Goal: Task Accomplishment & Management: Use online tool/utility

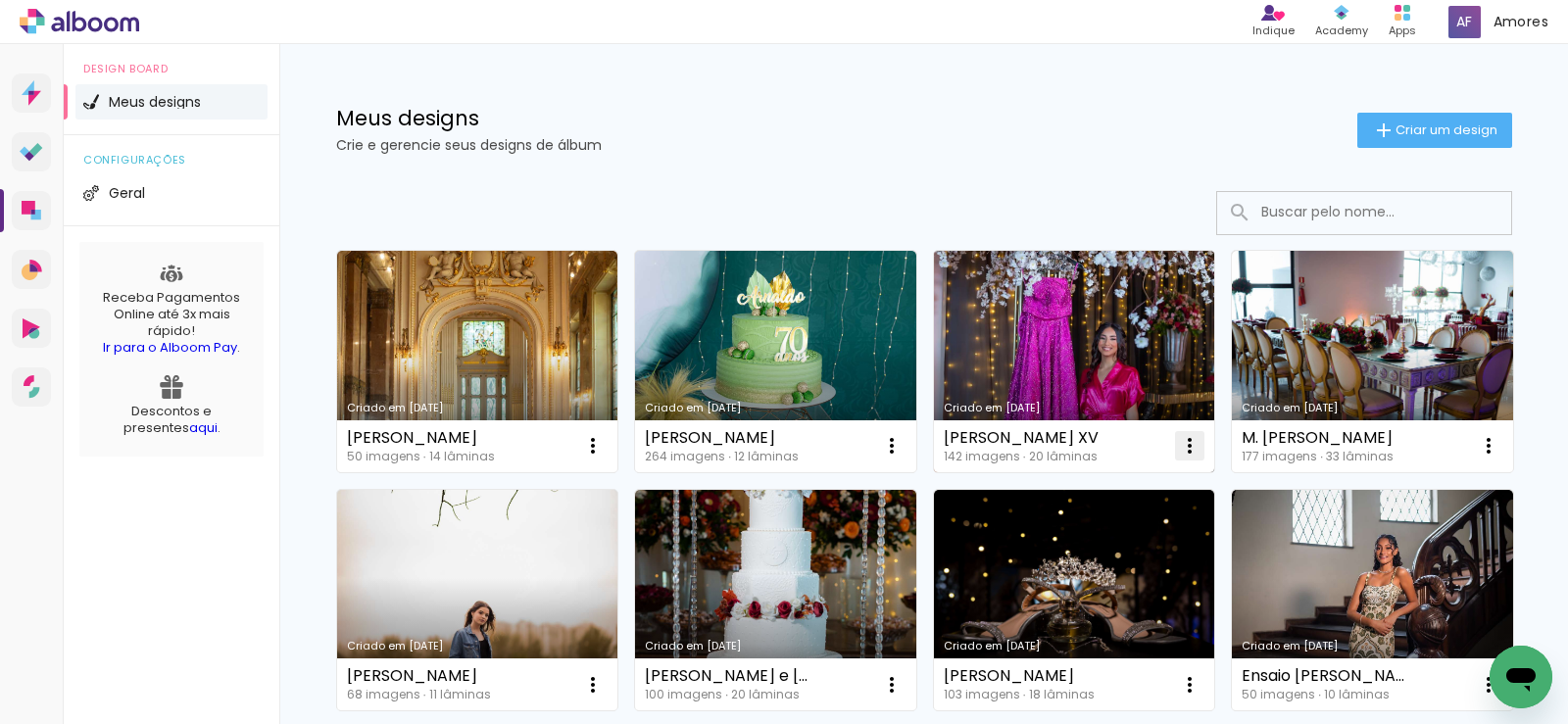
click at [1179, 436] on iron-icon at bounding box center [1190, 446] width 24 height 24
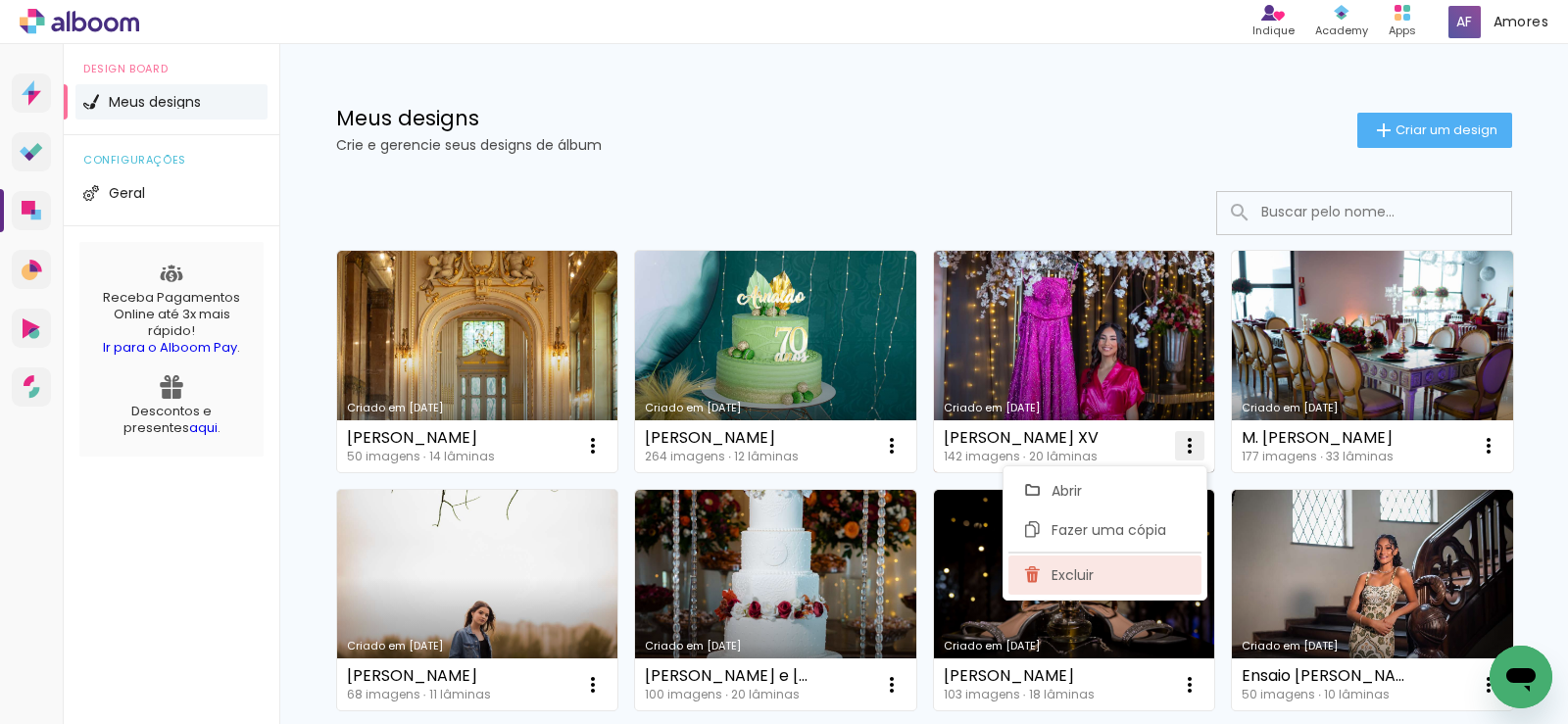
click at [1080, 571] on span "Excluir" at bounding box center [1072, 575] width 42 height 14
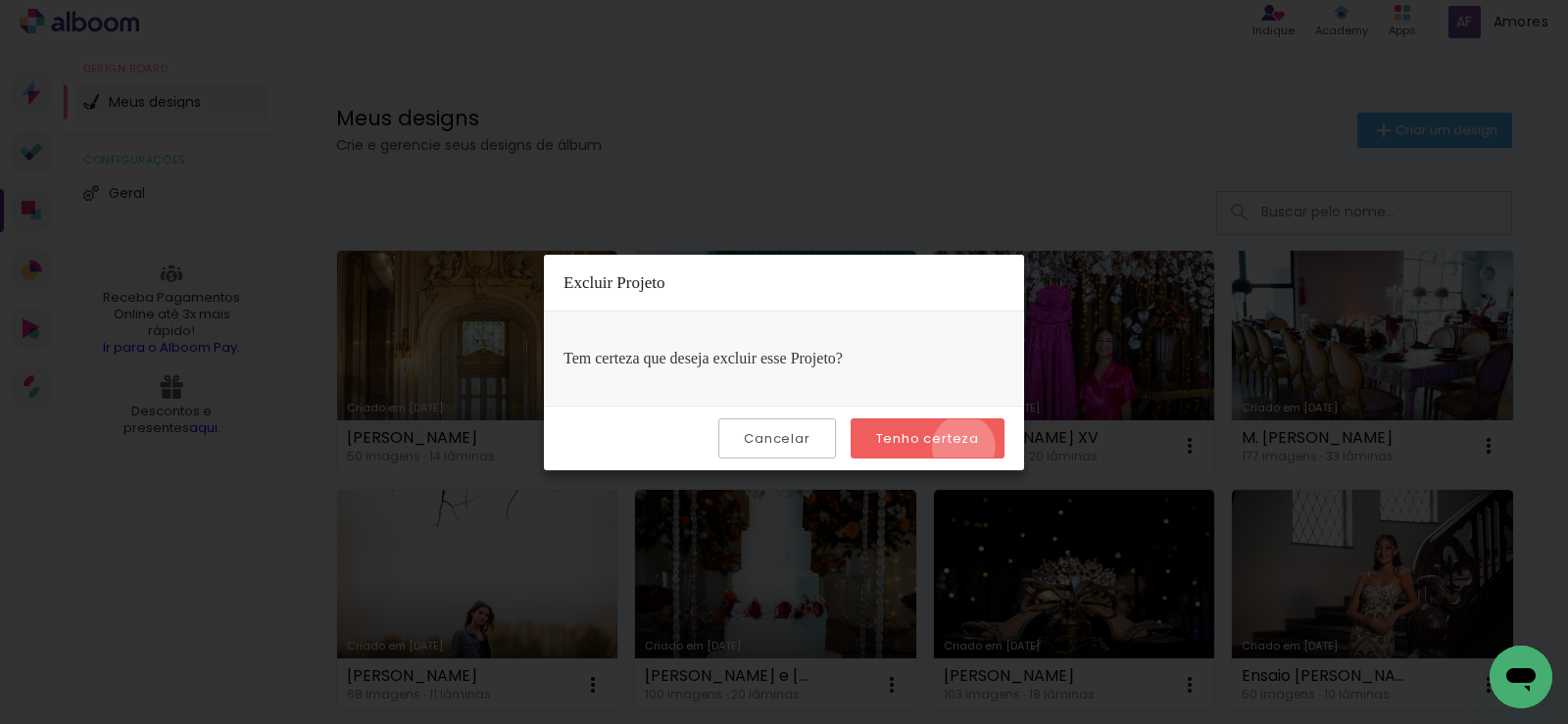
click at [0, 0] on slot "Tenho certeza" at bounding box center [0, 0] width 0 height 0
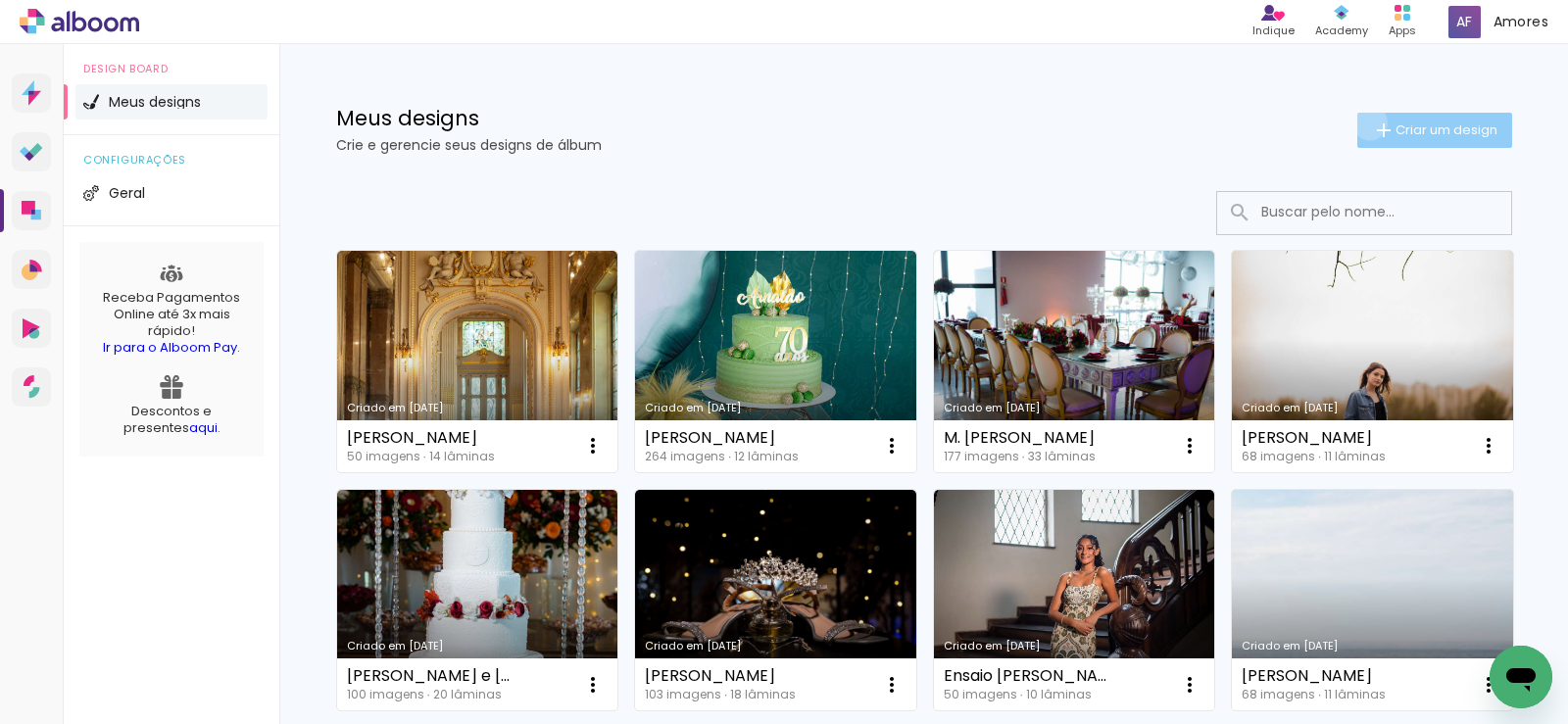
click at [1359, 123] on paper-button "Criar um design" at bounding box center [1434, 130] width 155 height 35
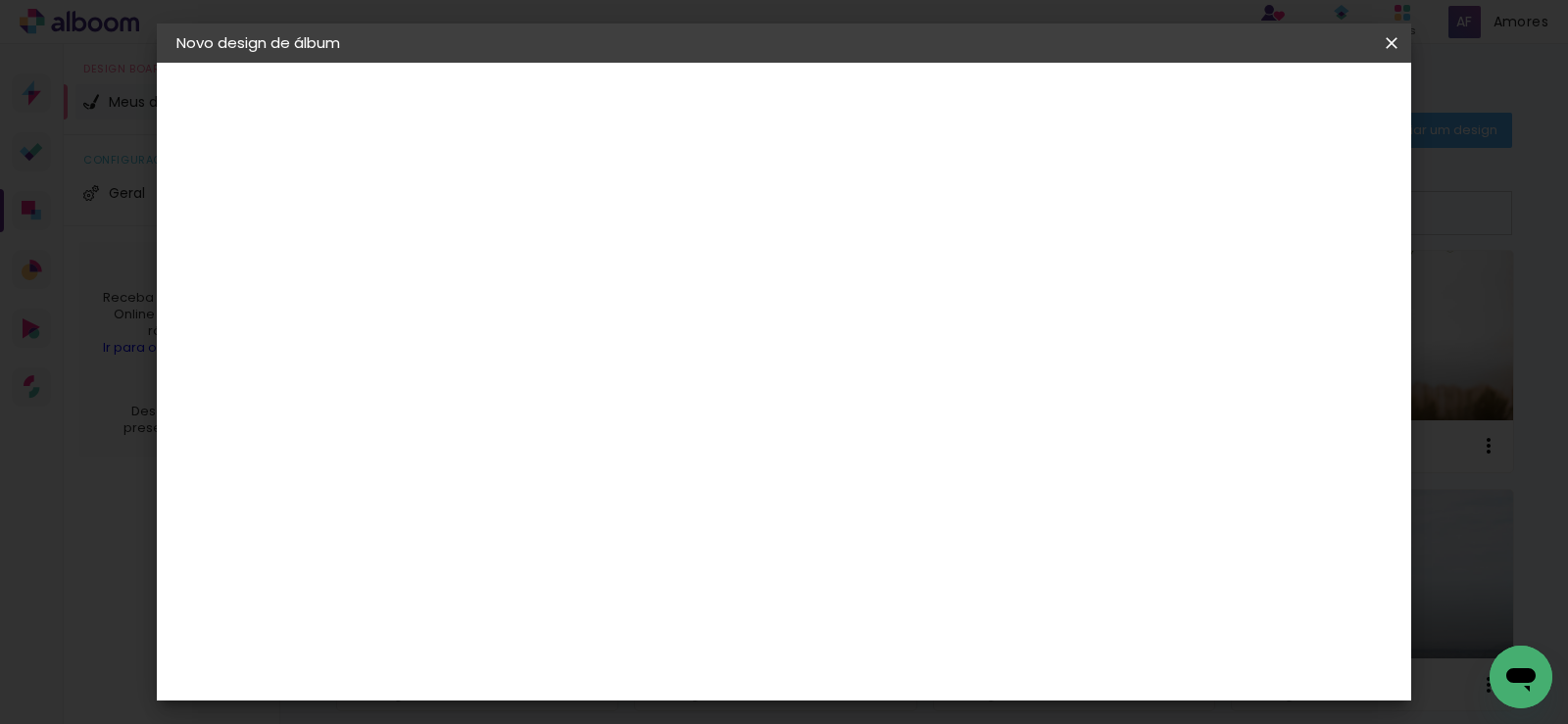
click at [553, 289] on div at bounding box center [497, 264] width 112 height 148
click at [497, 266] on input at bounding box center [497, 263] width 0 height 30
type input "[PERSON_NAME] XV"
type paper-input "[PERSON_NAME] XV"
click at [0, 0] on slot "Avançar" at bounding box center [0, 0] width 0 height 0
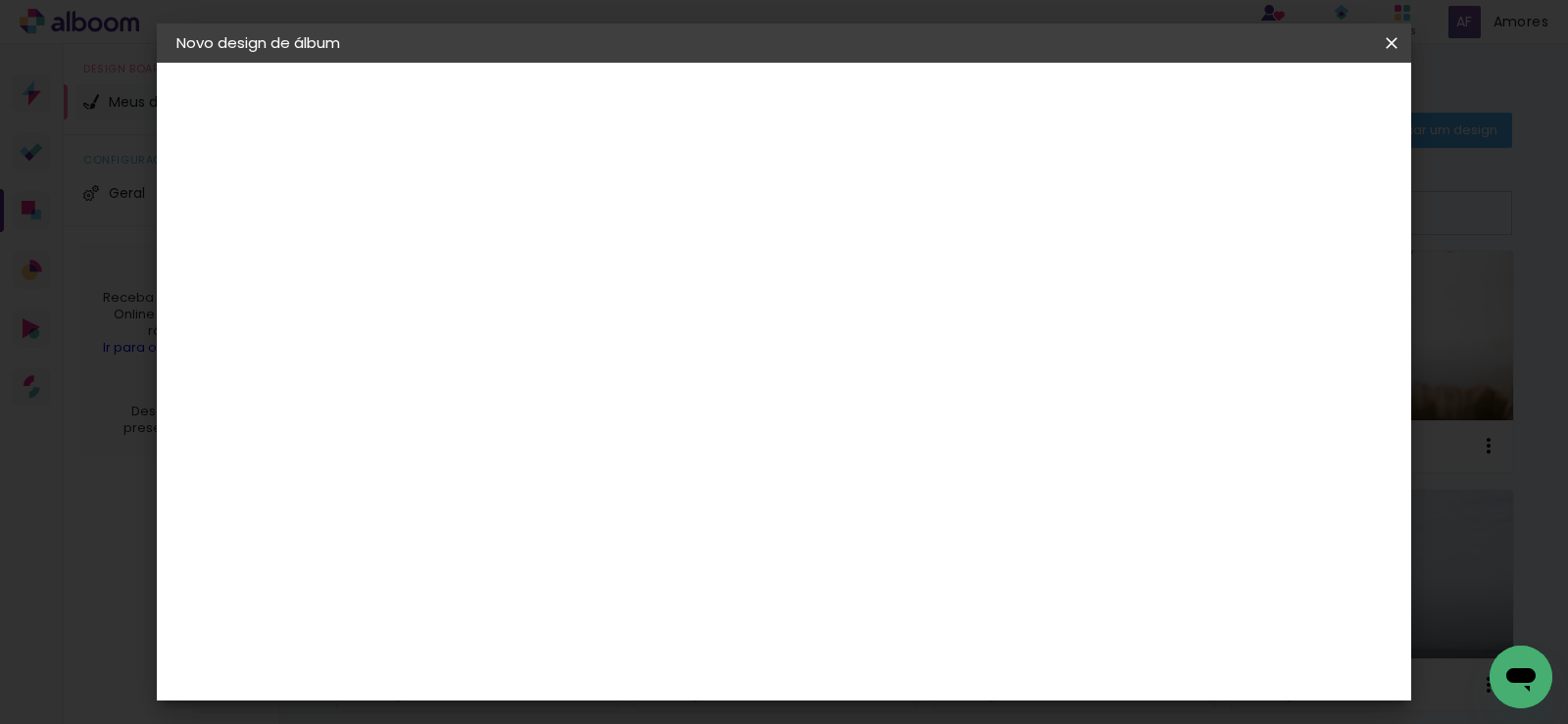
scroll to position [784, 0]
click at [652, 412] on paper-item "Canaan Álbuns" at bounding box center [547, 437] width 211 height 51
click at [864, 118] on paper-button "Avançar" at bounding box center [815, 103] width 96 height 33
click at [629, 672] on span "30 × 30" at bounding box center [583, 692] width 91 height 40
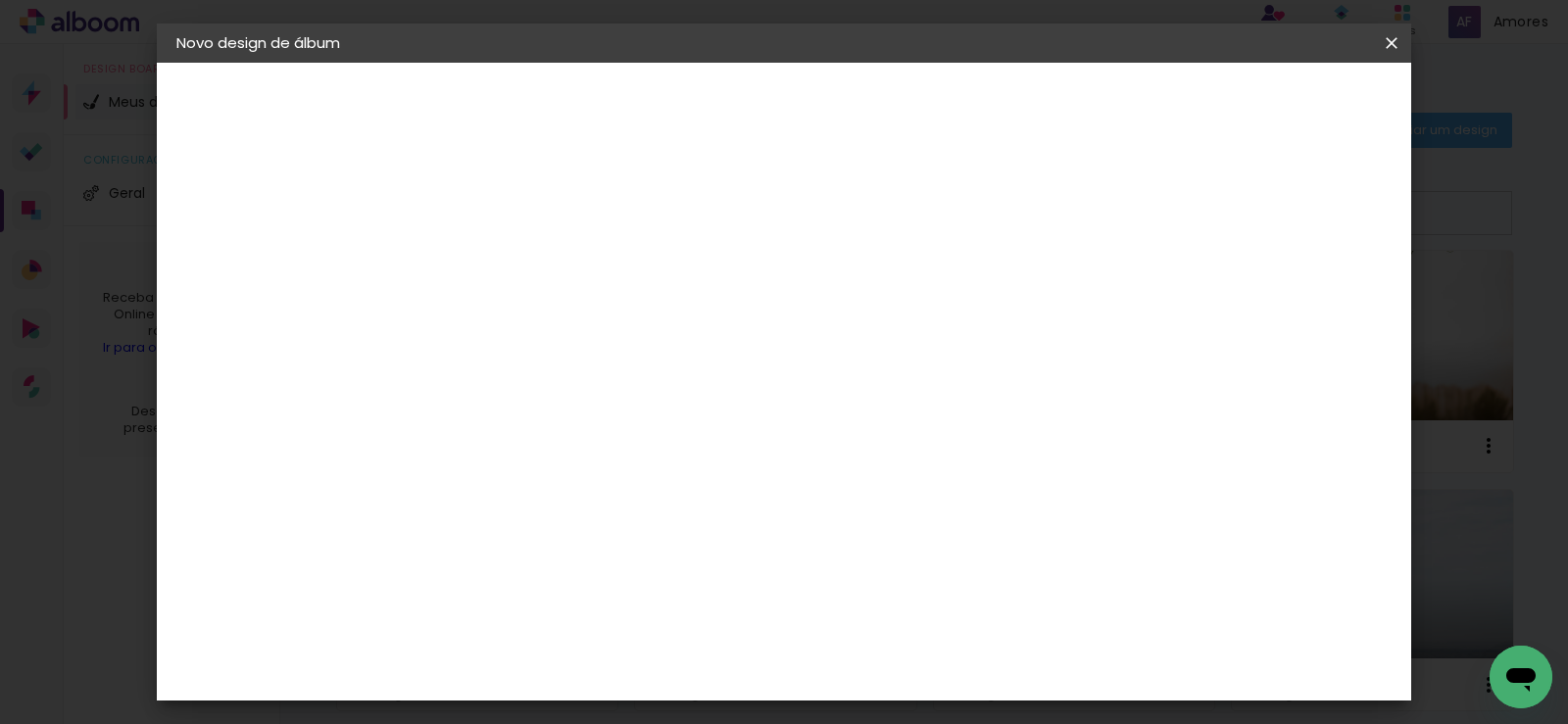
click at [0, 0] on slot "Avançar" at bounding box center [0, 0] width 0 height 0
click at [1043, 97] on span "Iniciar design" at bounding box center [997, 104] width 89 height 14
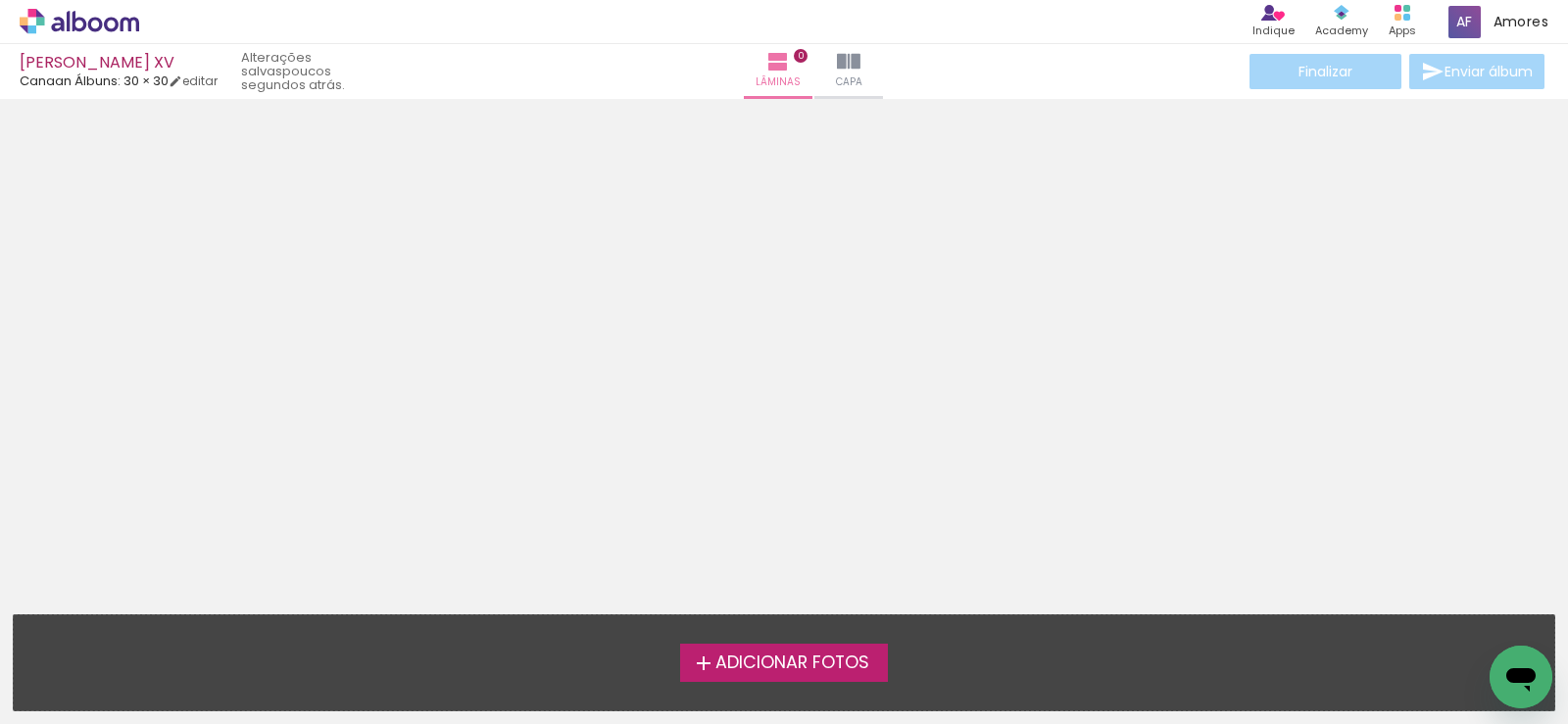
click at [793, 668] on span "Adicionar Fotos" at bounding box center [792, 663] width 154 height 18
click at [0, 0] on input "file" at bounding box center [0, 0] width 0 height 0
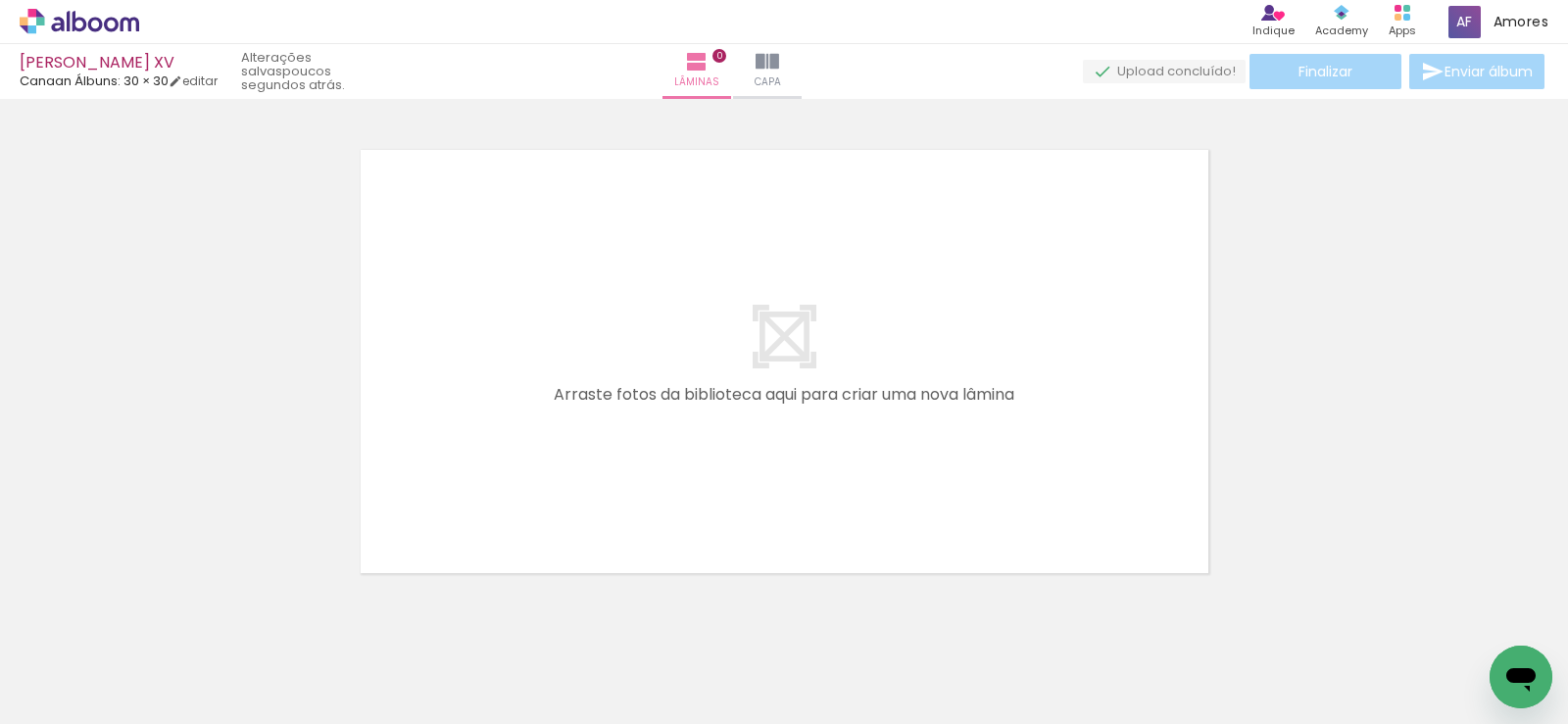
scroll to position [26, 0]
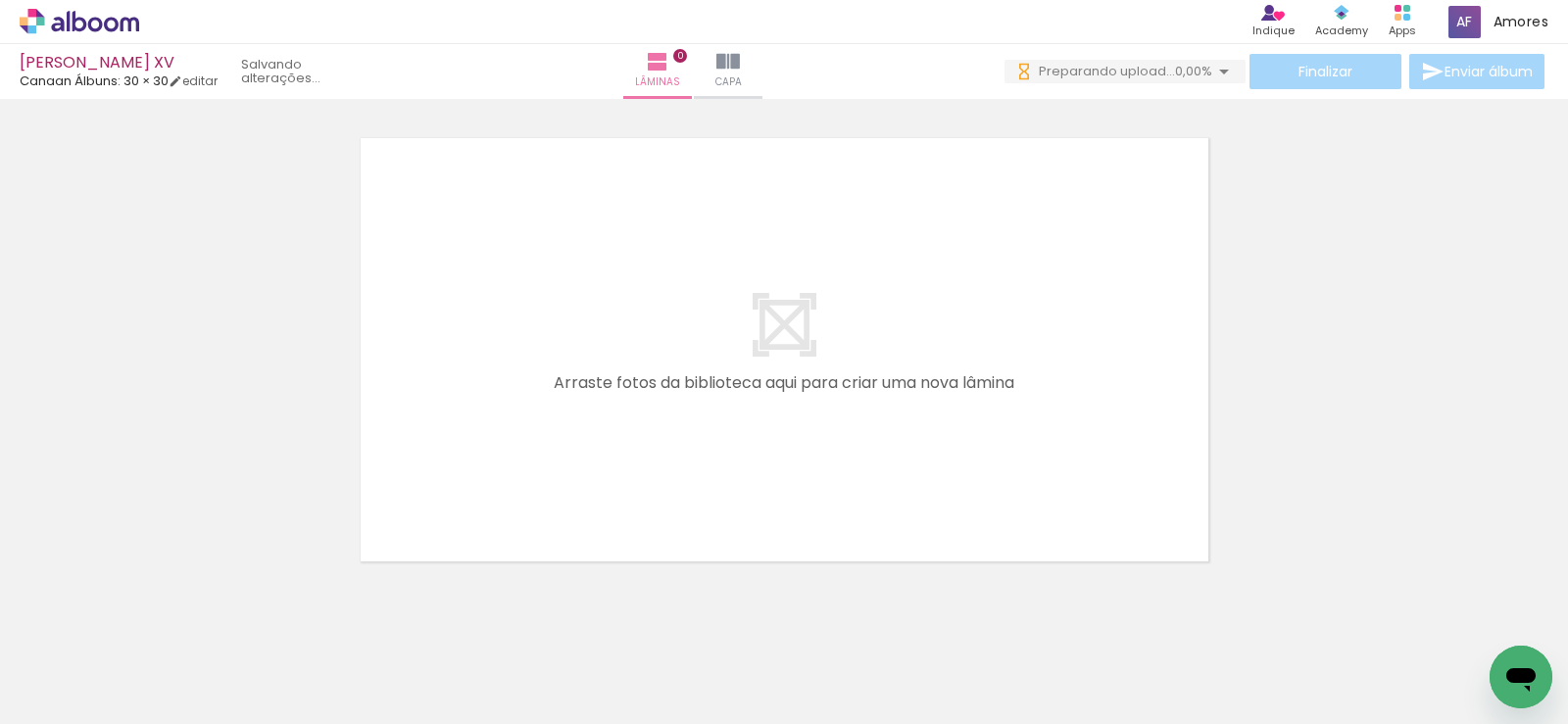
click at [80, 29] on icon at bounding box center [80, 21] width 15 height 21
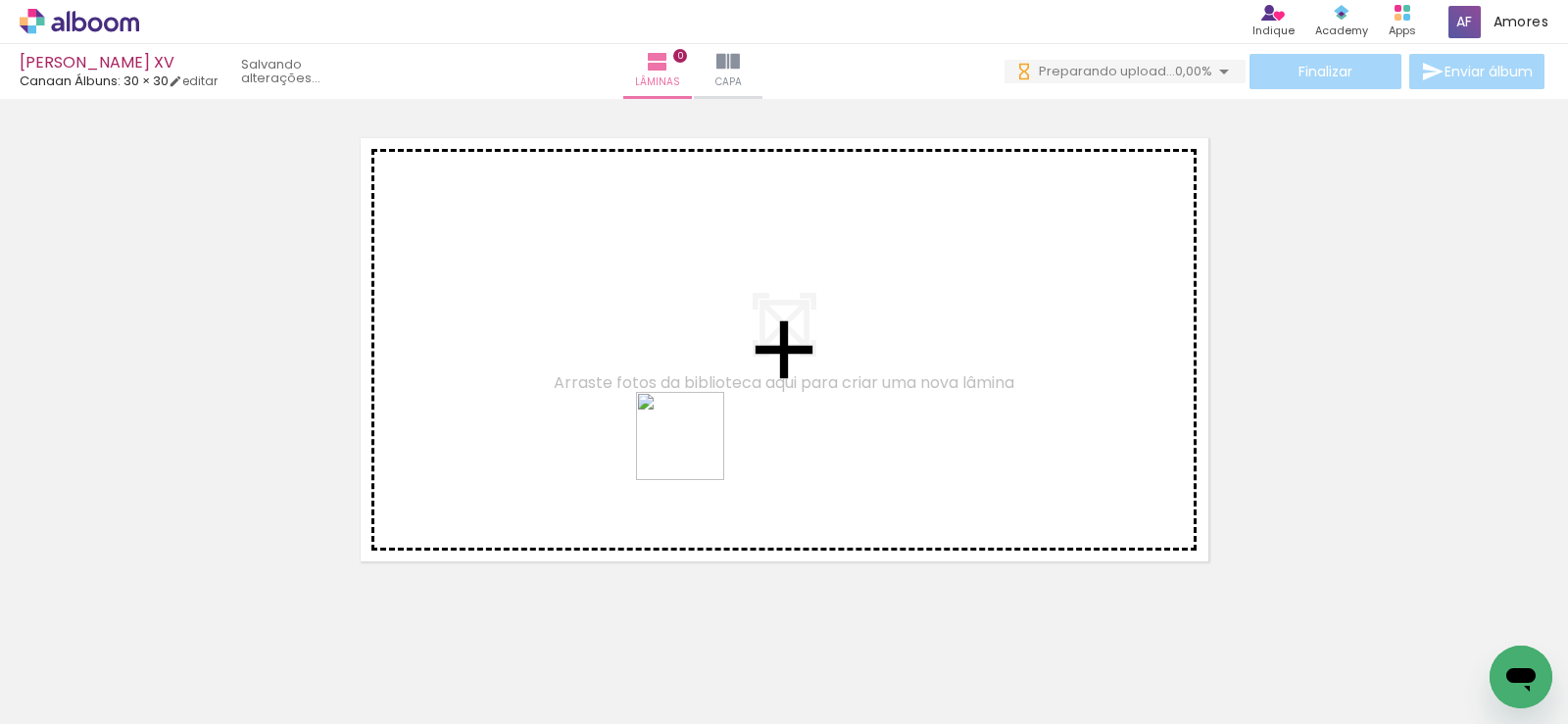
drag, startPoint x: 695, startPoint y: 499, endPoint x: 737, endPoint y: 574, distance: 86.0
click at [693, 397] on quentale-workspace at bounding box center [784, 362] width 1568 height 724
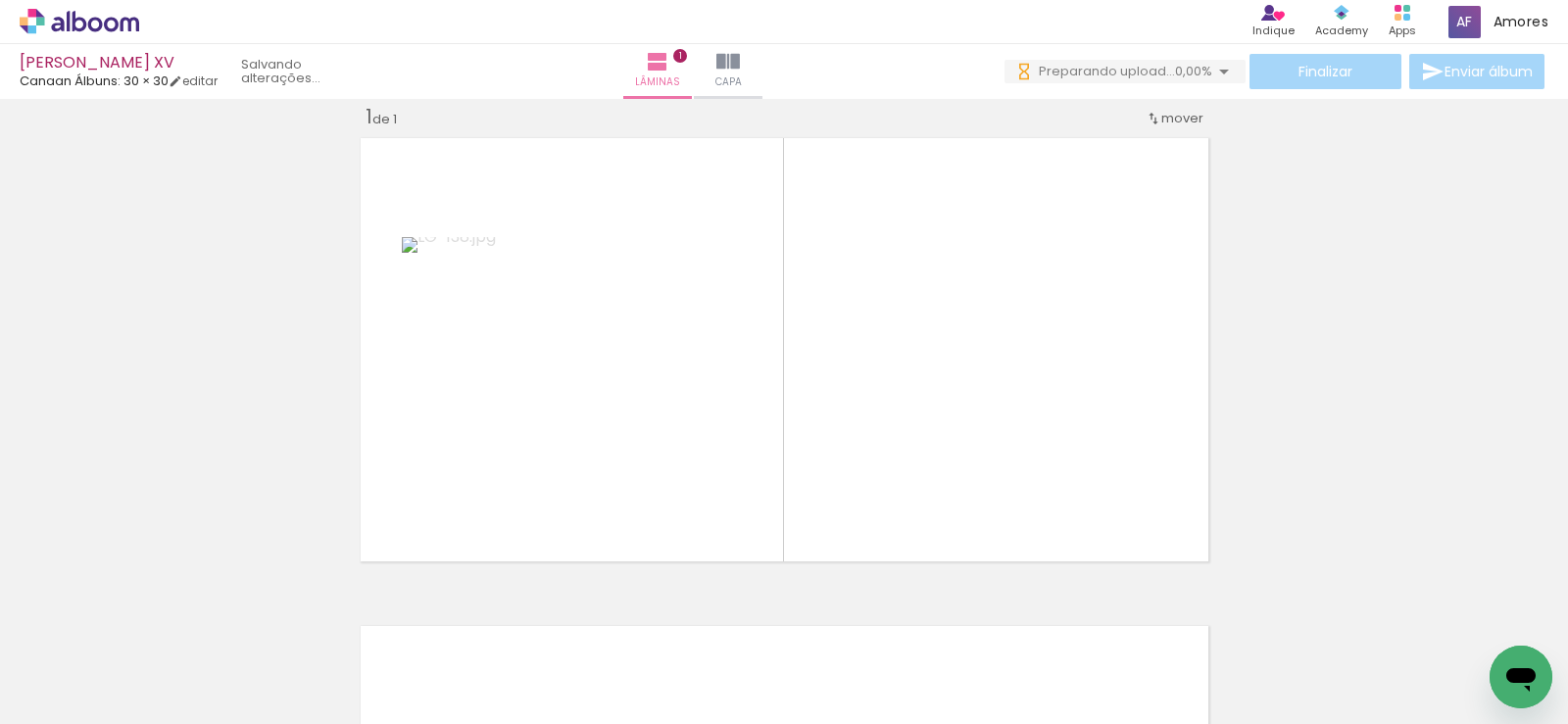
scroll to position [26, 0]
drag, startPoint x: 799, startPoint y: 648, endPoint x: 891, endPoint y: 641, distance: 92.3
click at [816, 479] on quentale-workspace at bounding box center [784, 362] width 1568 height 724
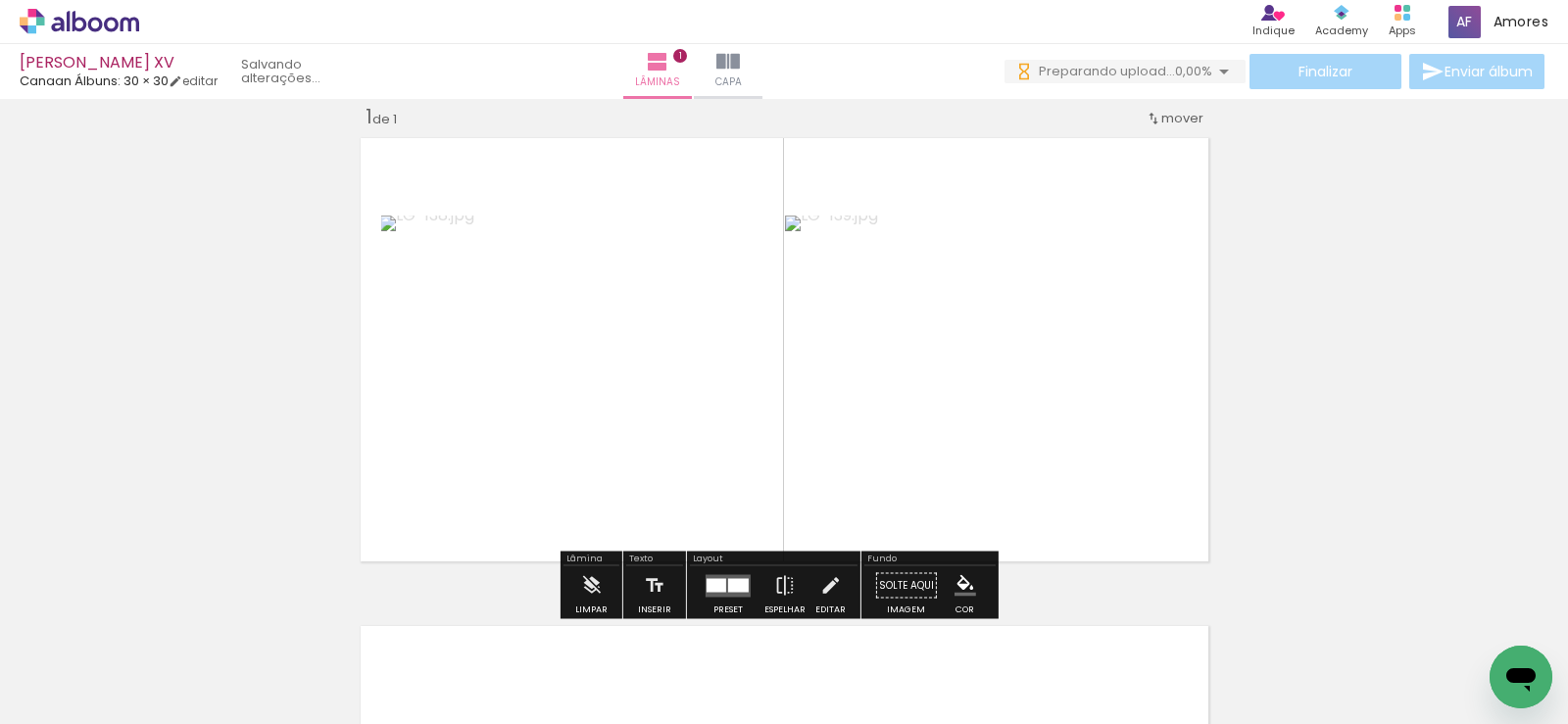
drag, startPoint x: 913, startPoint y: 654, endPoint x: 958, endPoint y: 447, distance: 211.8
click at [958, 447] on quentale-workspace at bounding box center [784, 362] width 1568 height 724
drag, startPoint x: 1032, startPoint y: 677, endPoint x: 788, endPoint y: 577, distance: 263.7
click at [1003, 445] on quentale-workspace at bounding box center [784, 362] width 1568 height 724
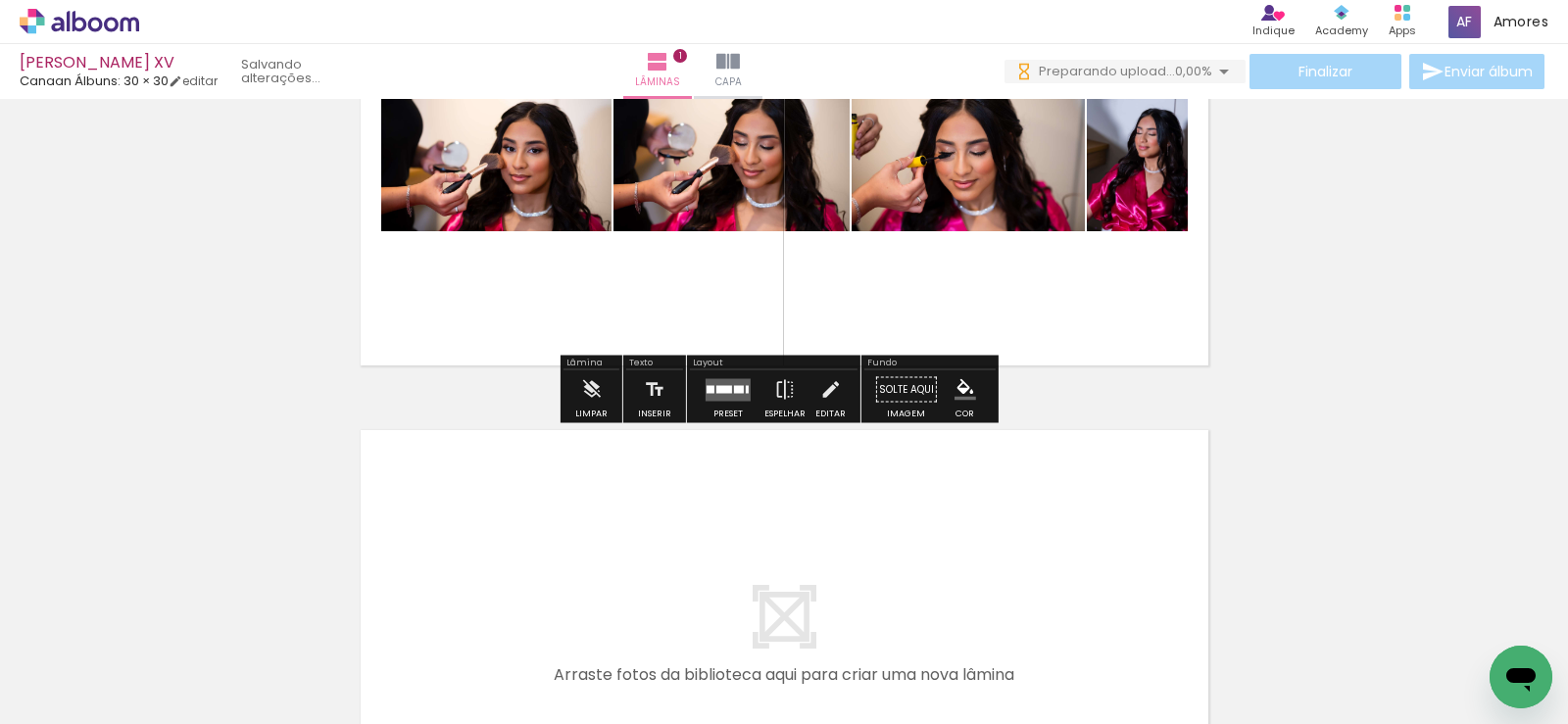
scroll to position [418, 0]
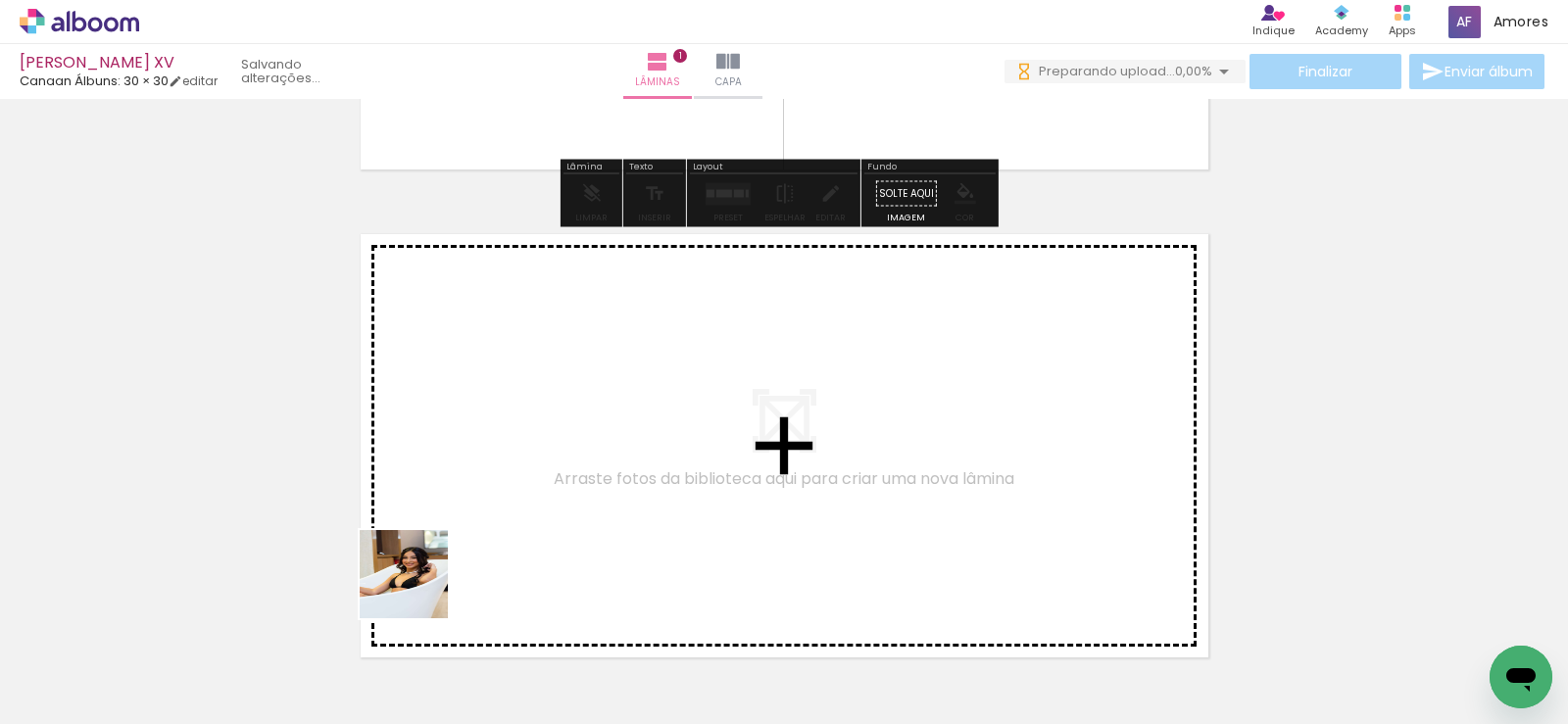
drag, startPoint x: 318, startPoint y: 675, endPoint x: 432, endPoint y: 658, distance: 115.3
click at [475, 535] on quentale-workspace at bounding box center [784, 362] width 1568 height 724
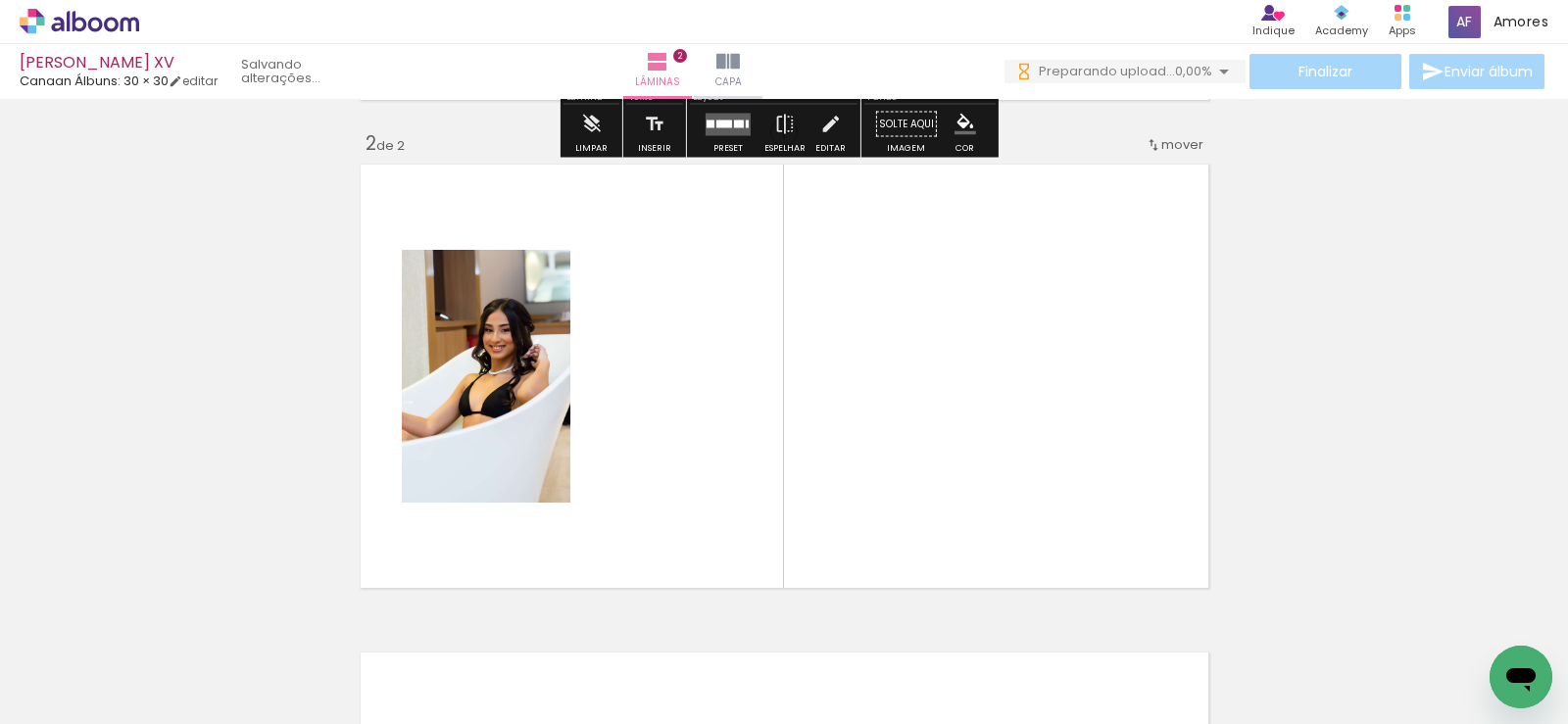
scroll to position [514, 0]
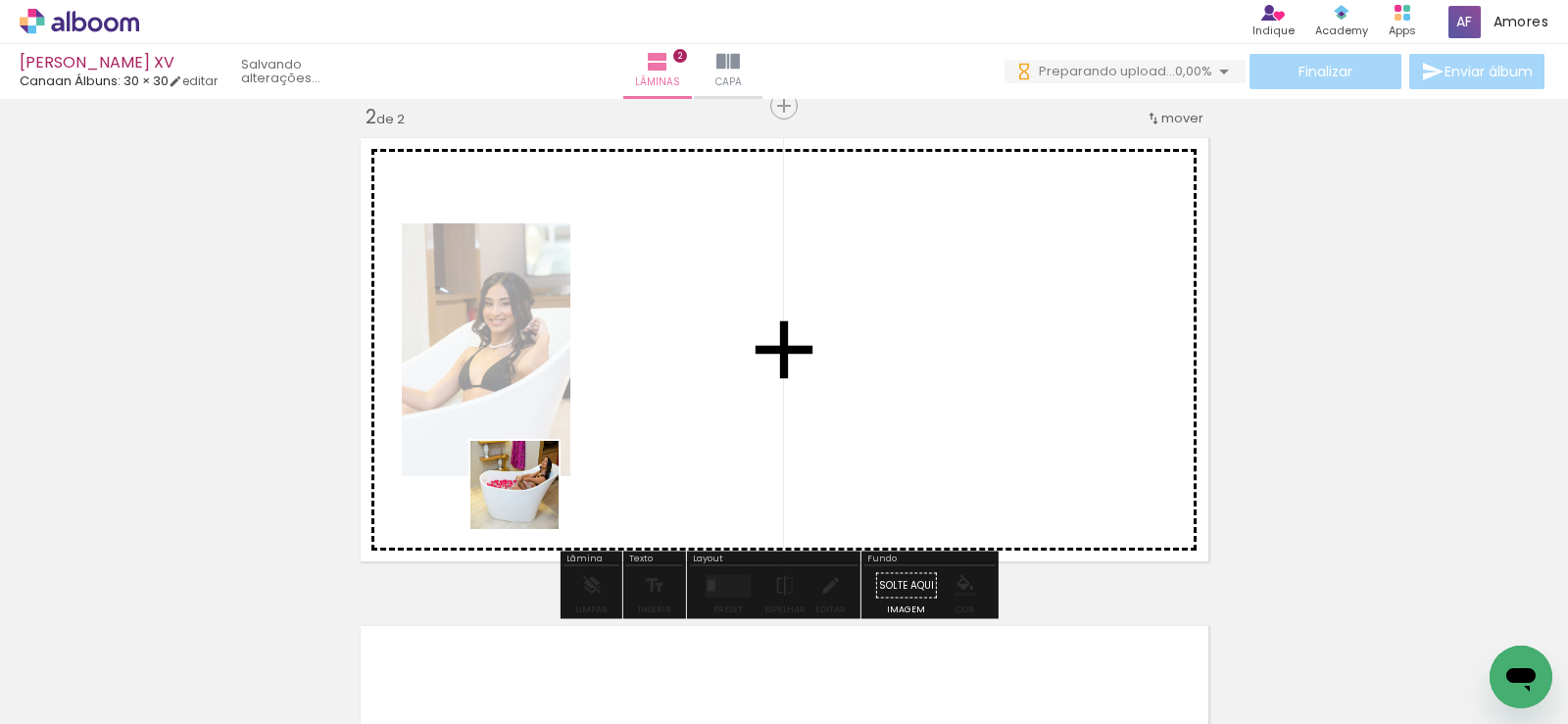
drag, startPoint x: 432, startPoint y: 661, endPoint x: 526, endPoint y: 638, distance: 96.8
click at [531, 498] on quentale-workspace at bounding box center [784, 362] width 1568 height 724
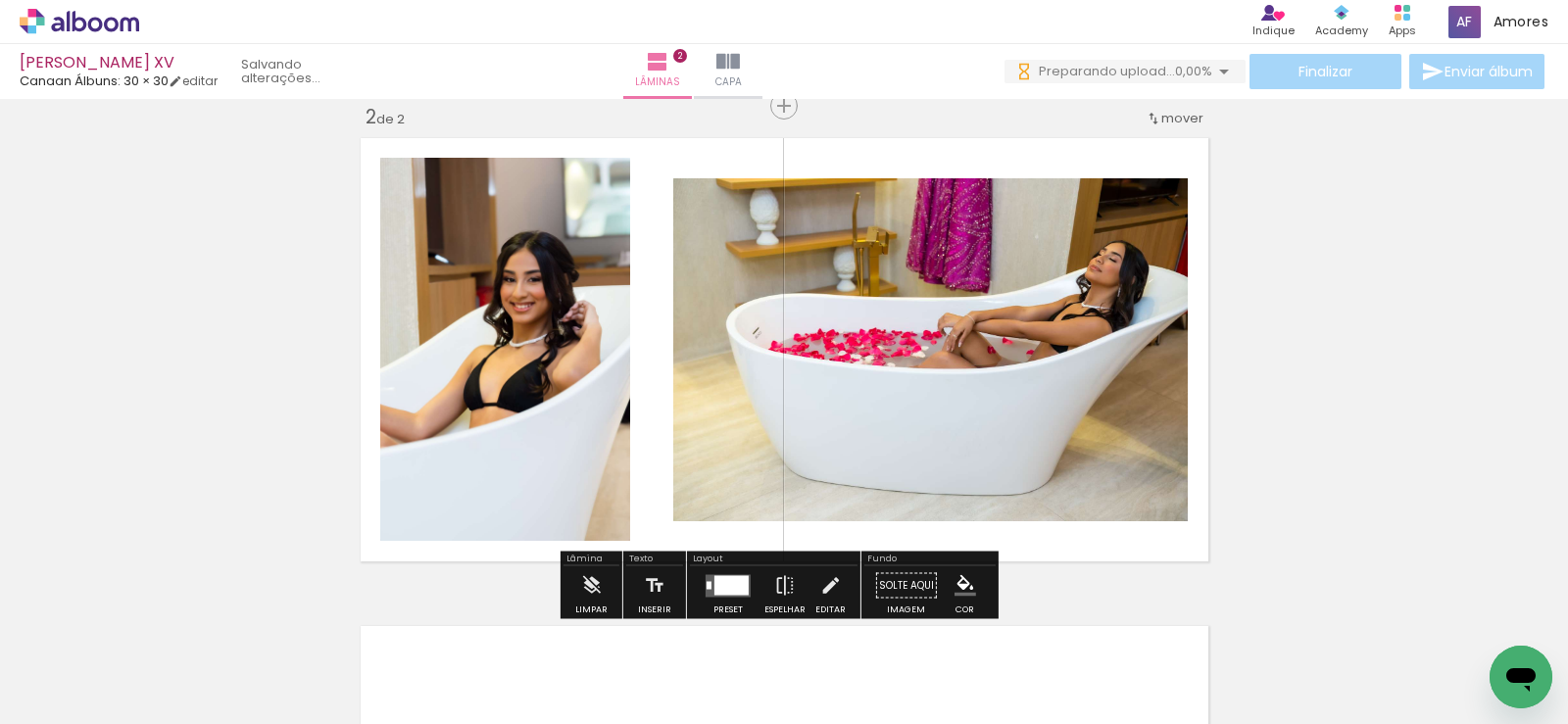
drag, startPoint x: 564, startPoint y: 584, endPoint x: 632, endPoint y: 645, distance: 91.4
click at [605, 473] on quentale-workspace at bounding box center [784, 362] width 1568 height 724
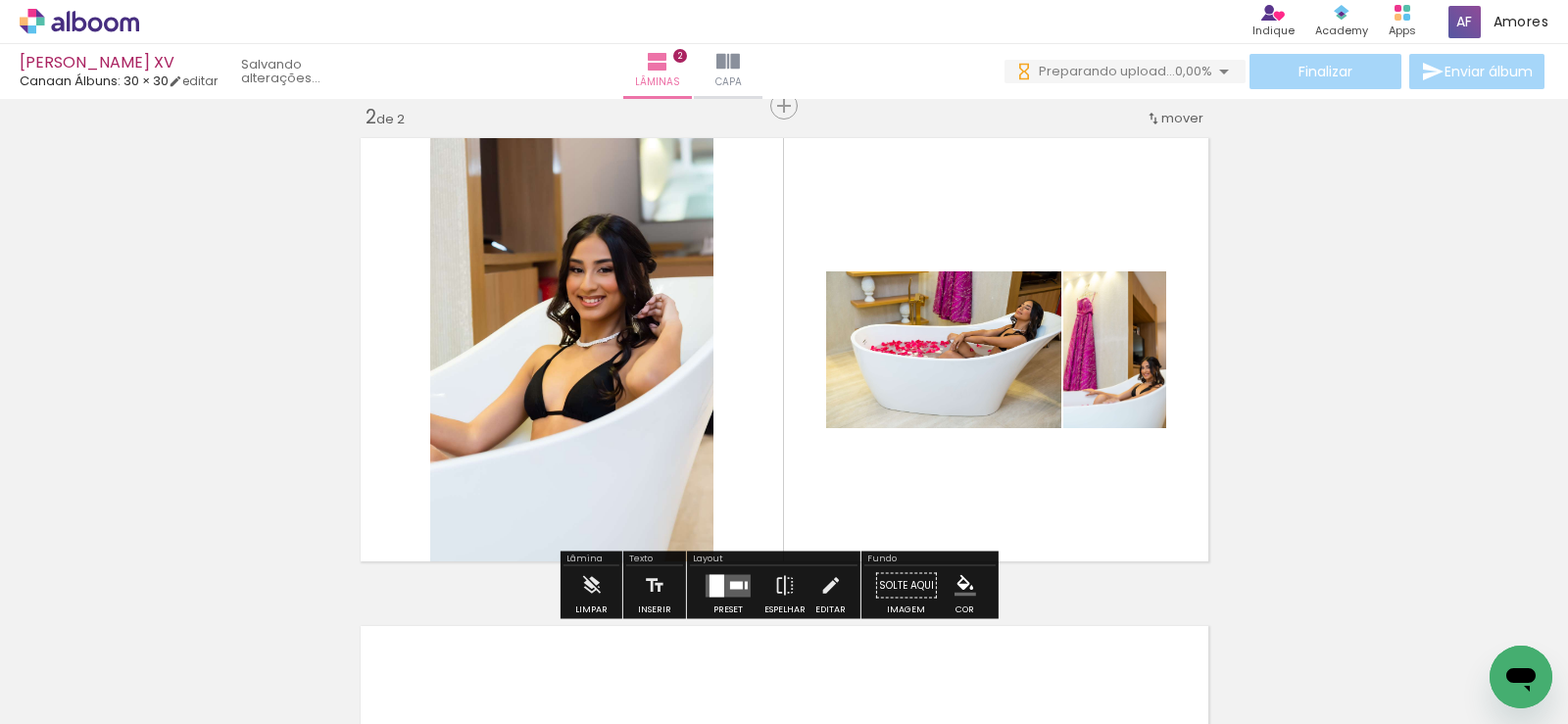
drag, startPoint x: 646, startPoint y: 652, endPoint x: 742, endPoint y: 652, distance: 96.0
click at [702, 472] on quentale-workspace at bounding box center [784, 362] width 1568 height 724
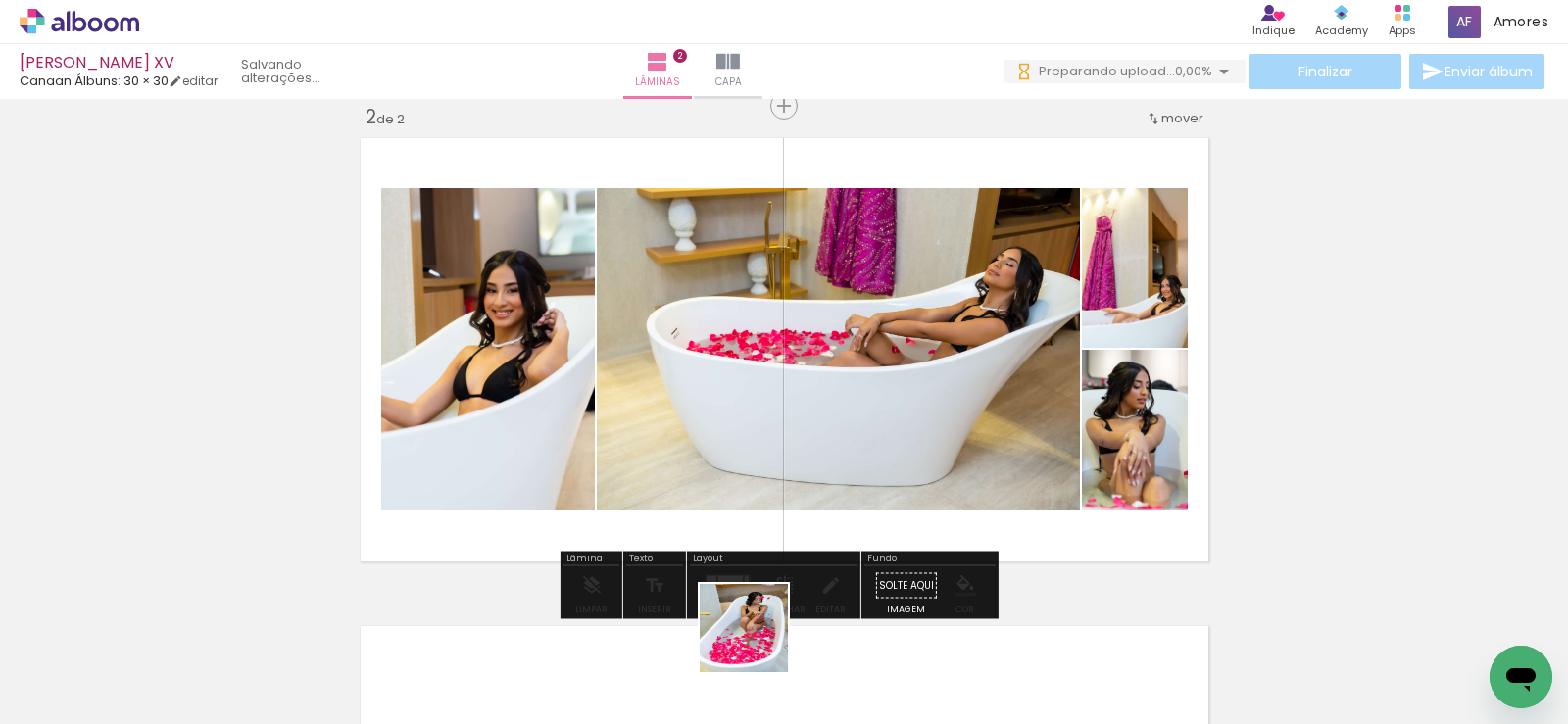
drag, startPoint x: 759, startPoint y: 643, endPoint x: 876, endPoint y: 621, distance: 119.1
click at [783, 482] on quentale-workspace at bounding box center [784, 362] width 1568 height 724
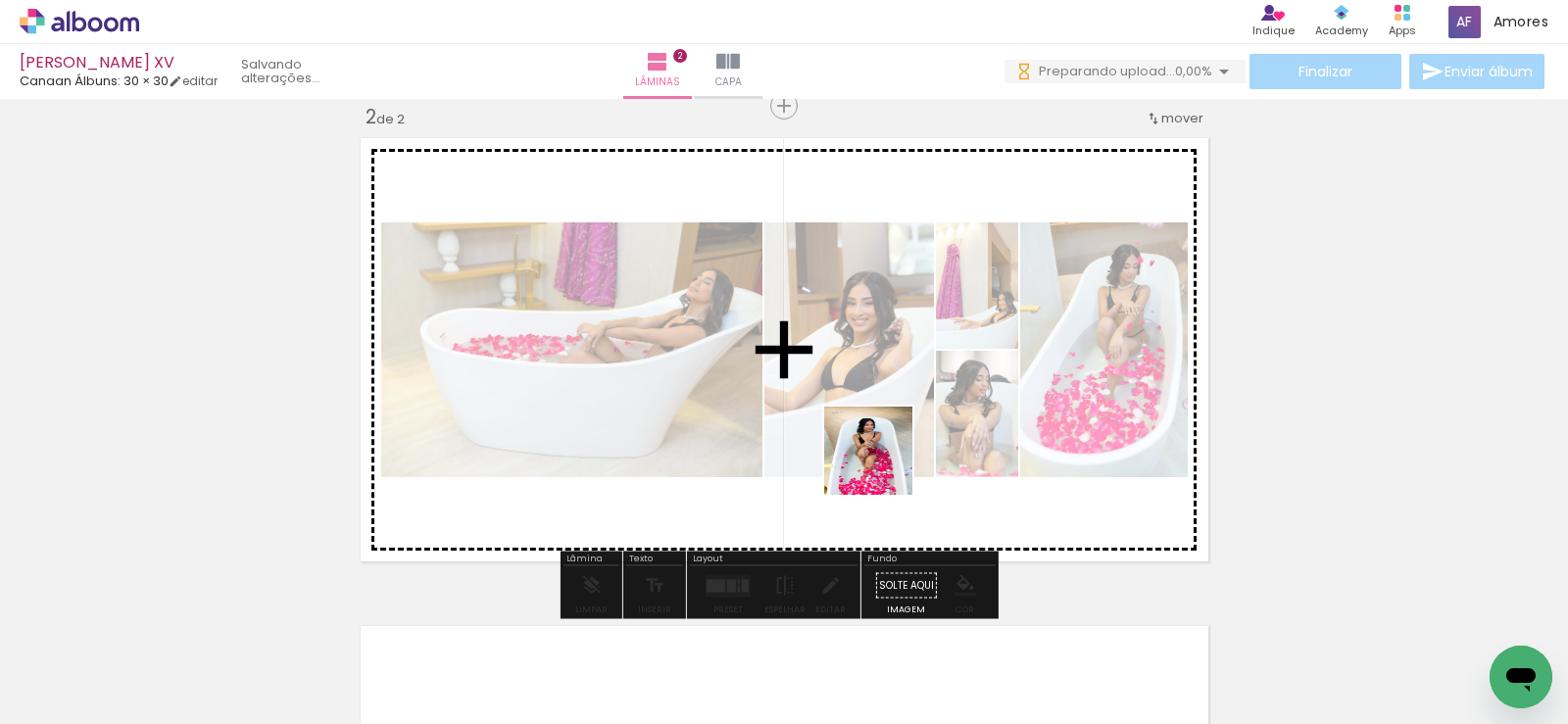
drag, startPoint x: 876, startPoint y: 621, endPoint x: 937, endPoint y: 625, distance: 61.1
click at [883, 465] on quentale-workspace at bounding box center [784, 362] width 1568 height 724
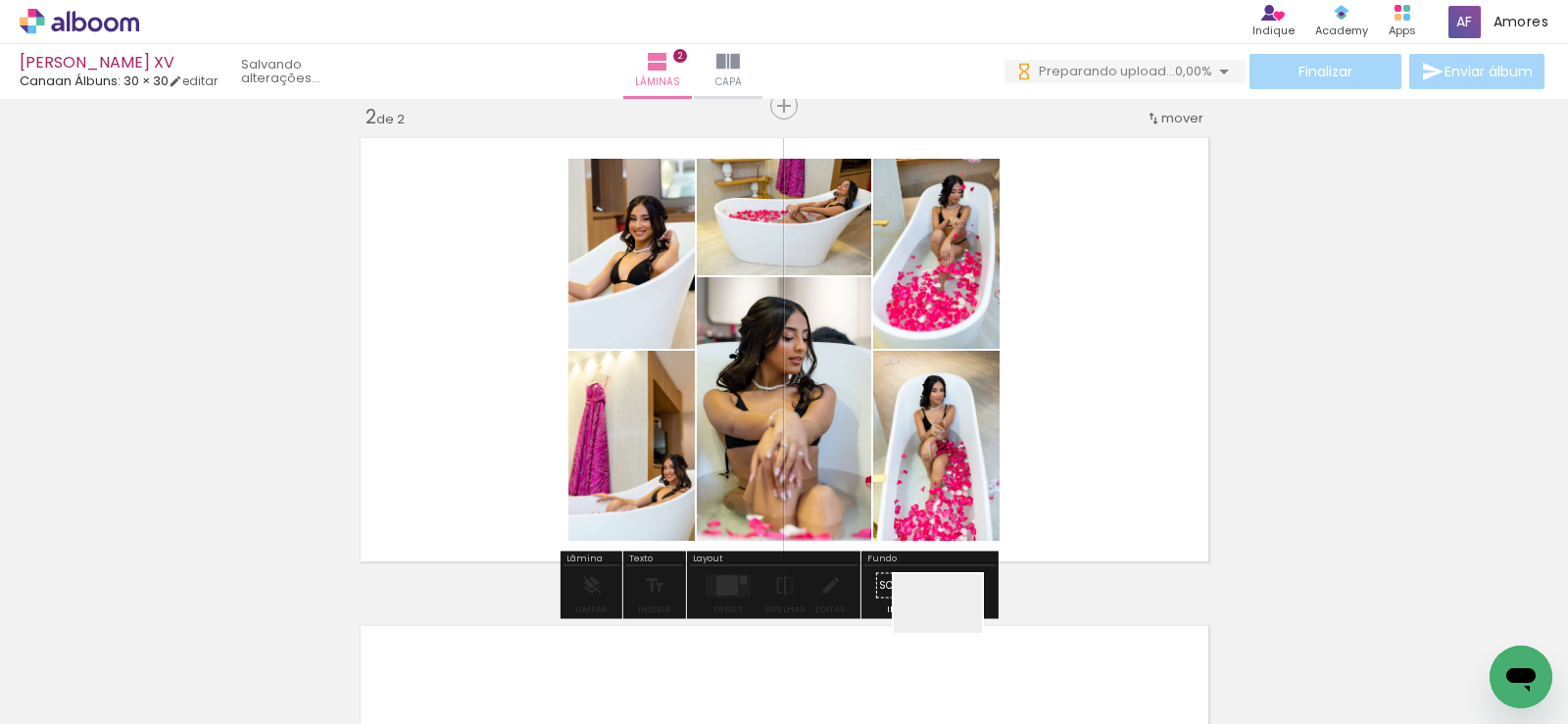
drag, startPoint x: 953, startPoint y: 633, endPoint x: 994, endPoint y: 458, distance: 179.7
click at [994, 458] on quentale-workspace at bounding box center [784, 362] width 1568 height 724
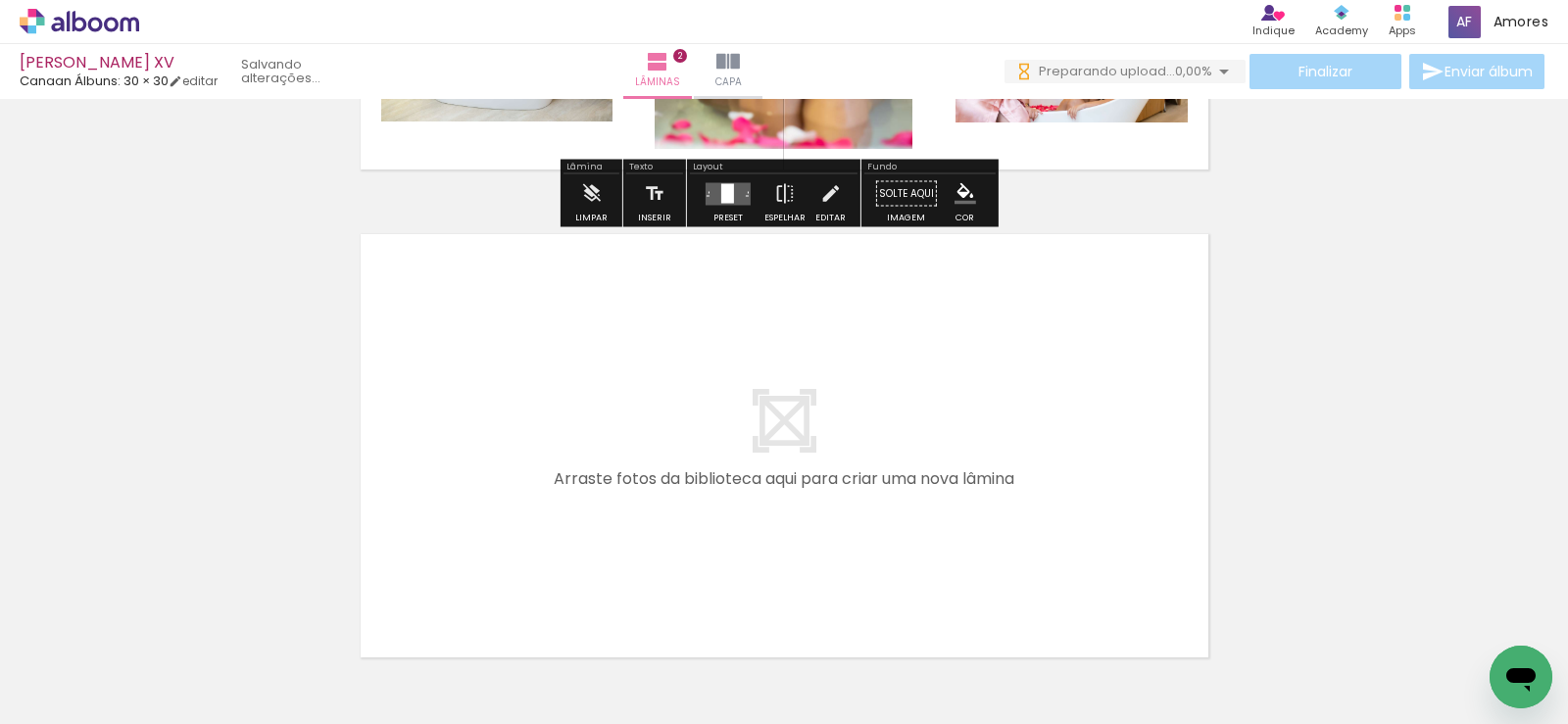
scroll to position [1038, 0]
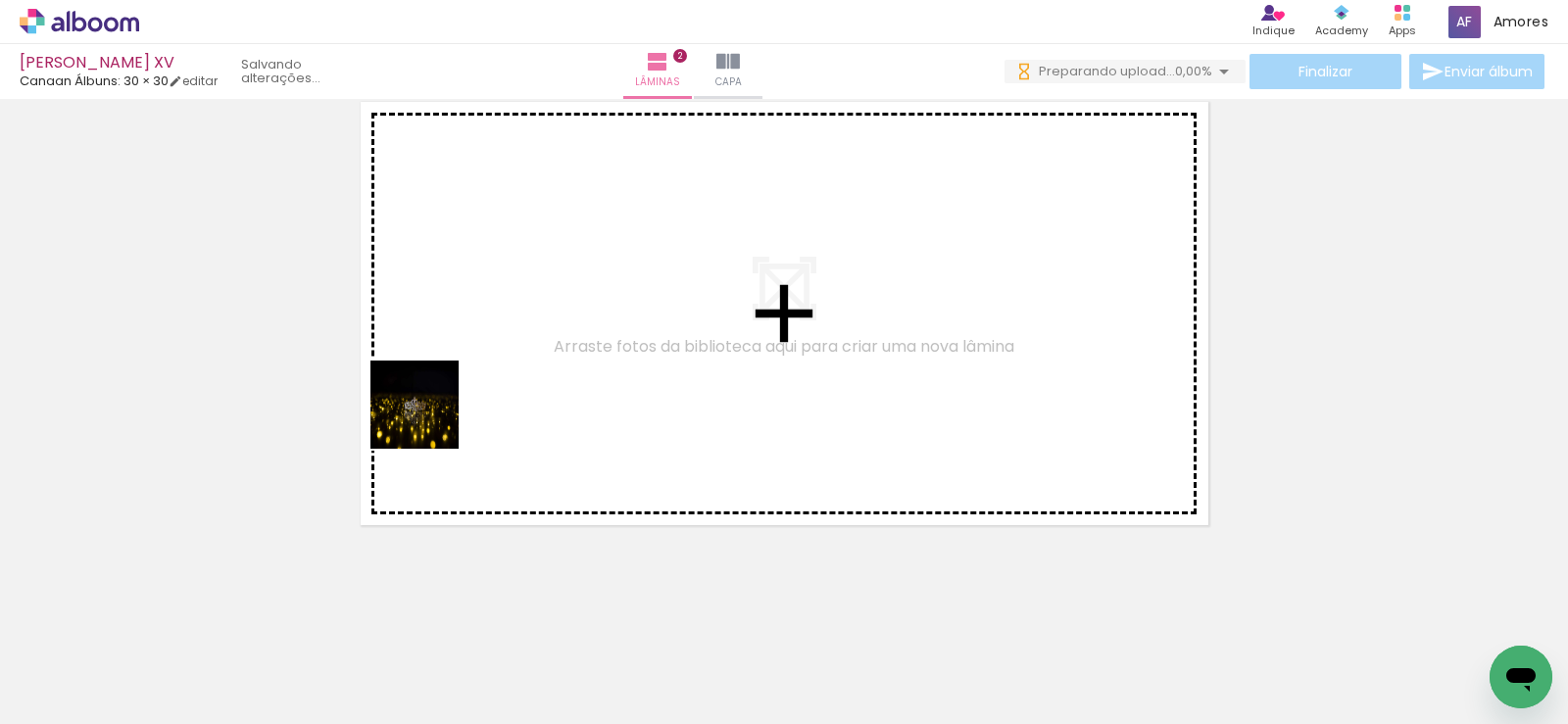
drag, startPoint x: 149, startPoint y: 657, endPoint x: 509, endPoint y: 343, distance: 477.7
click at [509, 343] on quentale-workspace at bounding box center [784, 362] width 1568 height 724
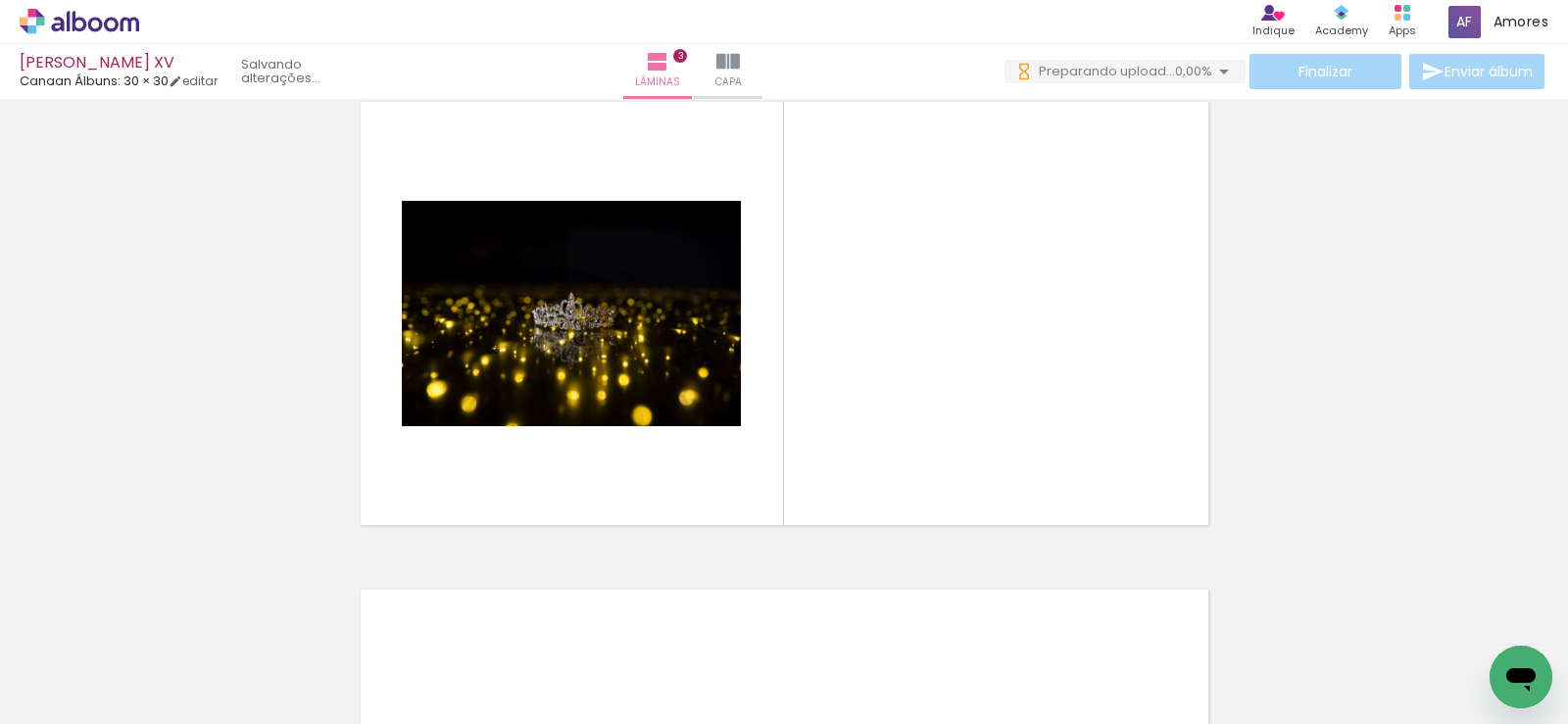
scroll to position [1001, 0]
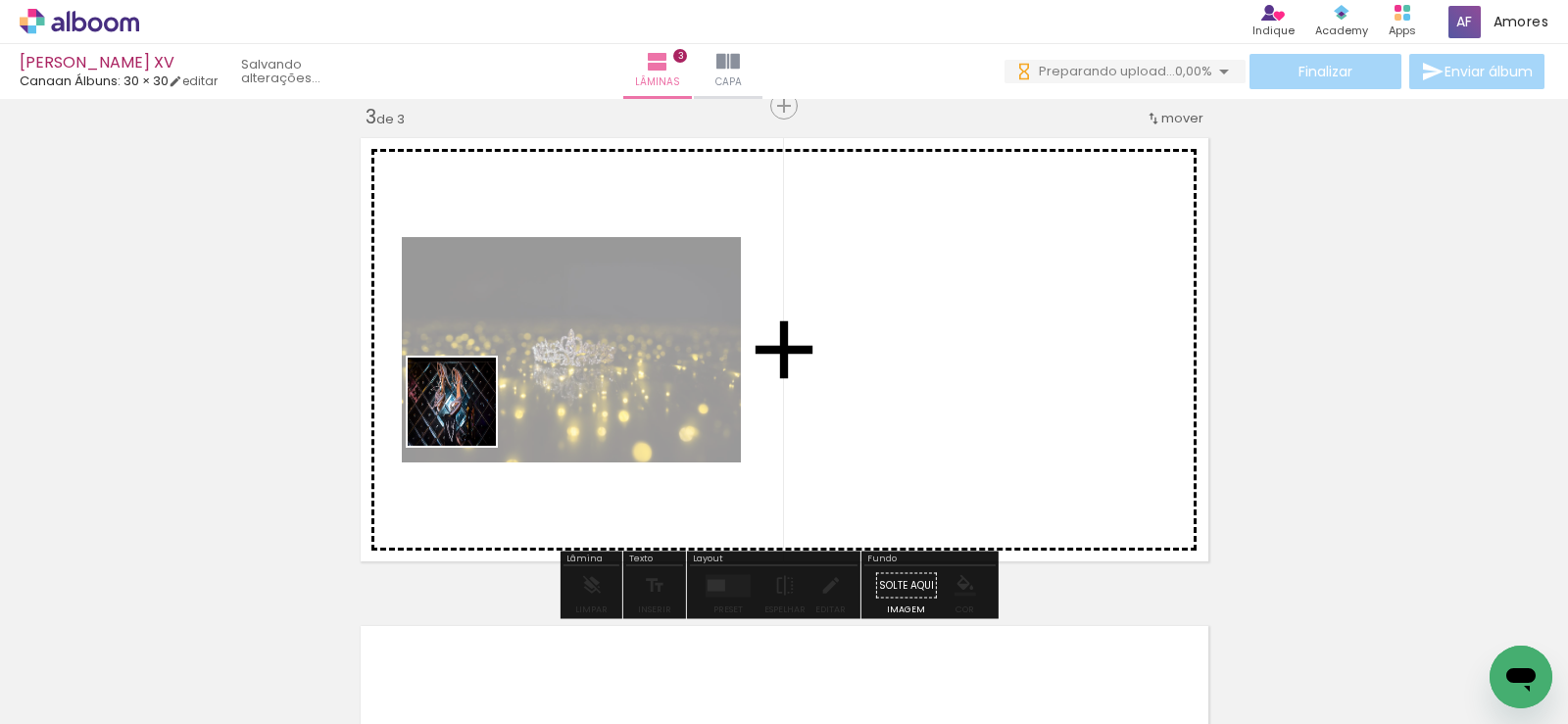
drag, startPoint x: 467, startPoint y: 417, endPoint x: 463, endPoint y: 433, distance: 16.5
click at [467, 416] on quentale-workspace at bounding box center [784, 362] width 1568 height 724
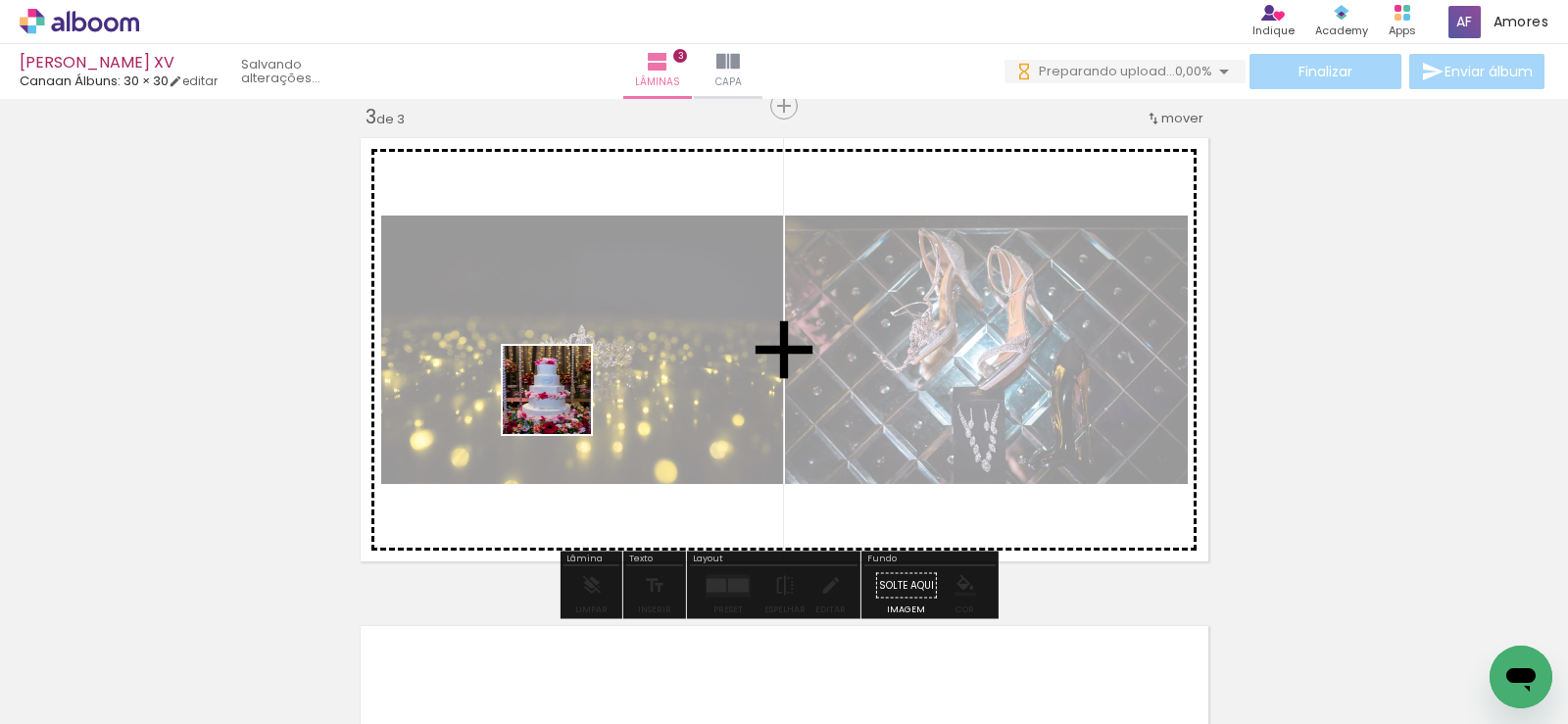
click at [563, 403] on quentale-workspace at bounding box center [784, 362] width 1568 height 724
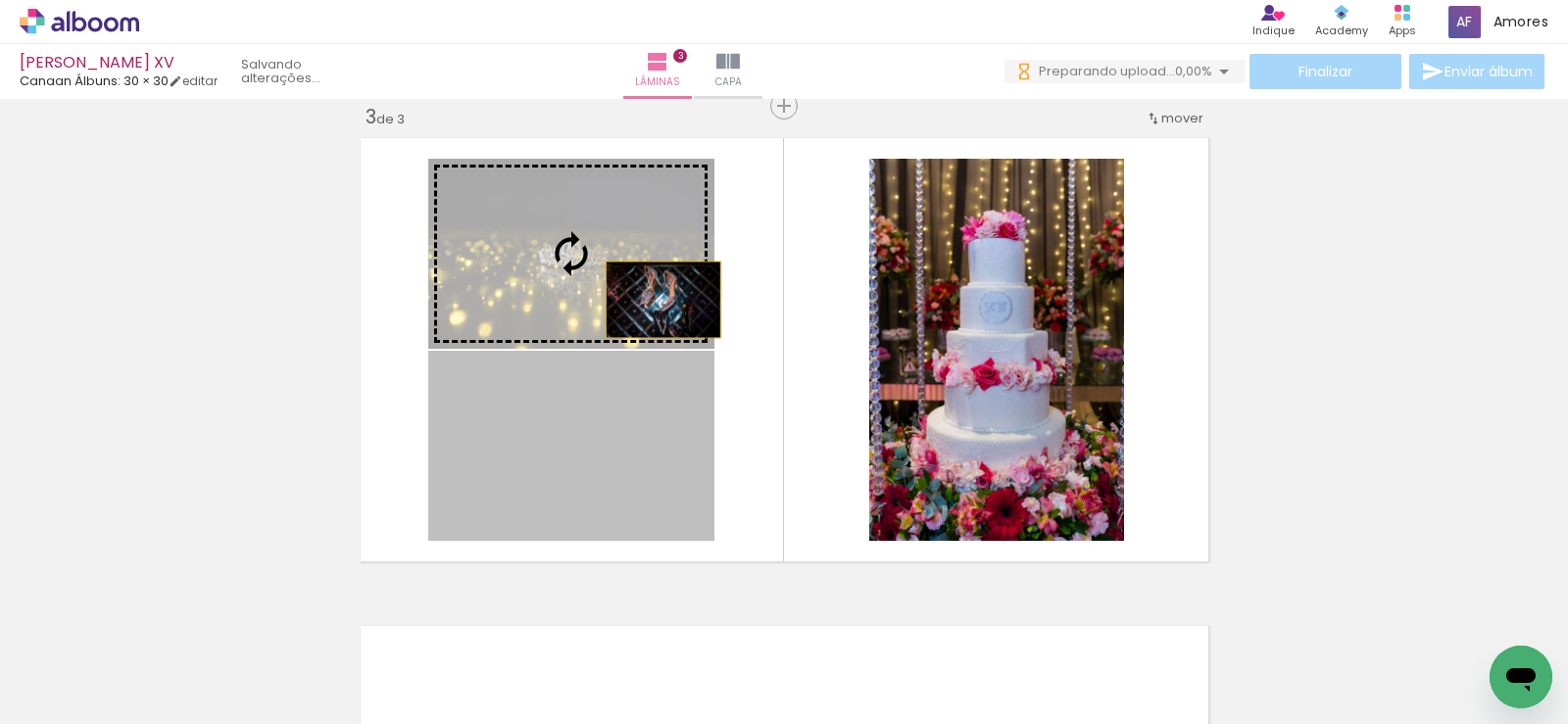
drag, startPoint x: 656, startPoint y: 319, endPoint x: 650, endPoint y: 287, distance: 32.6
click at [0, 0] on slot at bounding box center [0, 0] width 0 height 0
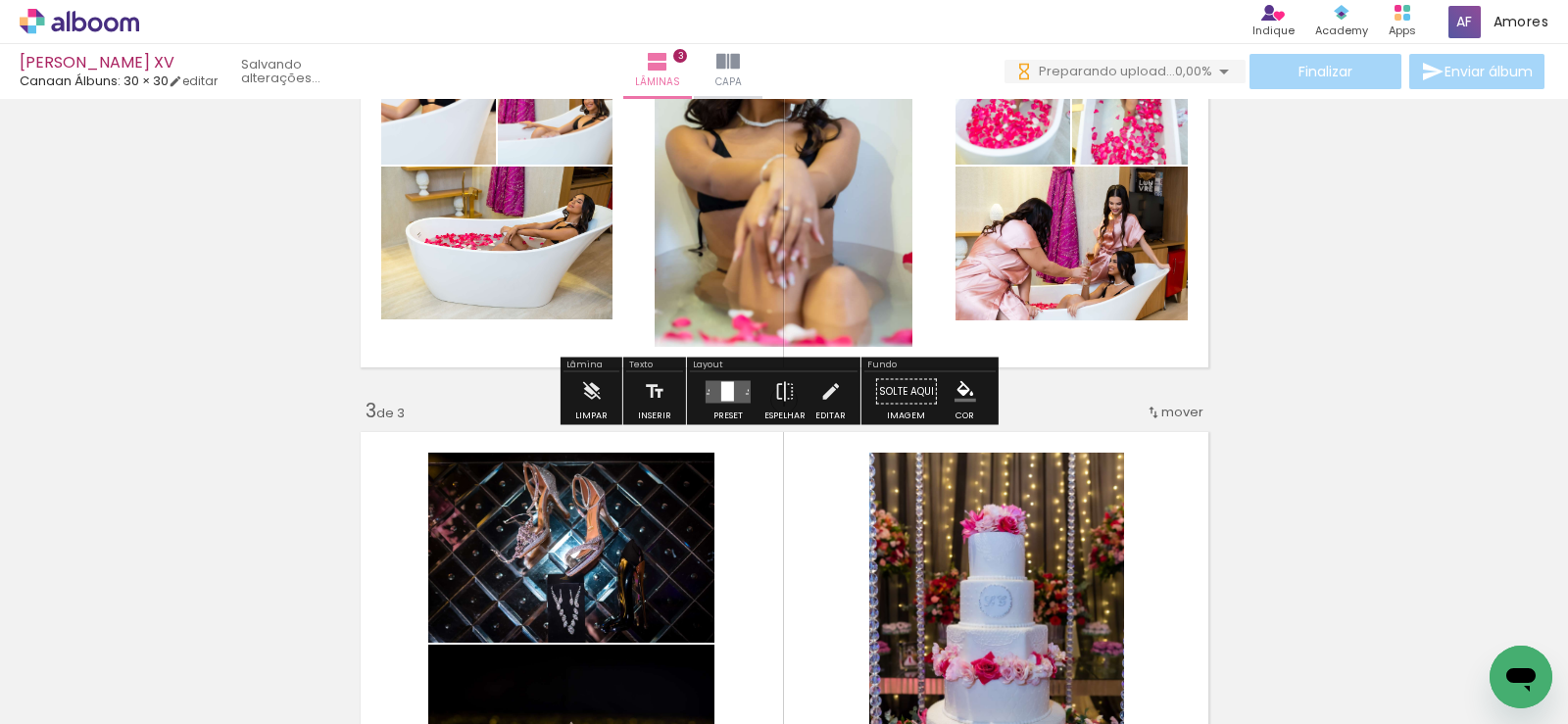
scroll to position [609, 0]
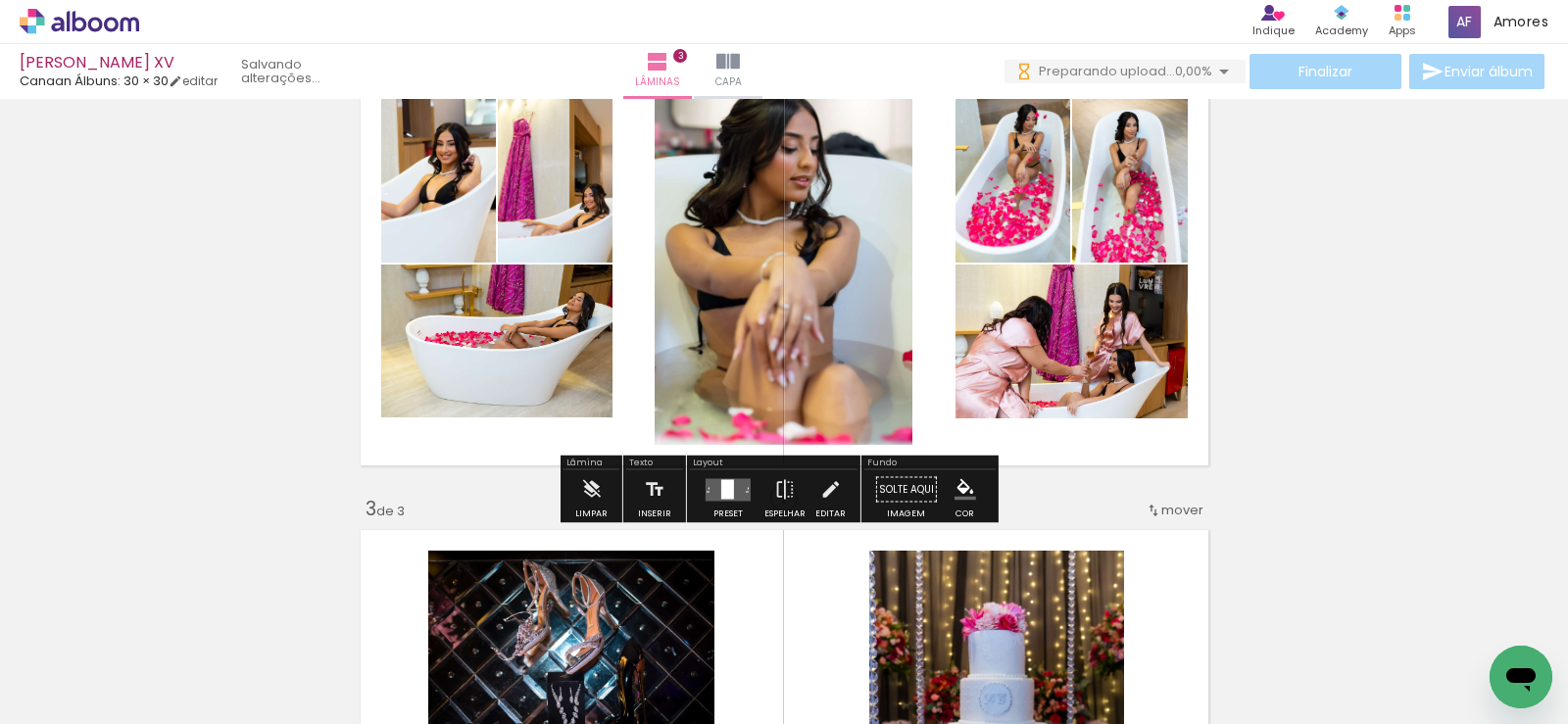
click at [724, 496] on div at bounding box center [727, 489] width 13 height 20
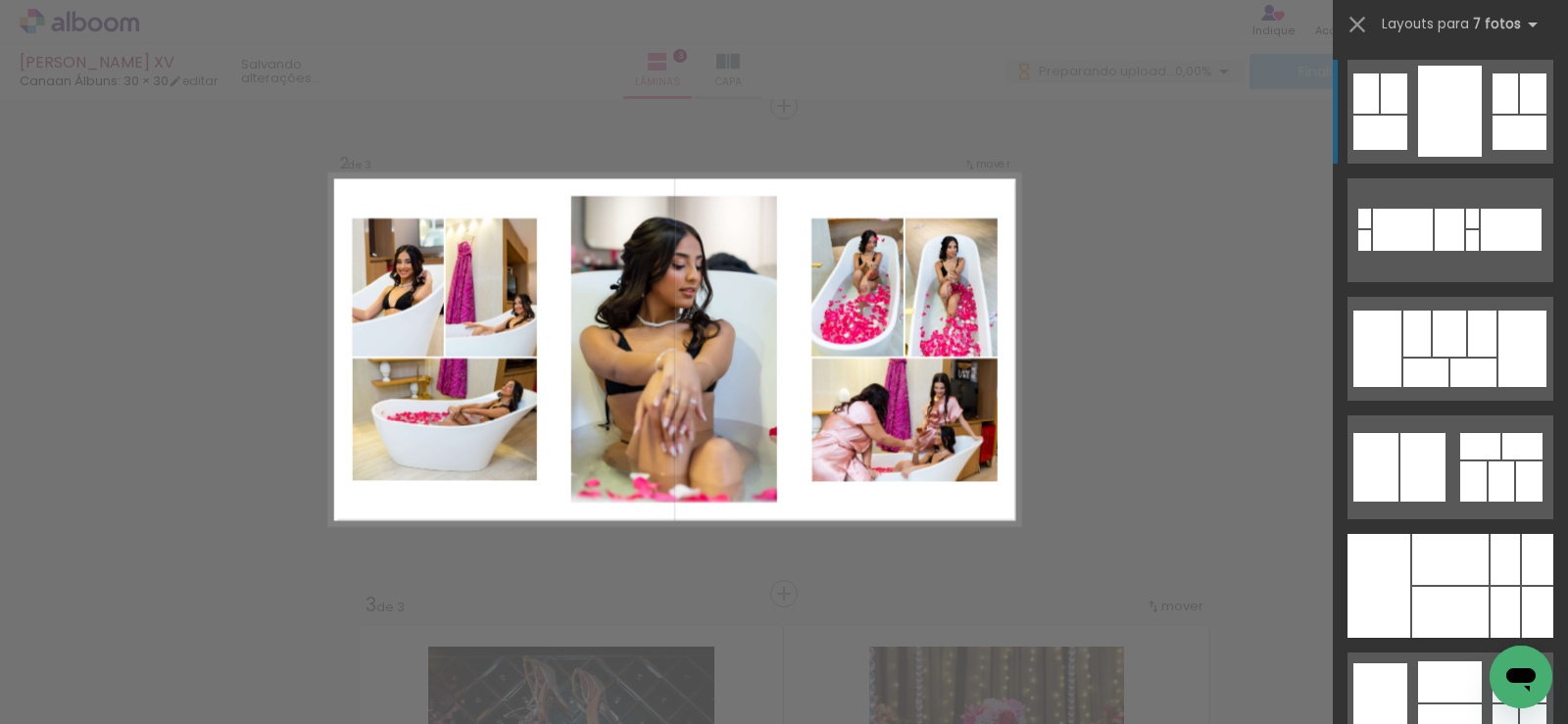
scroll to position [514, 0]
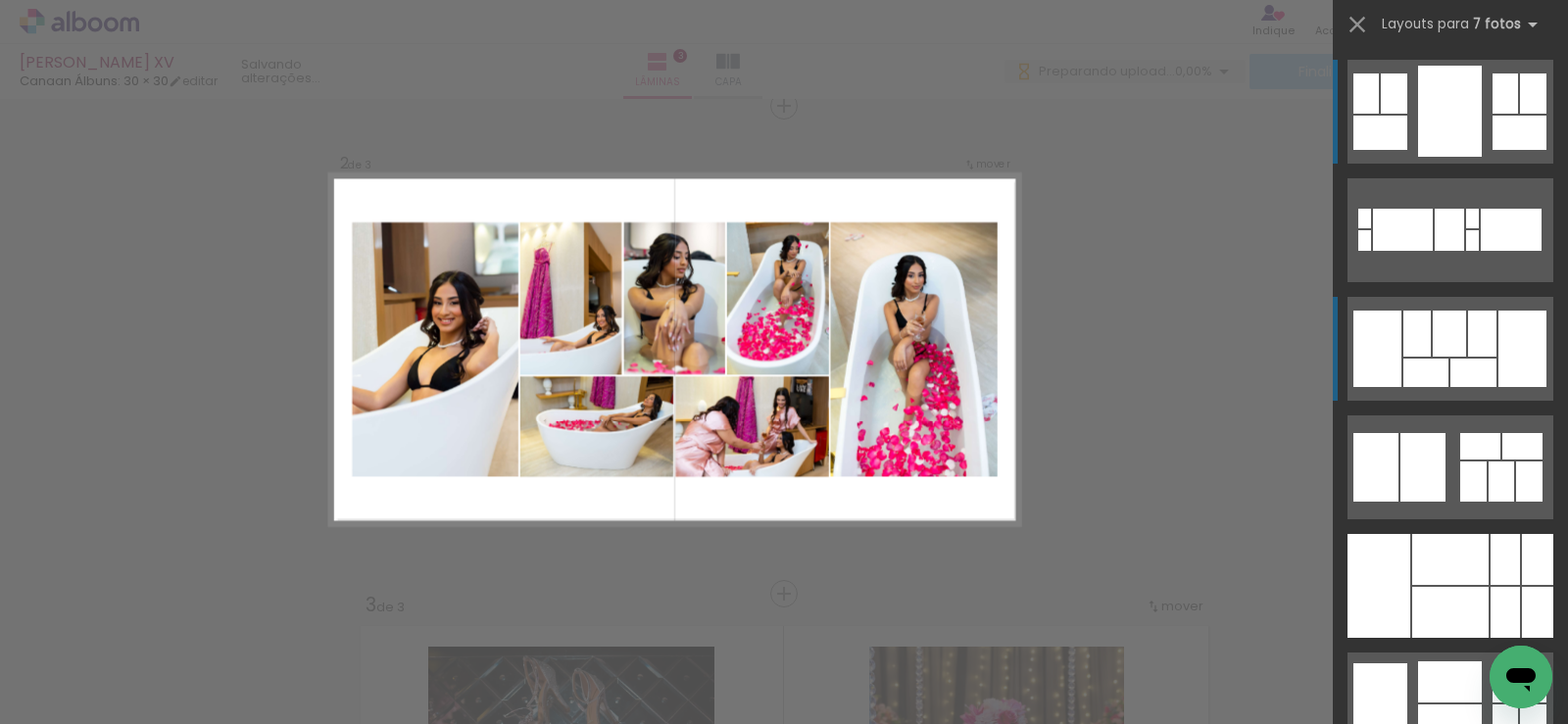
click at [1432, 366] on div at bounding box center [1425, 373] width 45 height 28
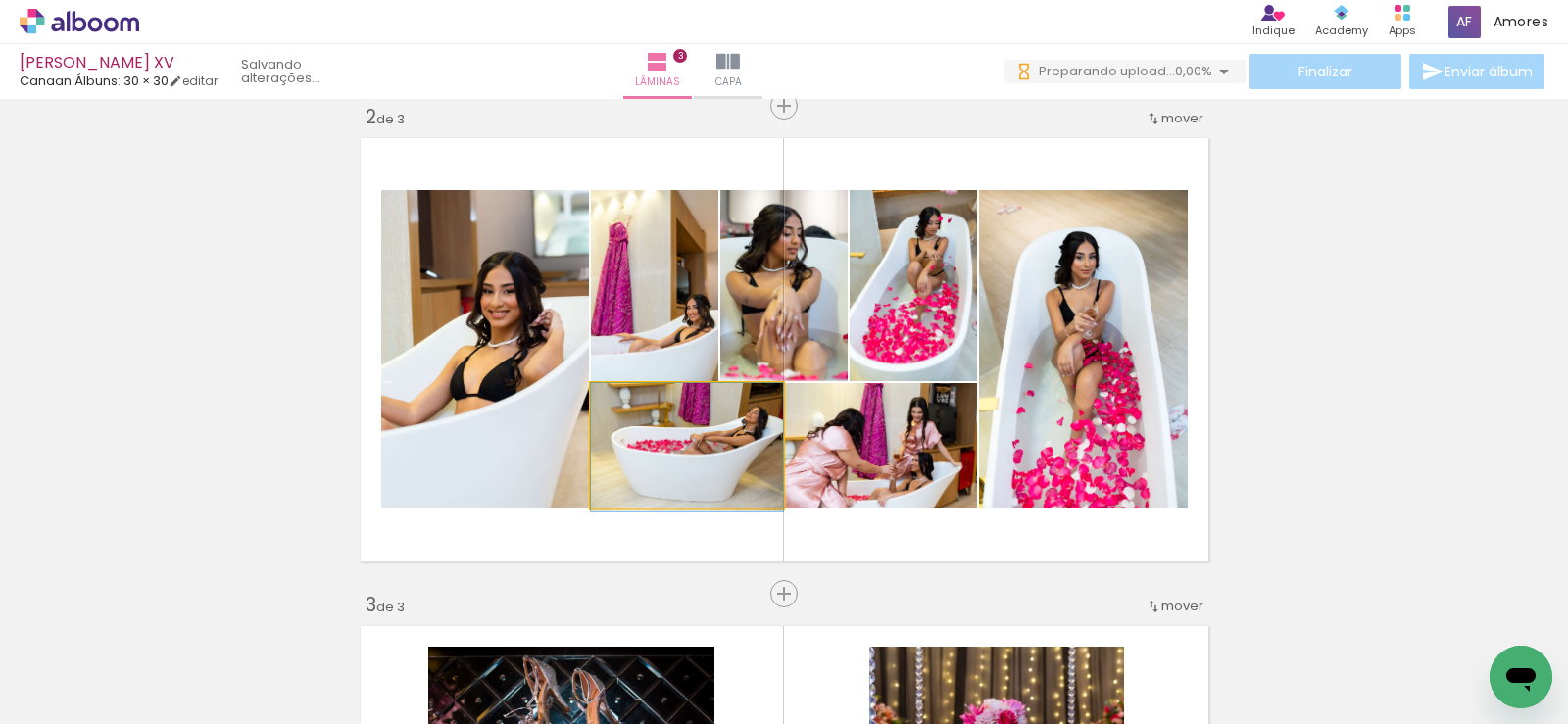
drag, startPoint x: 692, startPoint y: 468, endPoint x: 625, endPoint y: 473, distance: 67.2
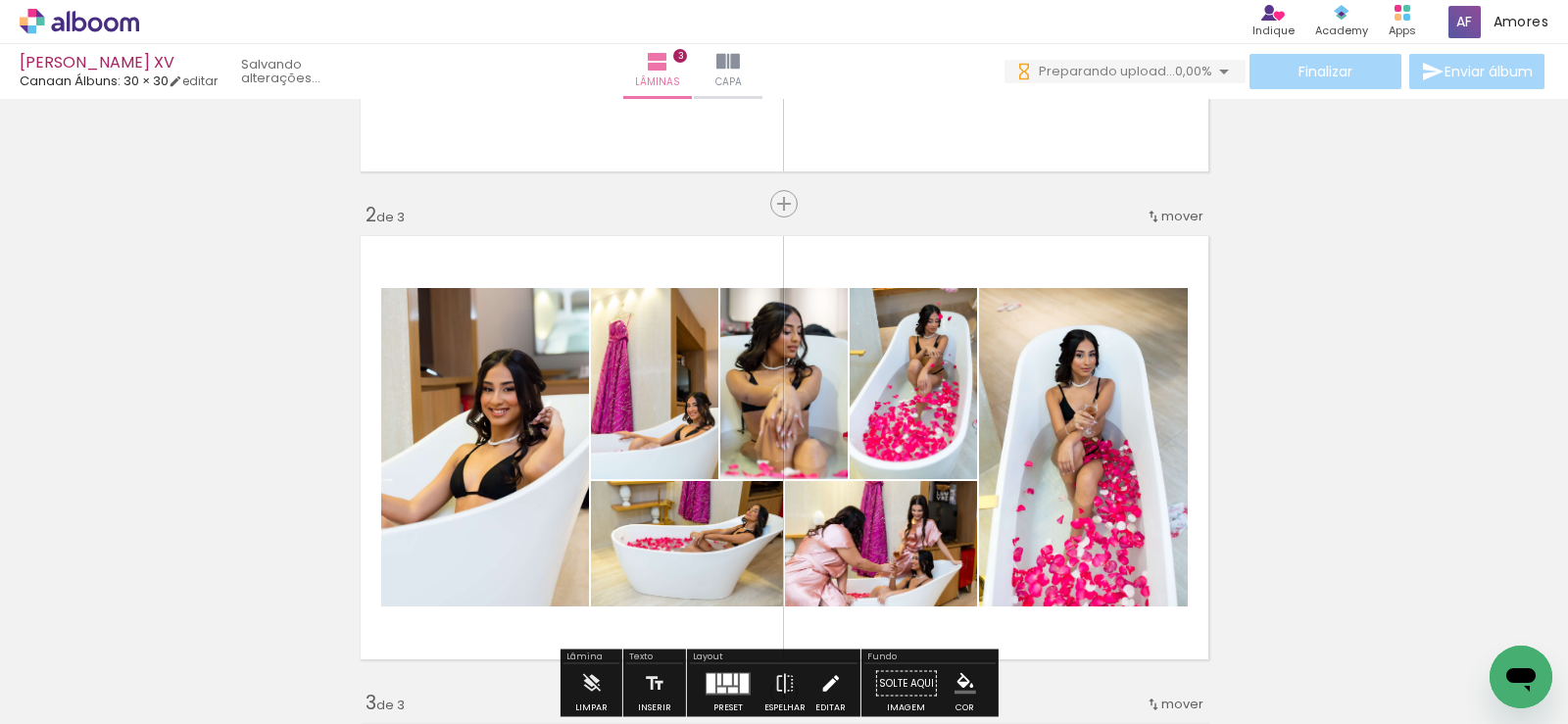
scroll to position [611, 0]
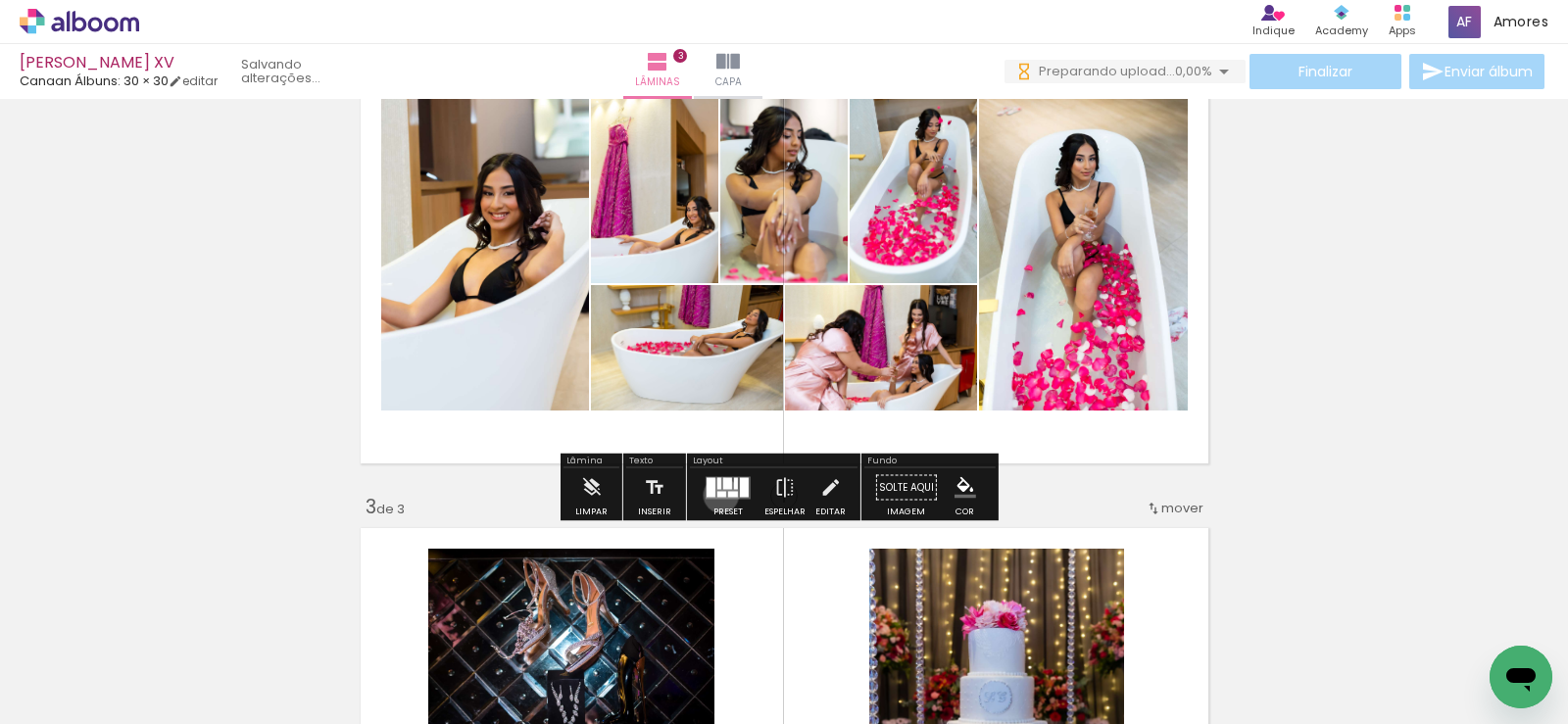
click at [717, 495] on div at bounding box center [721, 494] width 9 height 6
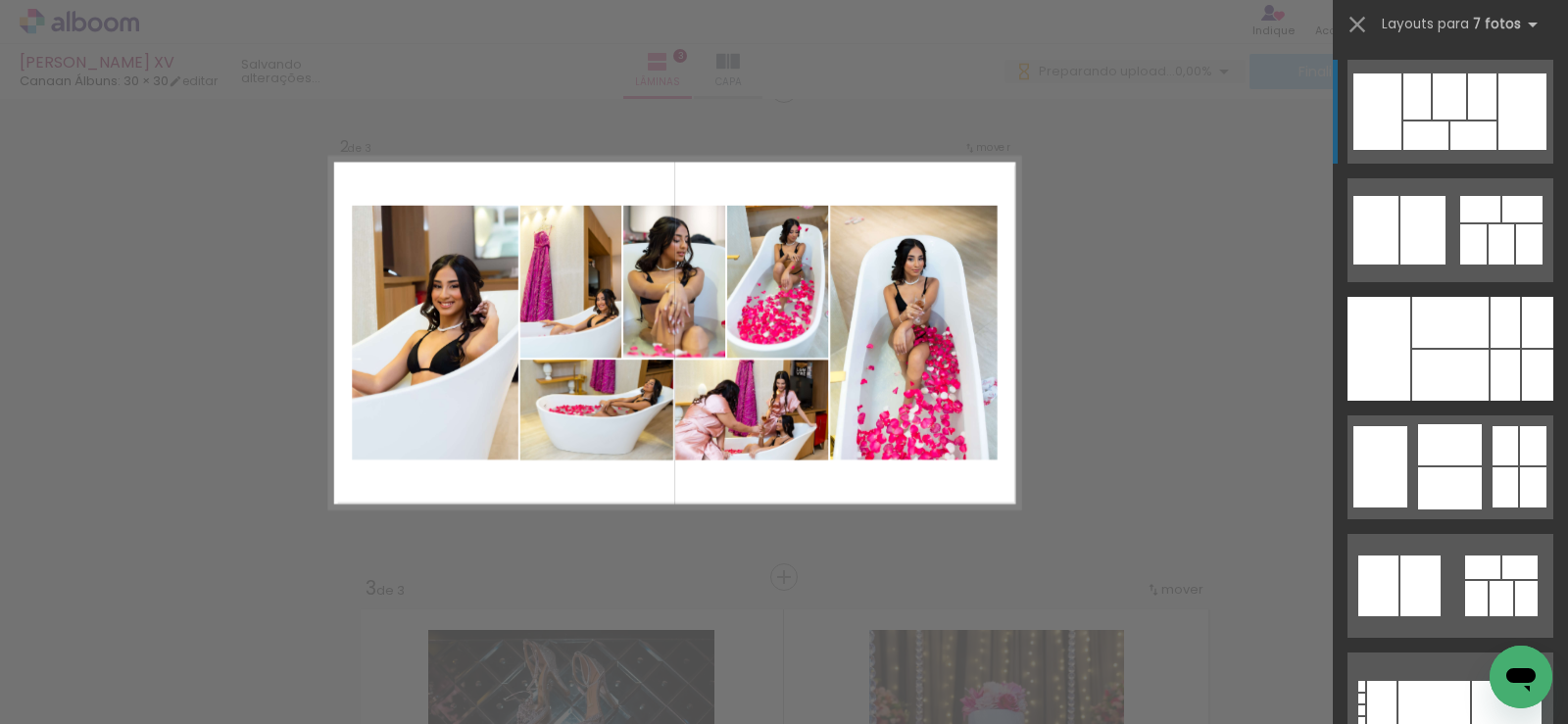
scroll to position [514, 0]
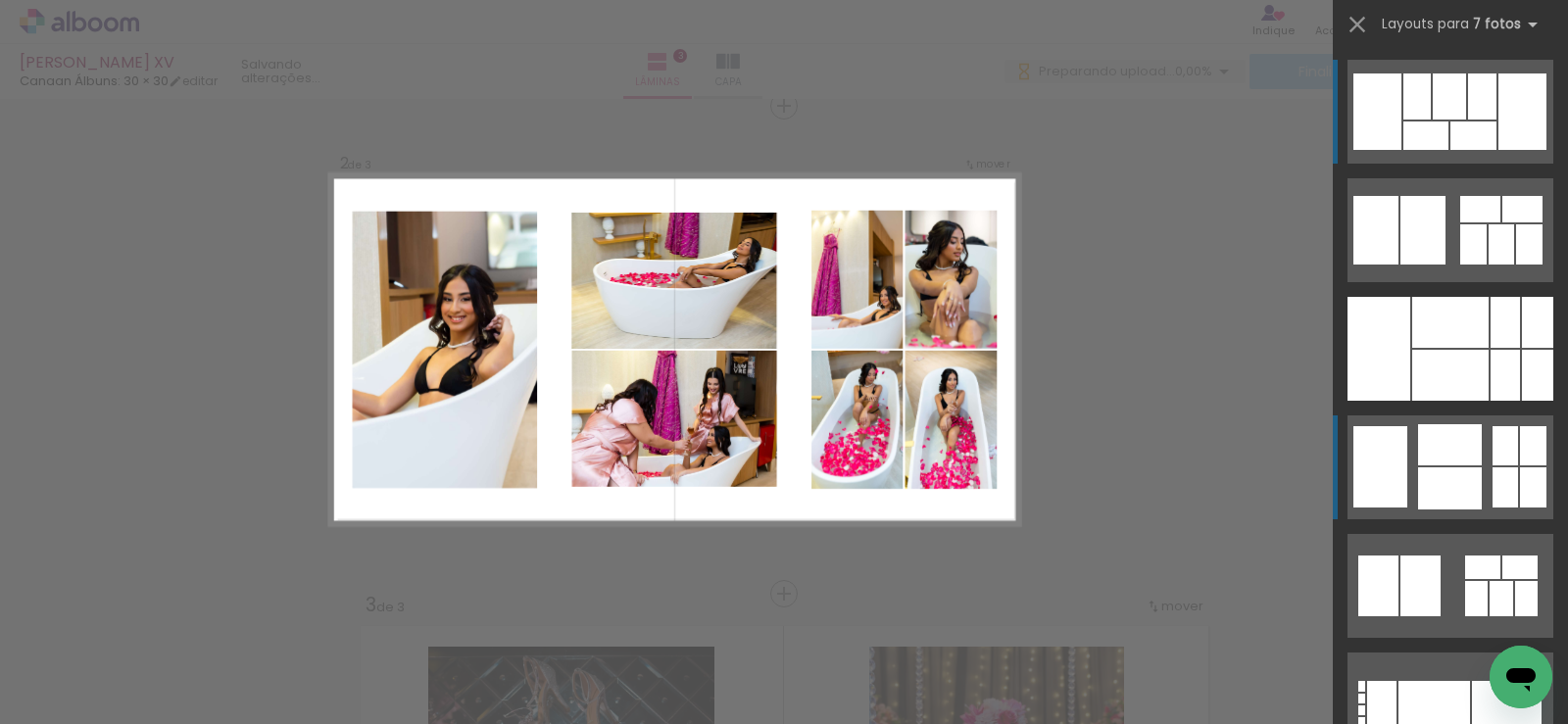
click at [1418, 445] on div at bounding box center [1450, 444] width 64 height 41
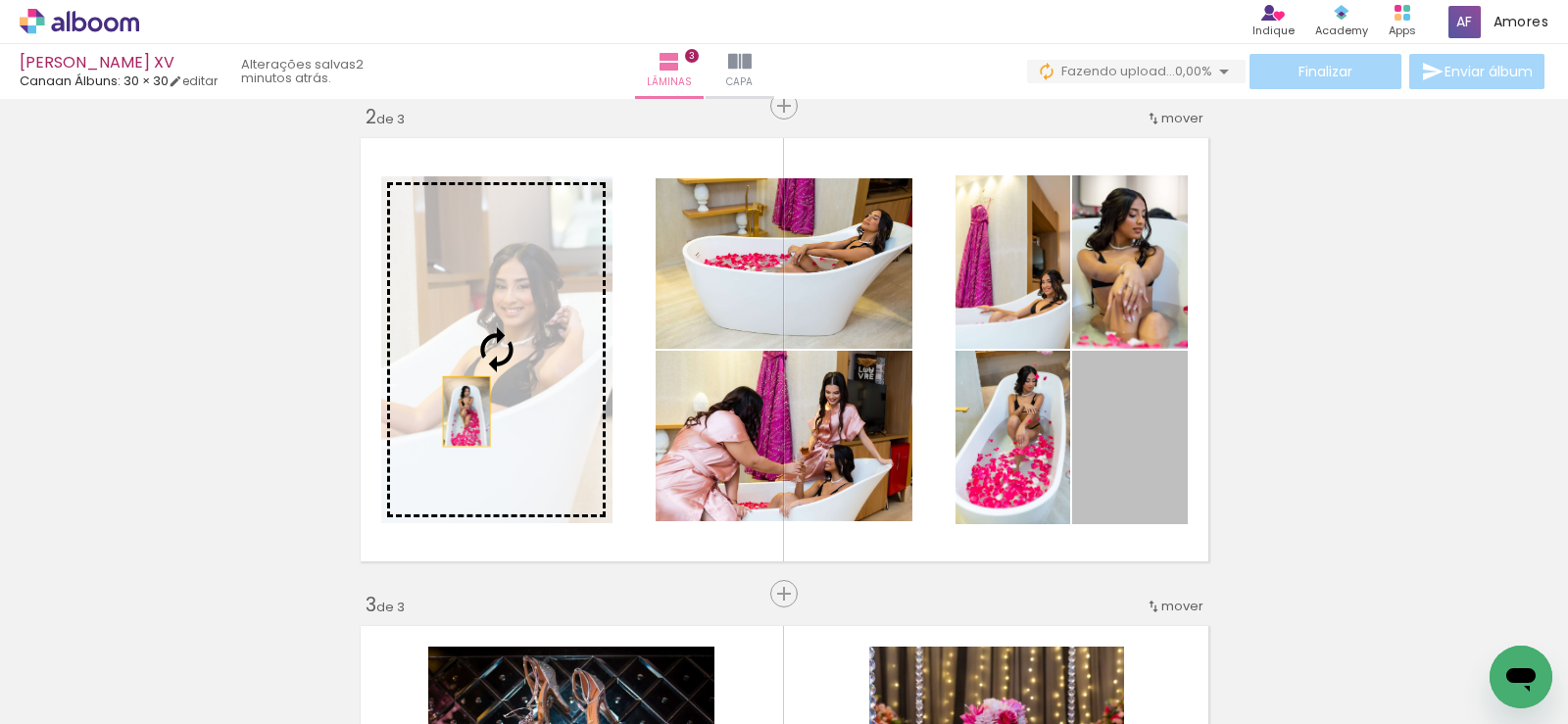
drag, startPoint x: 1143, startPoint y: 467, endPoint x: 407, endPoint y: 404, distance: 738.7
click at [0, 0] on slot at bounding box center [0, 0] width 0 height 0
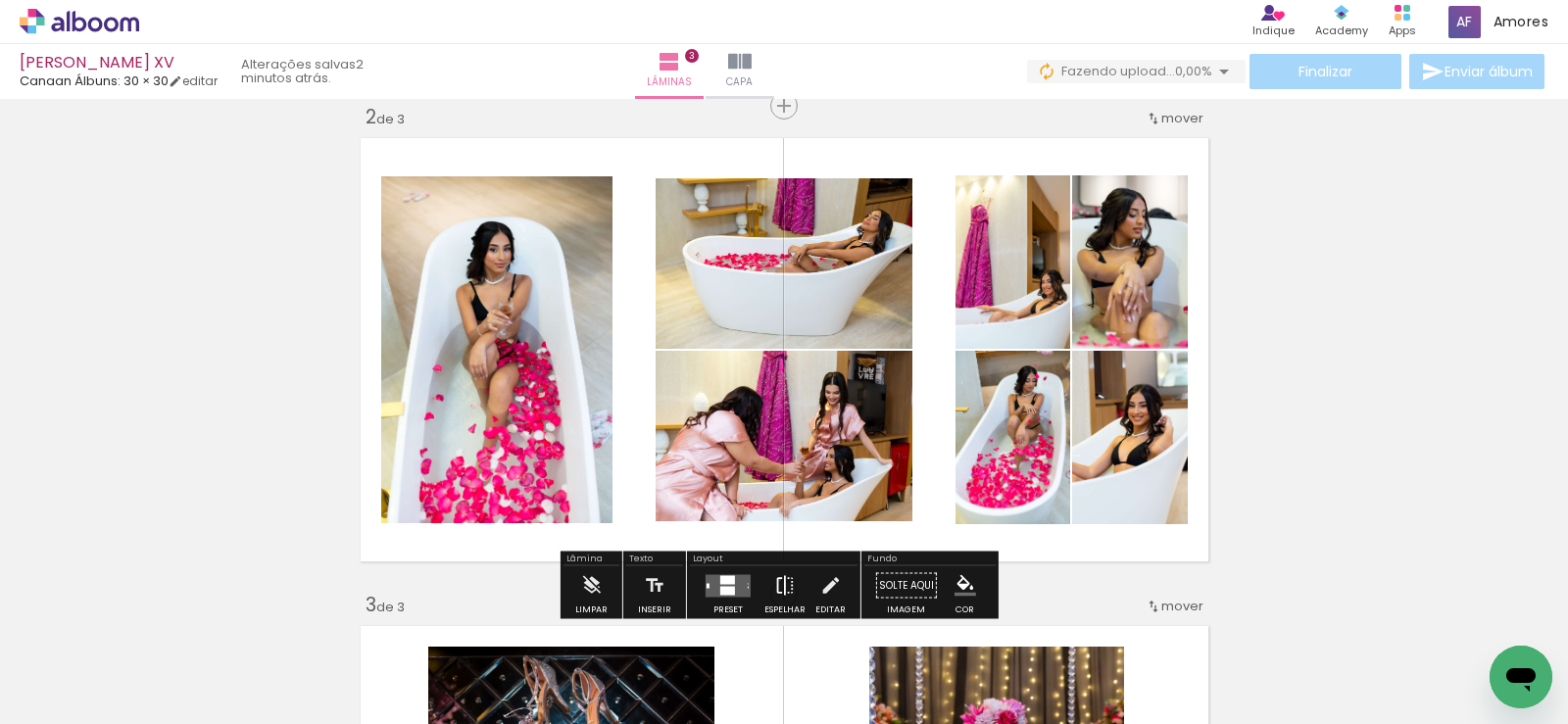
click at [775, 581] on iron-icon at bounding box center [785, 585] width 22 height 39
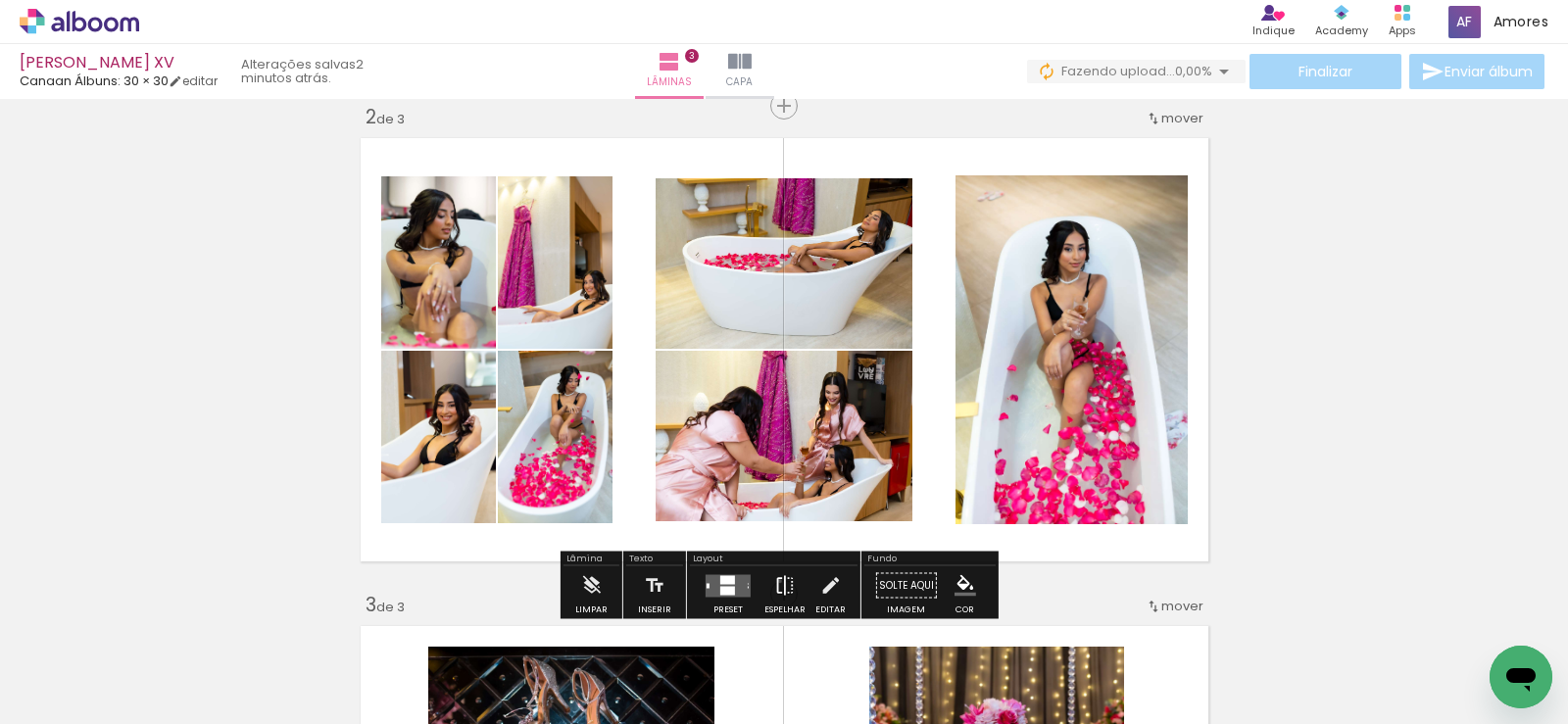
click at [775, 581] on iron-icon at bounding box center [785, 585] width 22 height 39
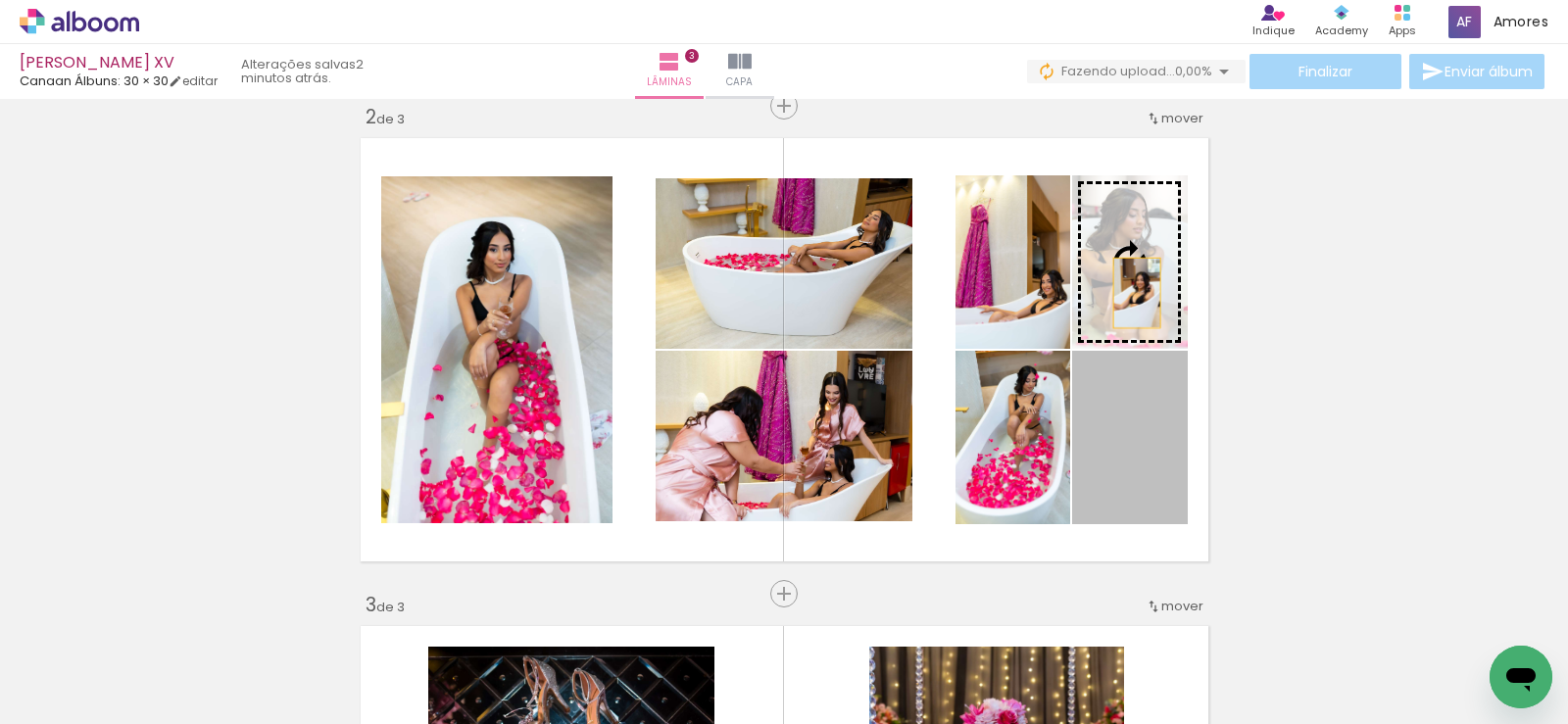
drag, startPoint x: 1138, startPoint y: 486, endPoint x: 1129, endPoint y: 290, distance: 196.2
click at [0, 0] on slot at bounding box center [0, 0] width 0 height 0
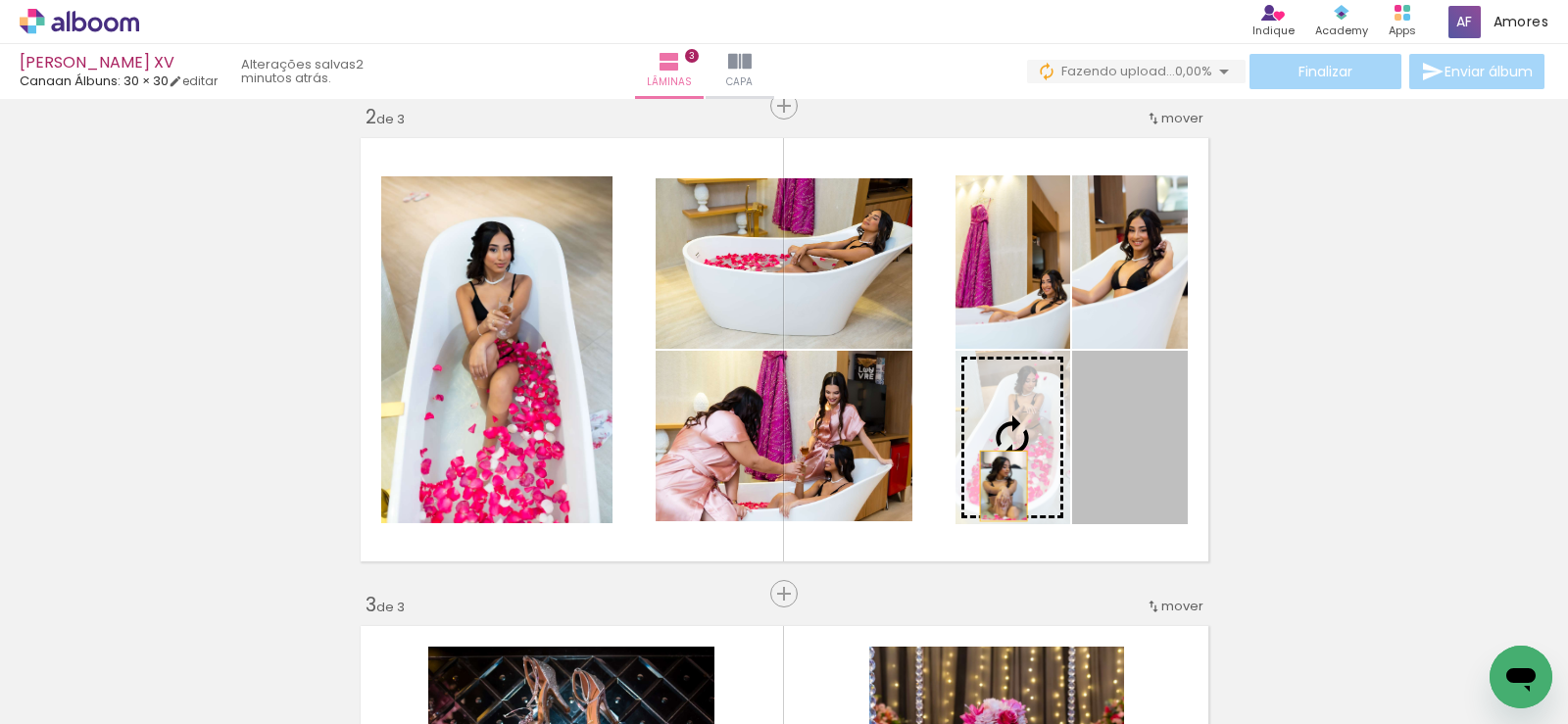
drag, startPoint x: 1131, startPoint y: 492, endPoint x: 995, endPoint y: 486, distance: 136.1
click at [0, 0] on slot at bounding box center [0, 0] width 0 height 0
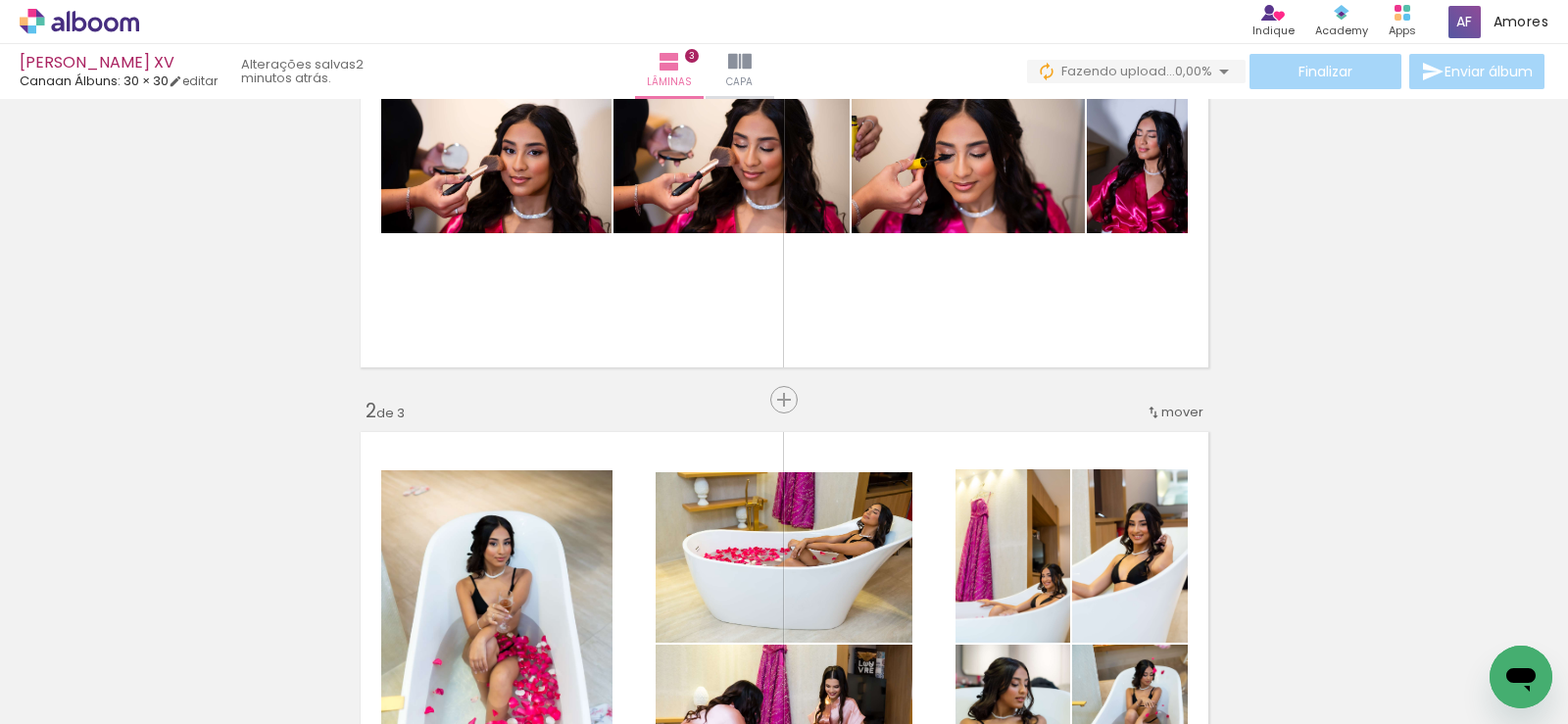
scroll to position [122, 0]
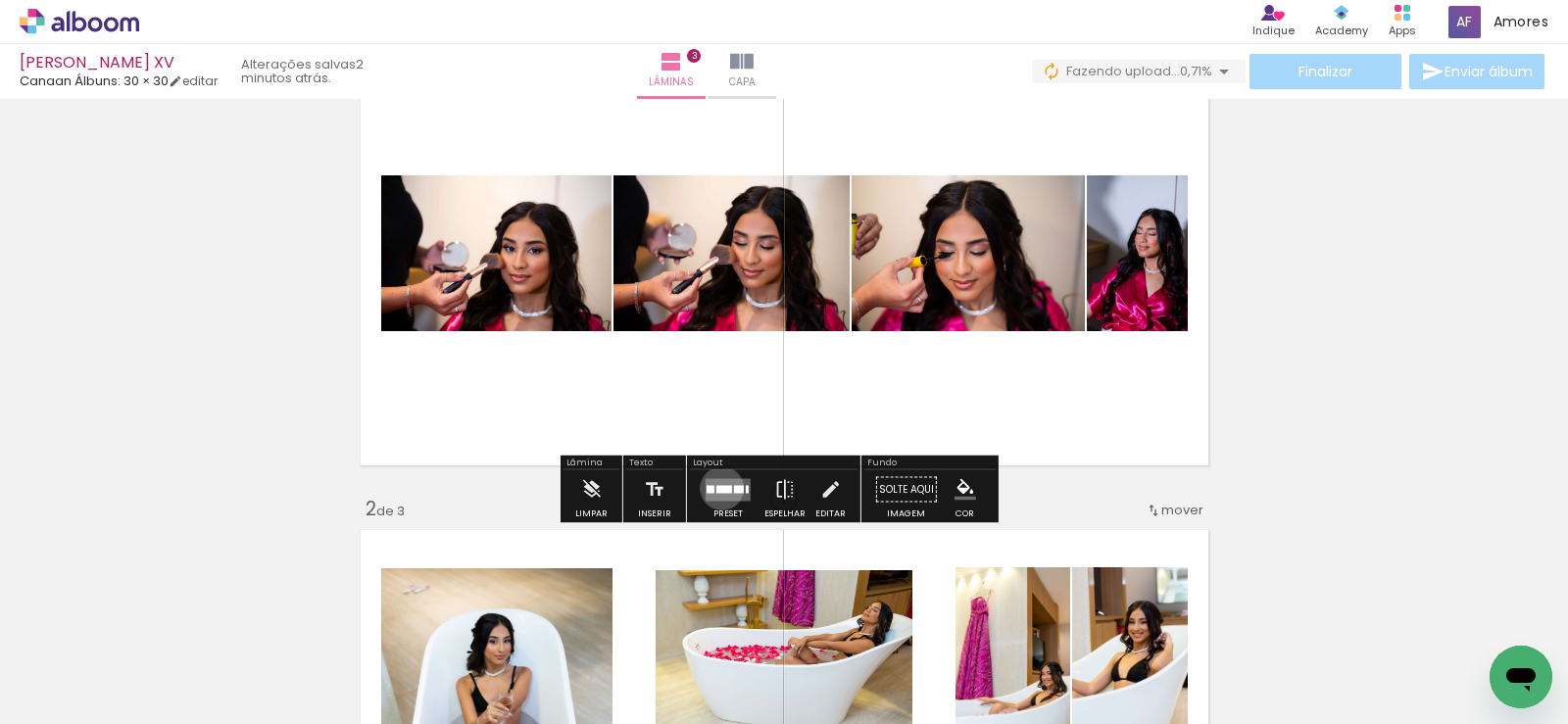
click at [717, 488] on div at bounding box center [724, 489] width 16 height 8
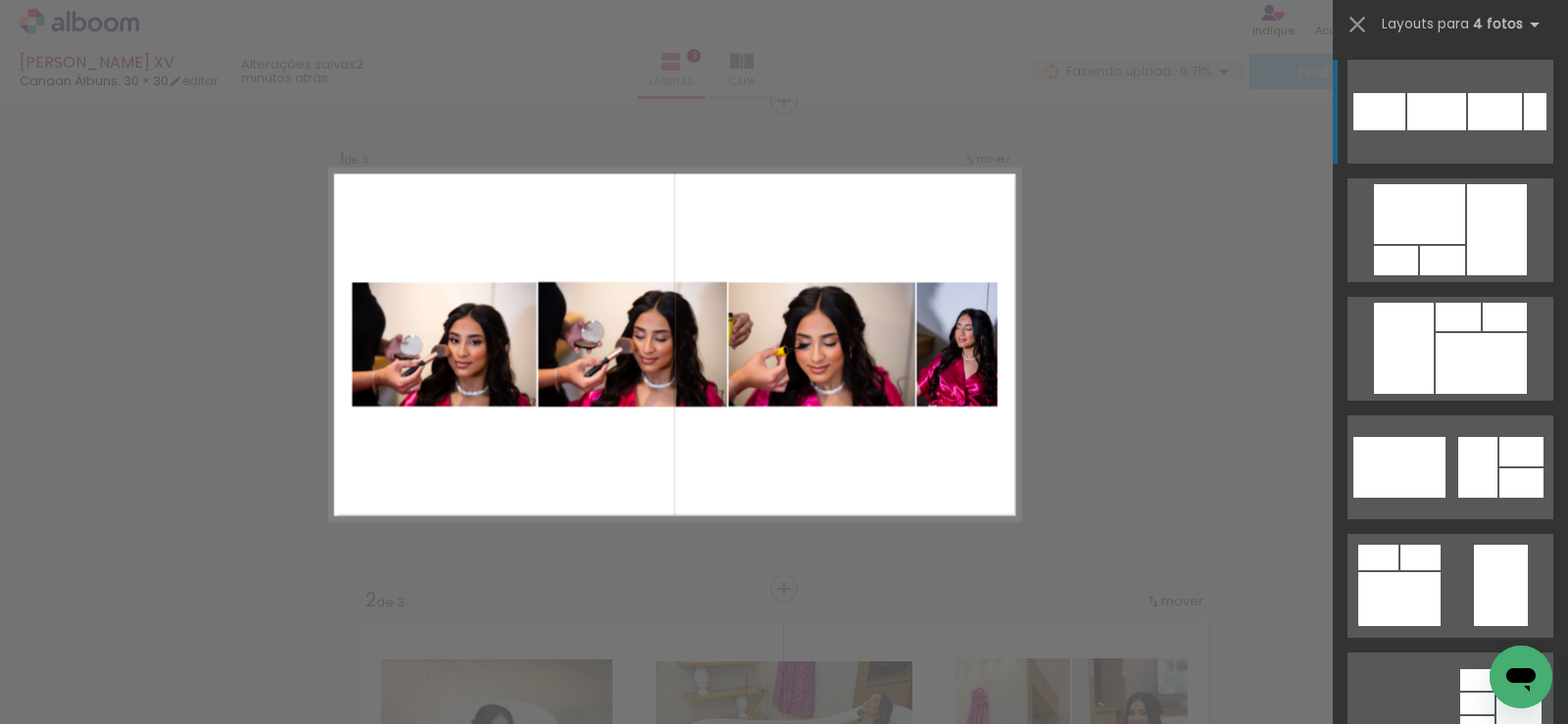
scroll to position [26, 0]
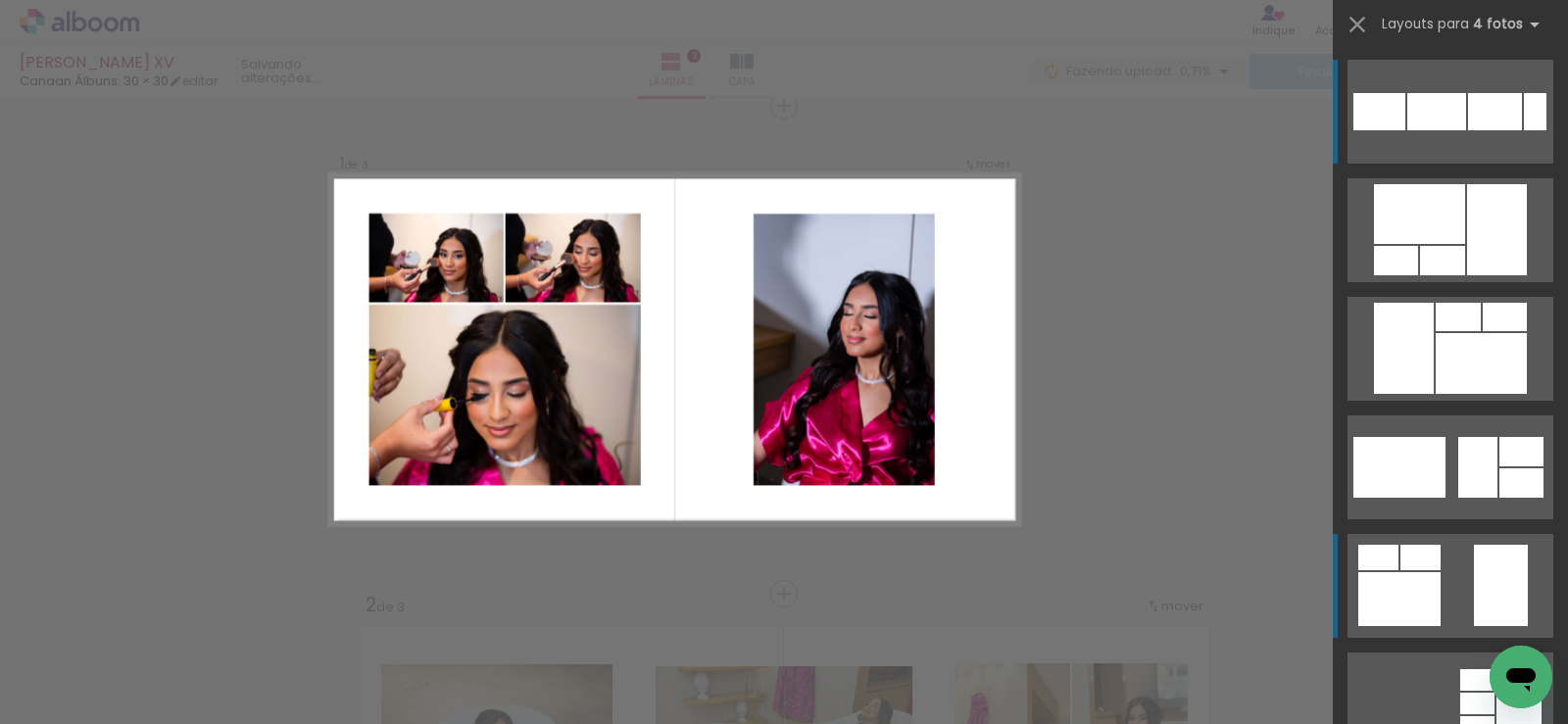
click at [1435, 560] on quentale-layouter at bounding box center [1450, 586] width 205 height 104
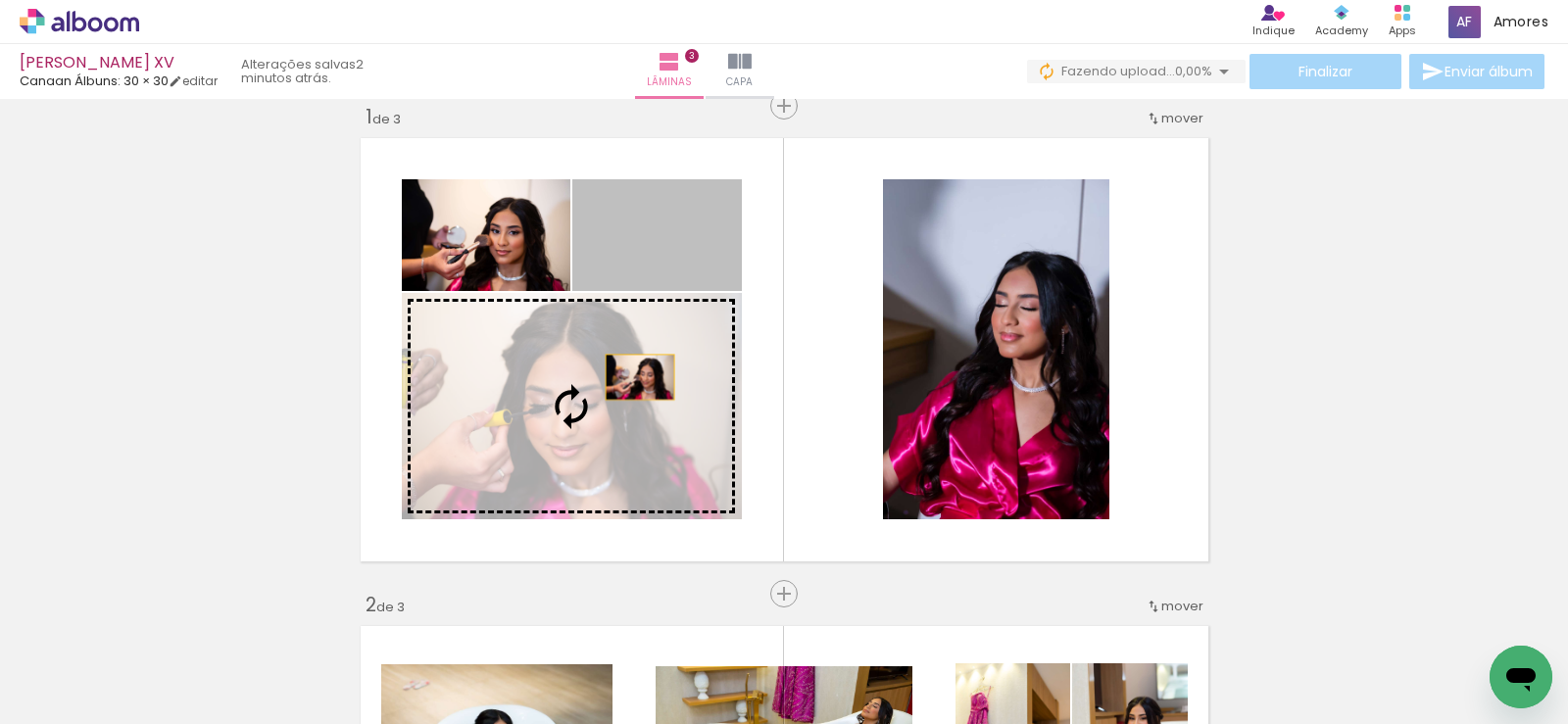
drag, startPoint x: 705, startPoint y: 263, endPoint x: 632, endPoint y: 377, distance: 135.4
click at [0, 0] on slot at bounding box center [0, 0] width 0 height 0
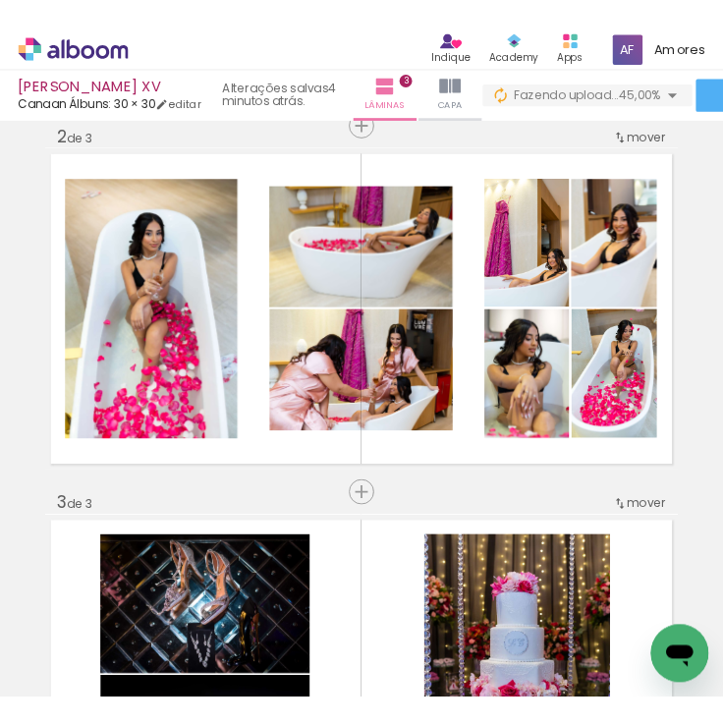
scroll to position [428, 0]
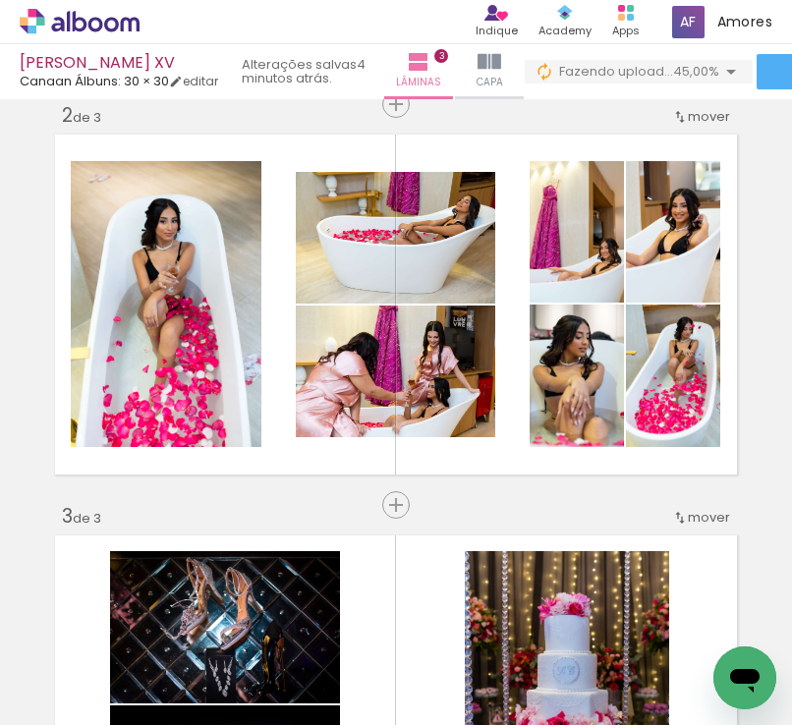
click at [774, 163] on div "Inserir lâmina 1 de 3 Inserir lâmina 2 de 3 Inserir lâmina 3 de 3" at bounding box center [396, 480] width 792 height 1605
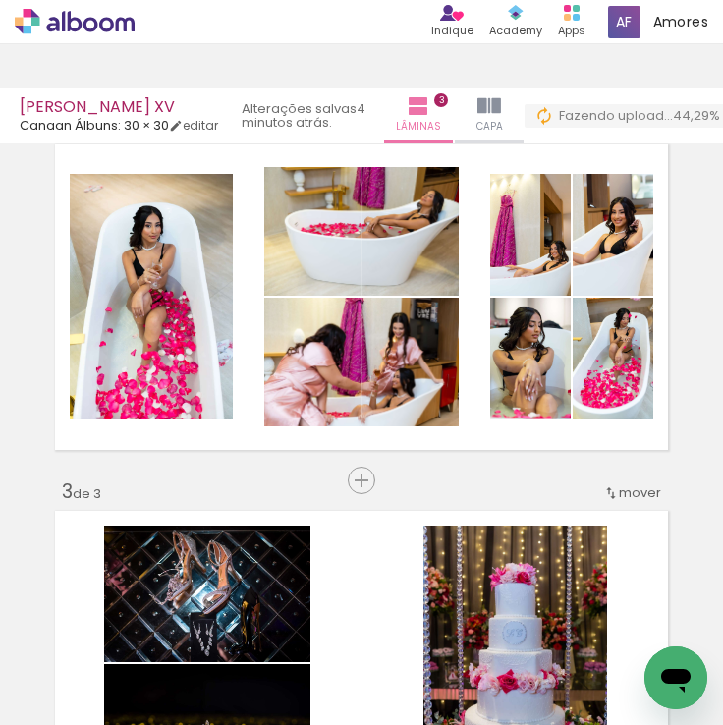
scroll to position [394, 0]
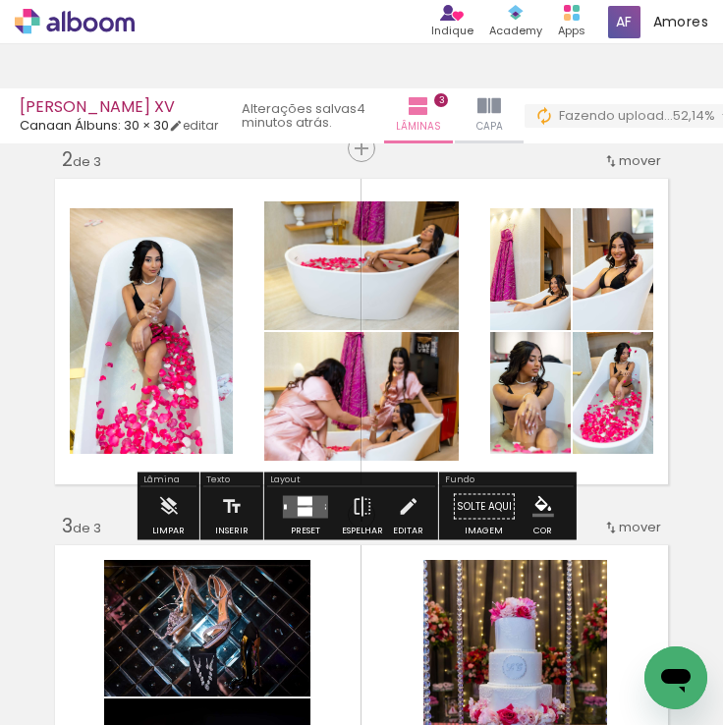
click at [305, 509] on div at bounding box center [305, 511] width 15 height 9
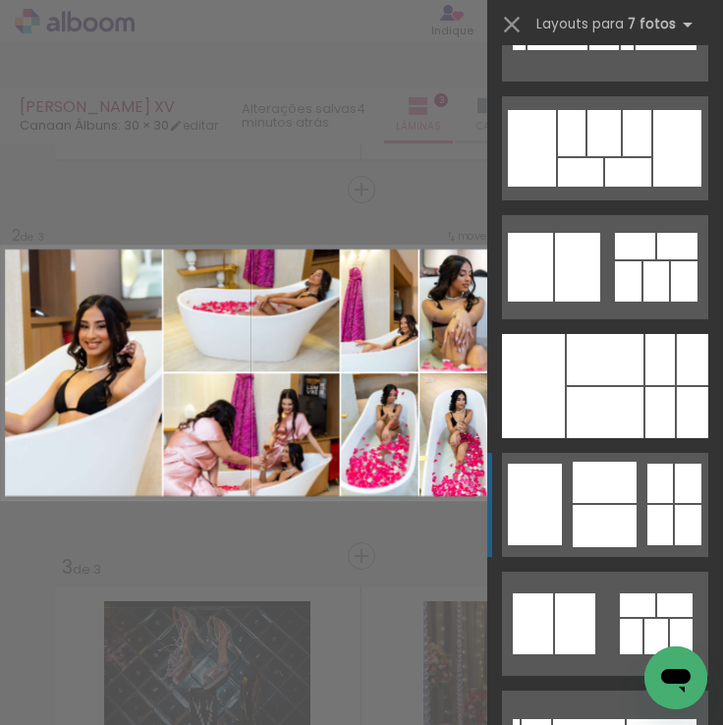
scroll to position [0, 0]
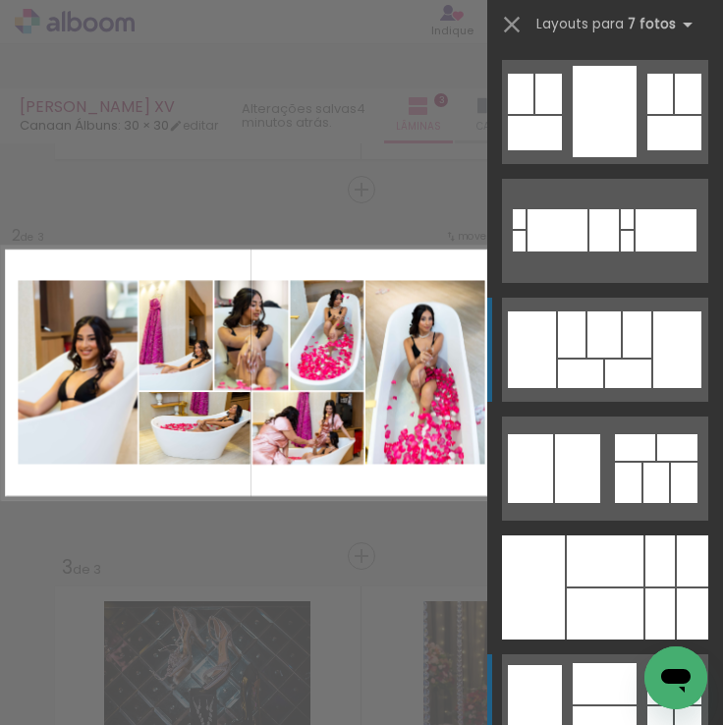
click at [653, 382] on div at bounding box center [677, 349] width 48 height 77
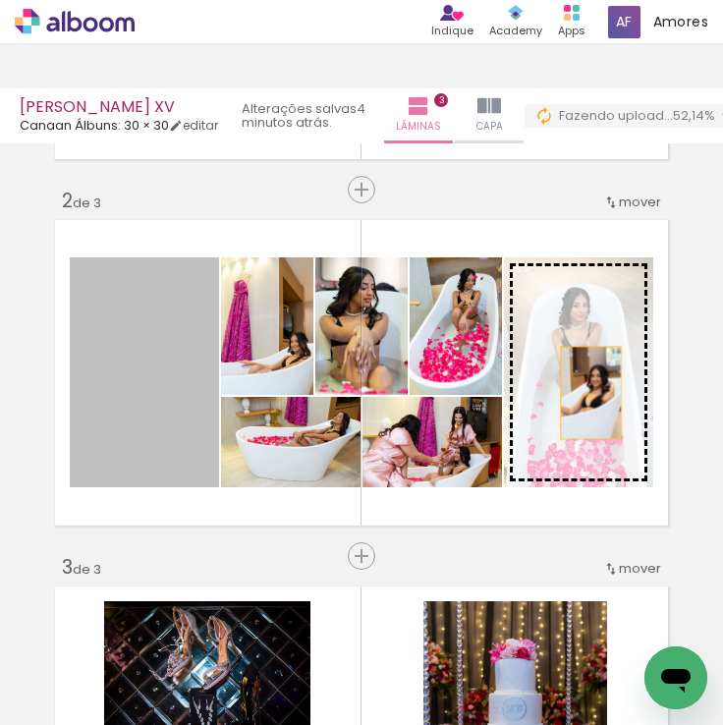
drag, startPoint x: 178, startPoint y: 418, endPoint x: 584, endPoint y: 393, distance: 406.6
click at [0, 0] on slot at bounding box center [0, 0] width 0 height 0
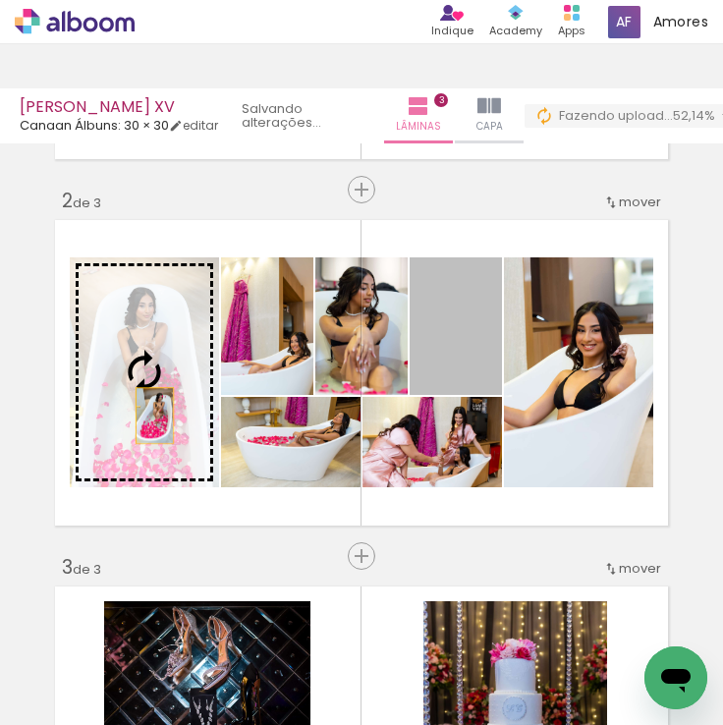
drag, startPoint x: 474, startPoint y: 382, endPoint x: 147, endPoint y: 416, distance: 327.9
click at [0, 0] on slot at bounding box center [0, 0] width 0 height 0
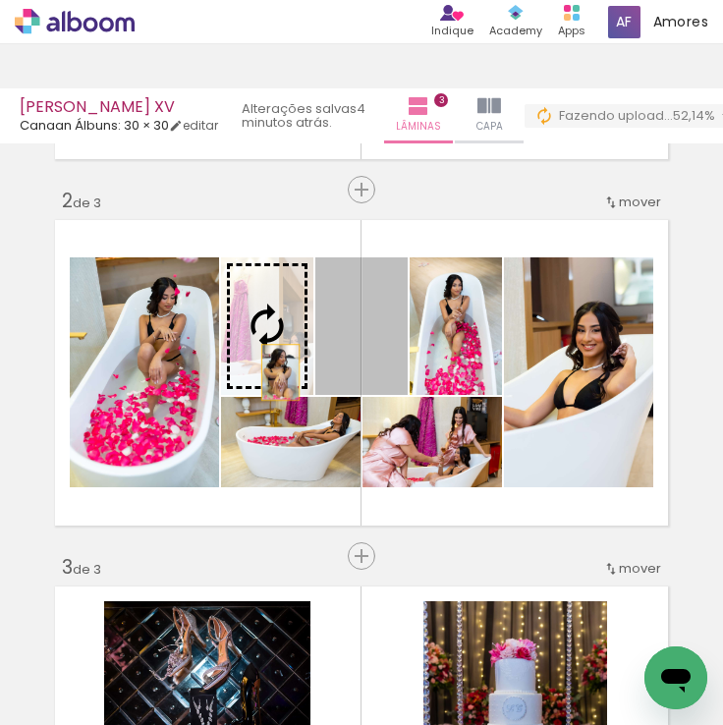
drag, startPoint x: 353, startPoint y: 372, endPoint x: 272, endPoint y: 372, distance: 80.6
click at [0, 0] on slot at bounding box center [0, 0] width 0 height 0
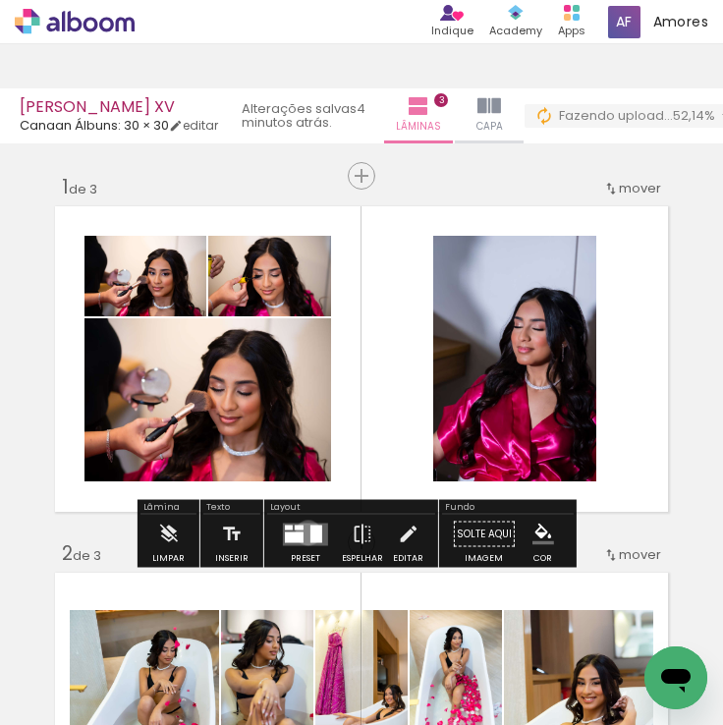
click at [304, 533] on quentale-layouter at bounding box center [305, 534] width 45 height 23
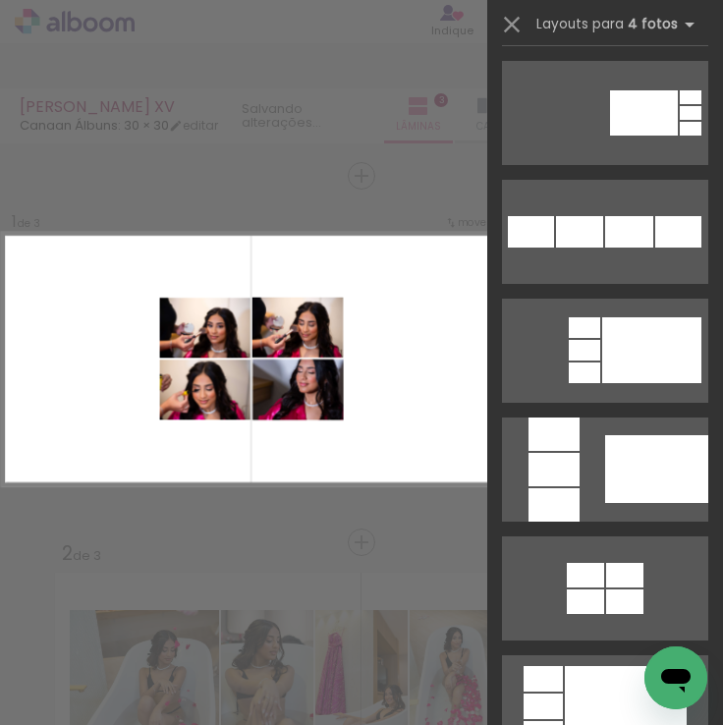
scroll to position [9826, 0]
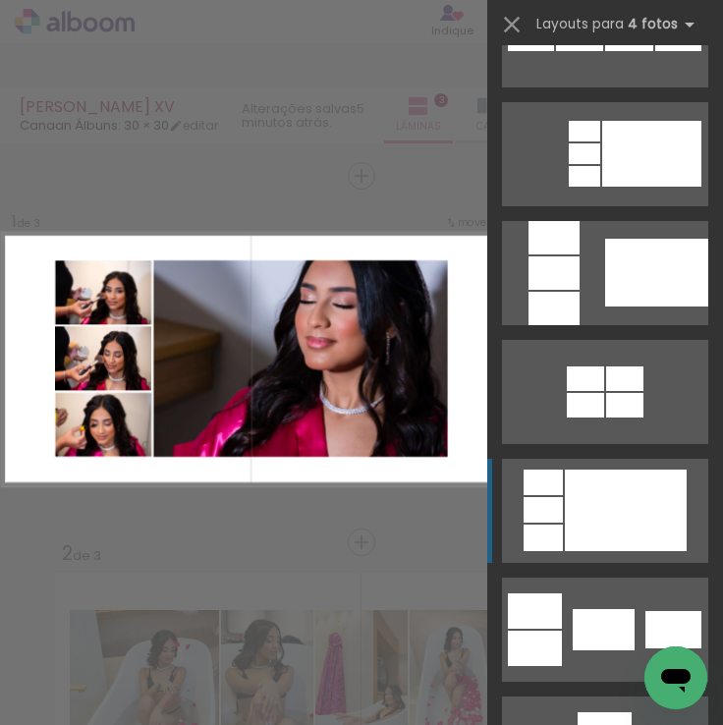
click at [604, 499] on div at bounding box center [626, 511] width 122 height 82
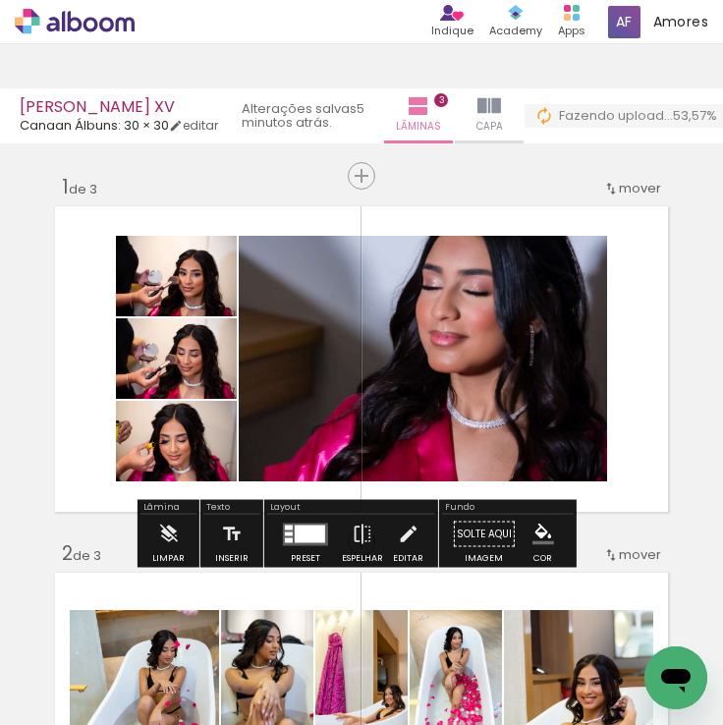
click at [470, 356] on quentale-photo at bounding box center [423, 359] width 368 height 246
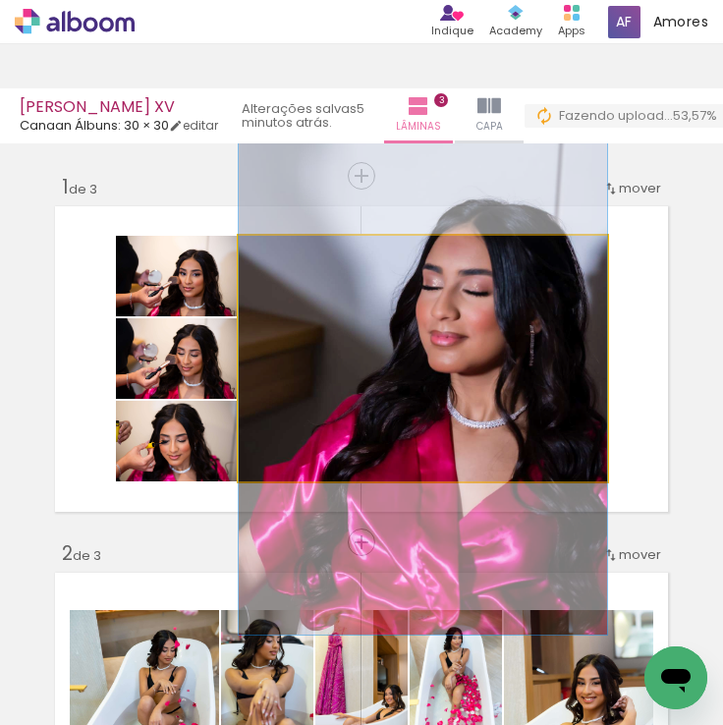
click at [473, 353] on quentale-photo at bounding box center [423, 359] width 368 height 246
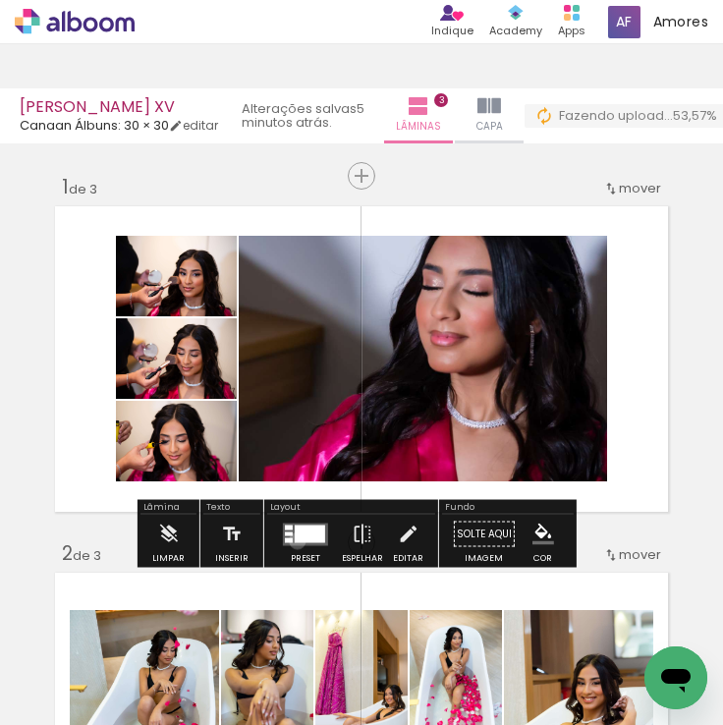
click at [295, 540] on div at bounding box center [310, 534] width 30 height 18
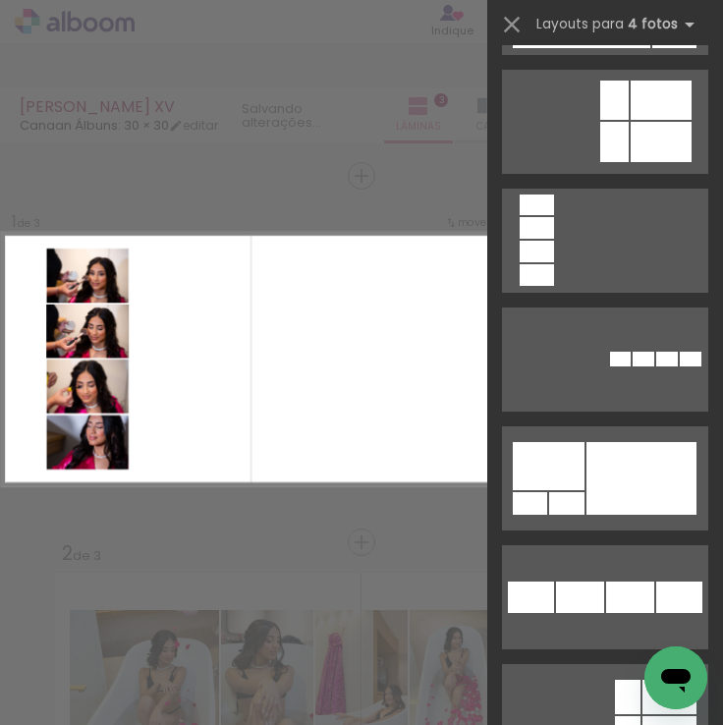
scroll to position [11011, 0]
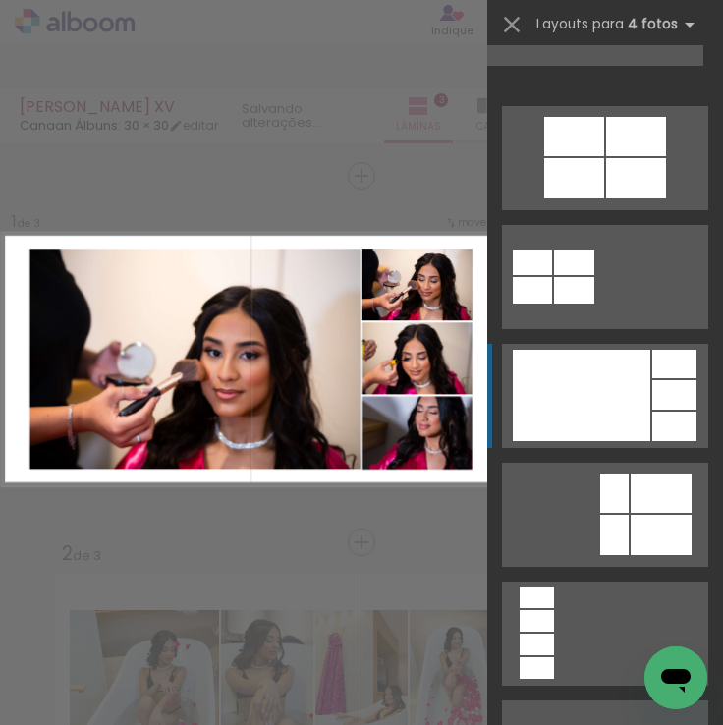
click at [565, 399] on div at bounding box center [582, 395] width 138 height 91
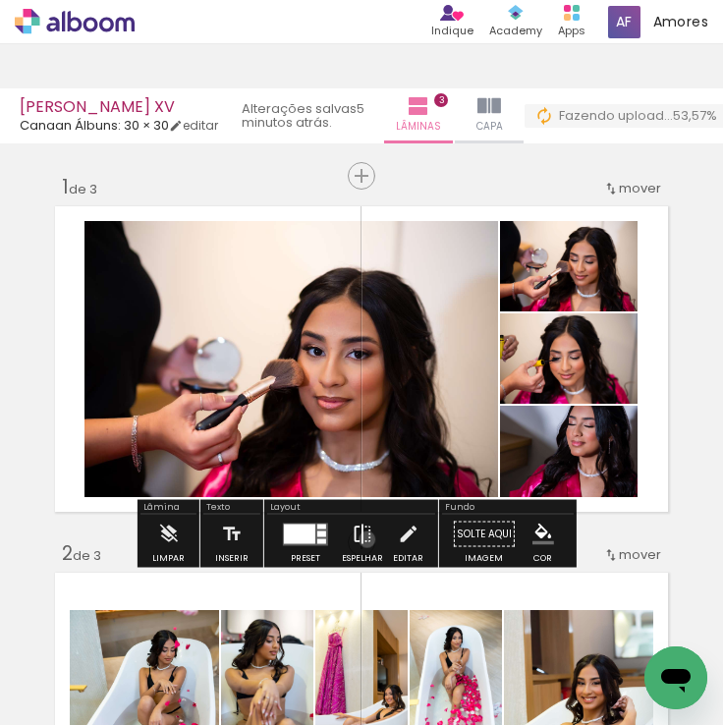
click at [363, 539] on iron-icon at bounding box center [363, 534] width 22 height 39
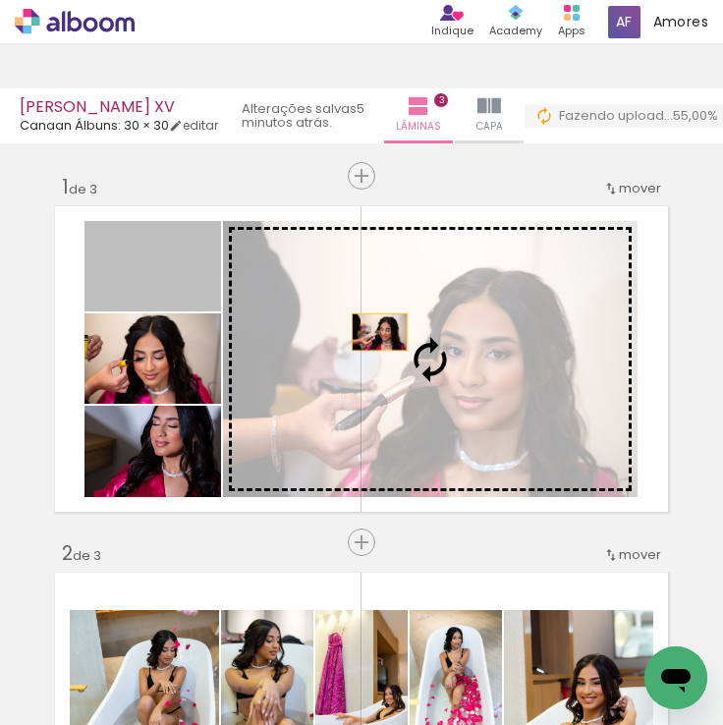
drag, startPoint x: 192, startPoint y: 298, endPoint x: 372, endPoint y: 332, distance: 184.0
click at [0, 0] on slot at bounding box center [0, 0] width 0 height 0
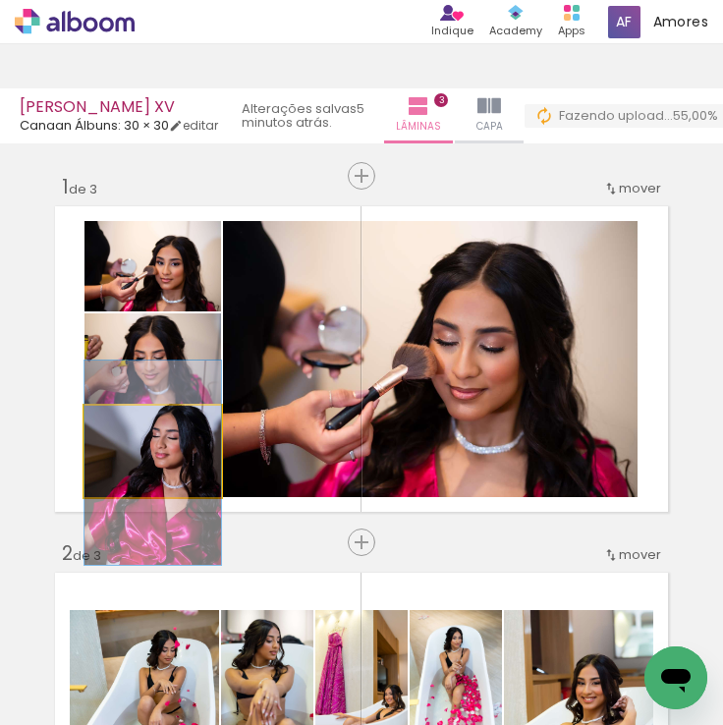
drag, startPoint x: 183, startPoint y: 474, endPoint x: 183, endPoint y: 485, distance: 11.8
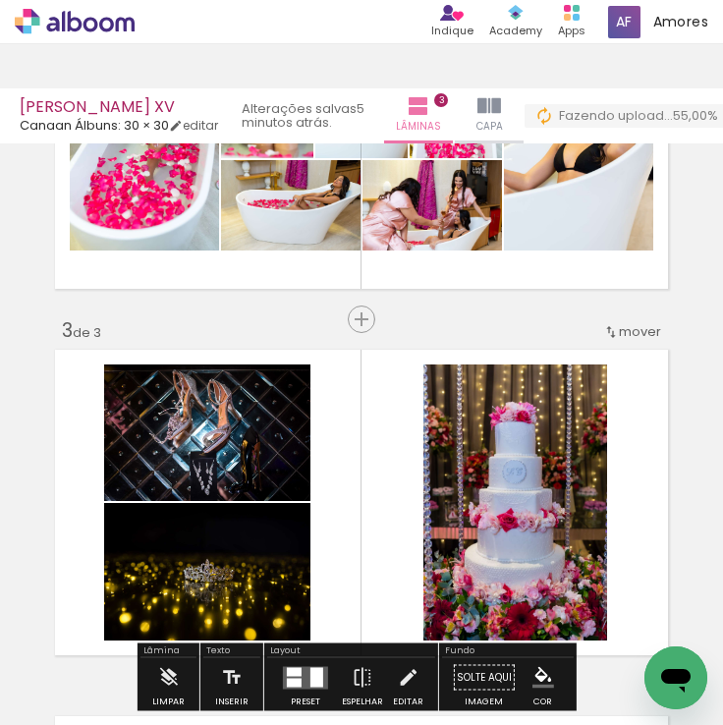
scroll to position [688, 0]
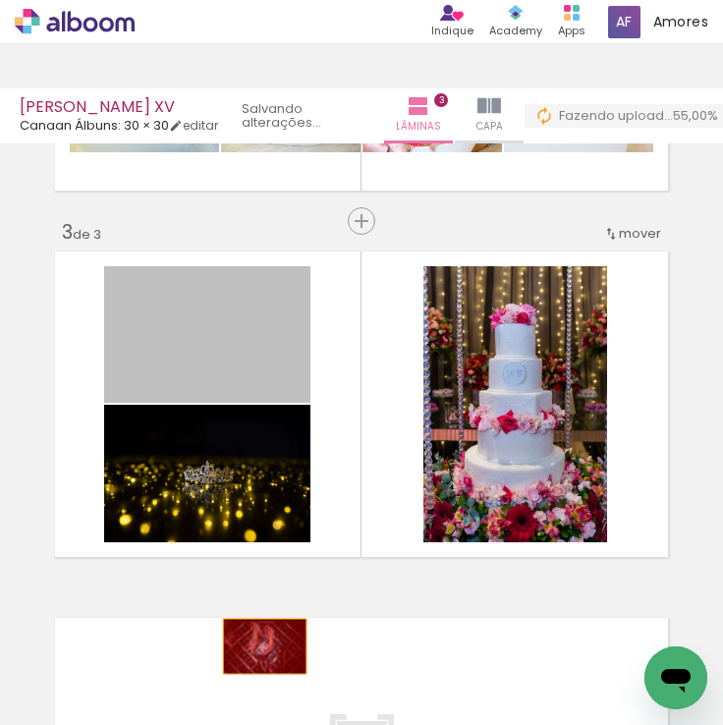
drag, startPoint x: 246, startPoint y: 374, endPoint x: 257, endPoint y: 647, distance: 272.4
click at [257, 647] on quentale-workspace at bounding box center [361, 362] width 723 height 725
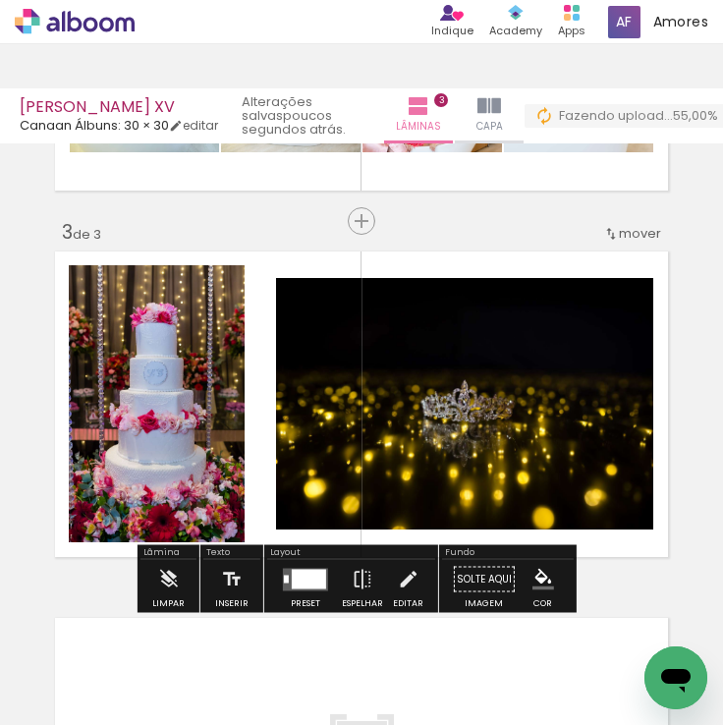
drag, startPoint x: 249, startPoint y: 448, endPoint x: 257, endPoint y: 478, distance: 30.8
click at [257, 478] on quentale-layouter at bounding box center [361, 404] width 625 height 317
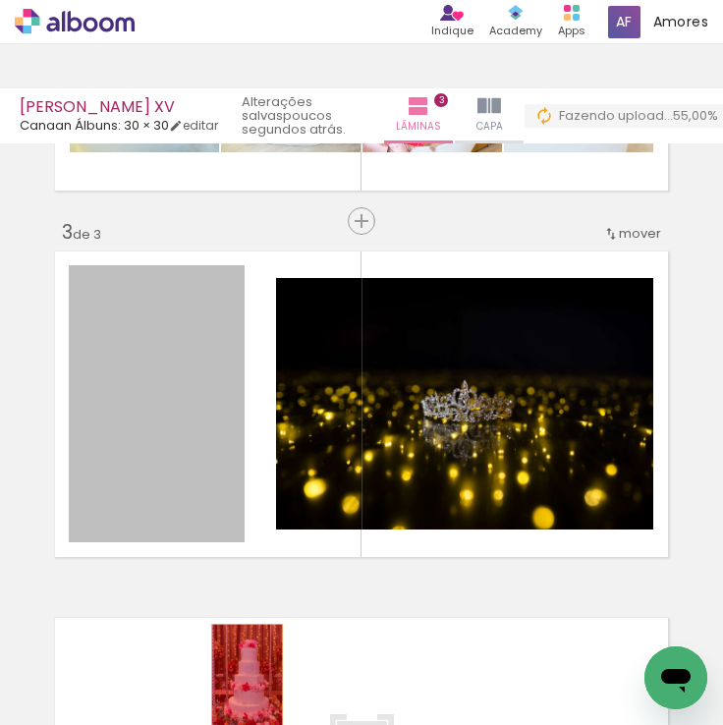
drag, startPoint x: 195, startPoint y: 452, endPoint x: 240, endPoint y: 680, distance: 232.4
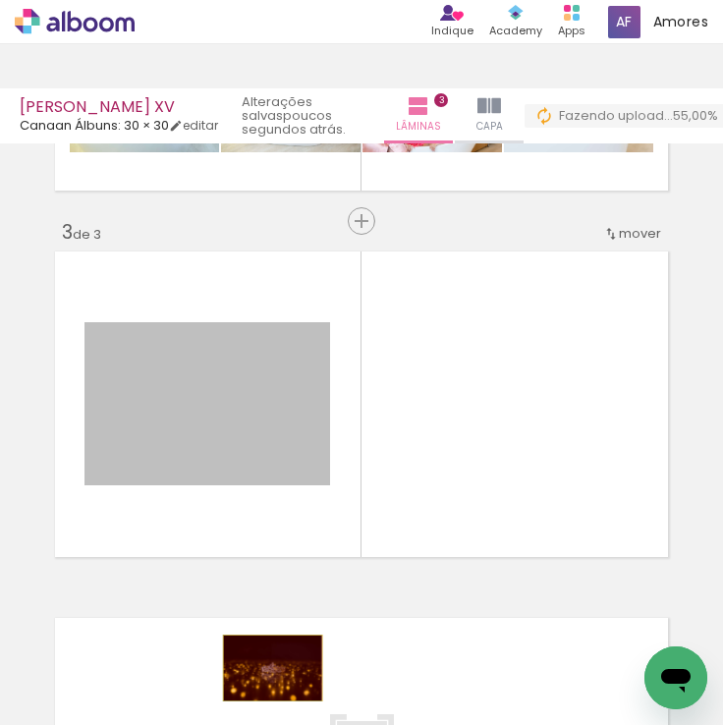
drag, startPoint x: 223, startPoint y: 453, endPoint x: 265, endPoint y: 668, distance: 219.3
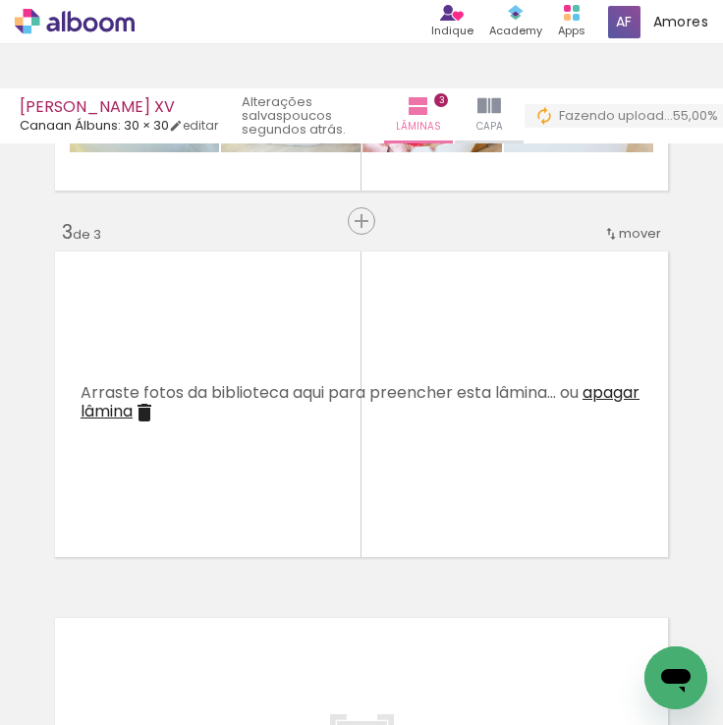
scroll to position [0, 517]
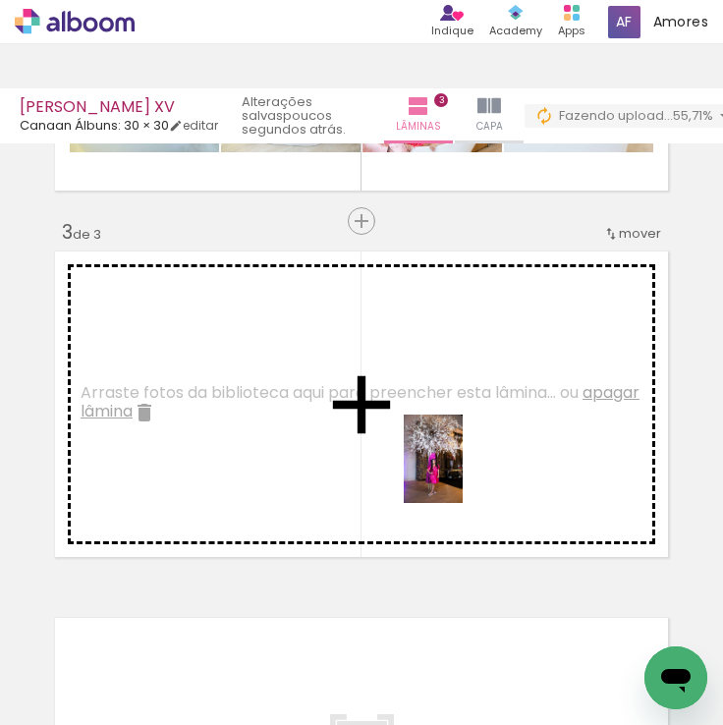
drag, startPoint x: 458, startPoint y: 660, endPoint x: 463, endPoint y: 473, distance: 187.7
click at [463, 473] on quentale-workspace at bounding box center [361, 362] width 723 height 725
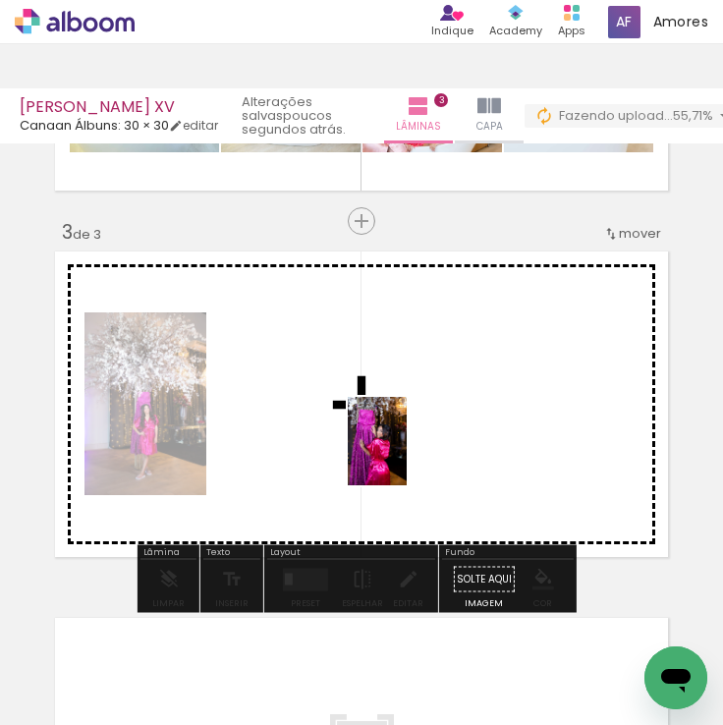
drag, startPoint x: 369, startPoint y: 668, endPoint x: 407, endPoint y: 456, distance: 215.5
click at [407, 456] on quentale-workspace at bounding box center [361, 362] width 723 height 725
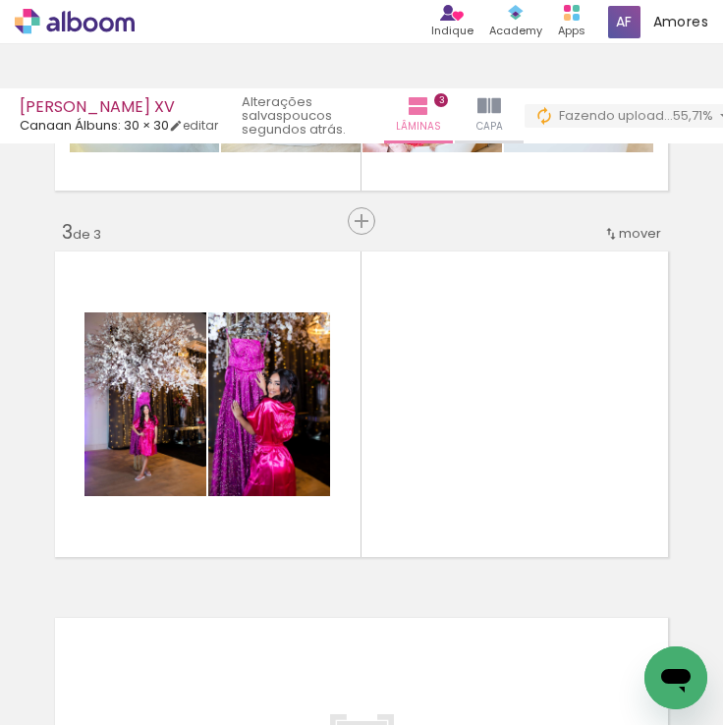
scroll to position [0, 246]
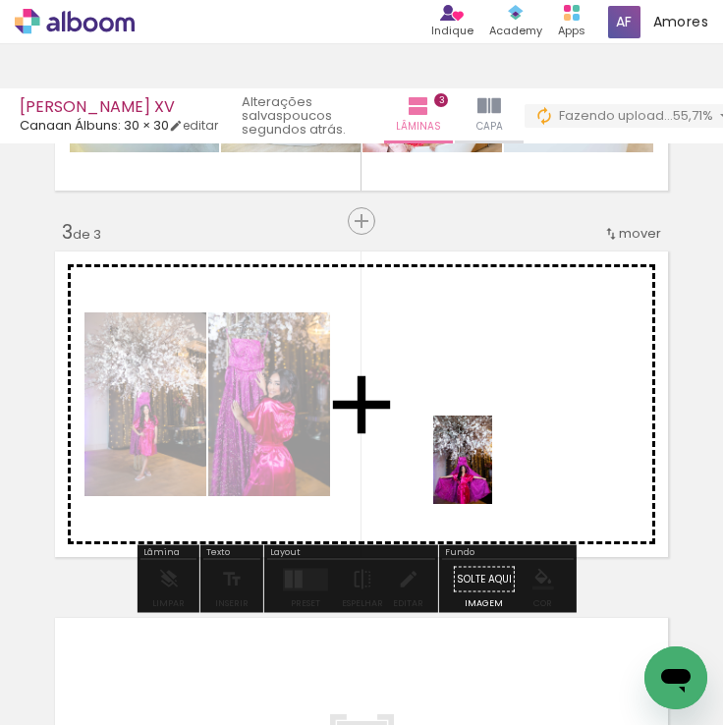
drag, startPoint x: 494, startPoint y: 670, endPoint x: 492, endPoint y: 475, distance: 195.6
click at [492, 475] on quentale-workspace at bounding box center [361, 362] width 723 height 725
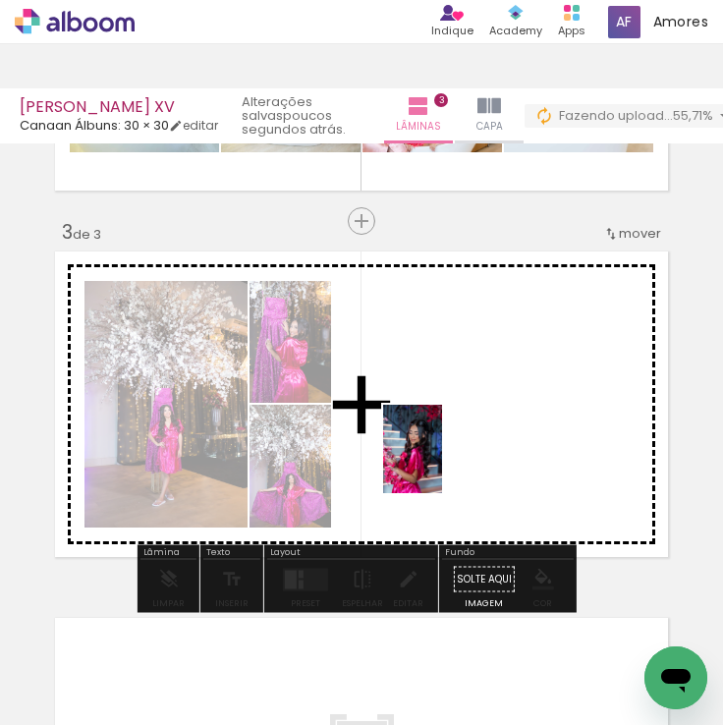
drag, startPoint x: 401, startPoint y: 672, endPoint x: 442, endPoint y: 464, distance: 212.4
click at [442, 464] on quentale-workspace at bounding box center [361, 362] width 723 height 725
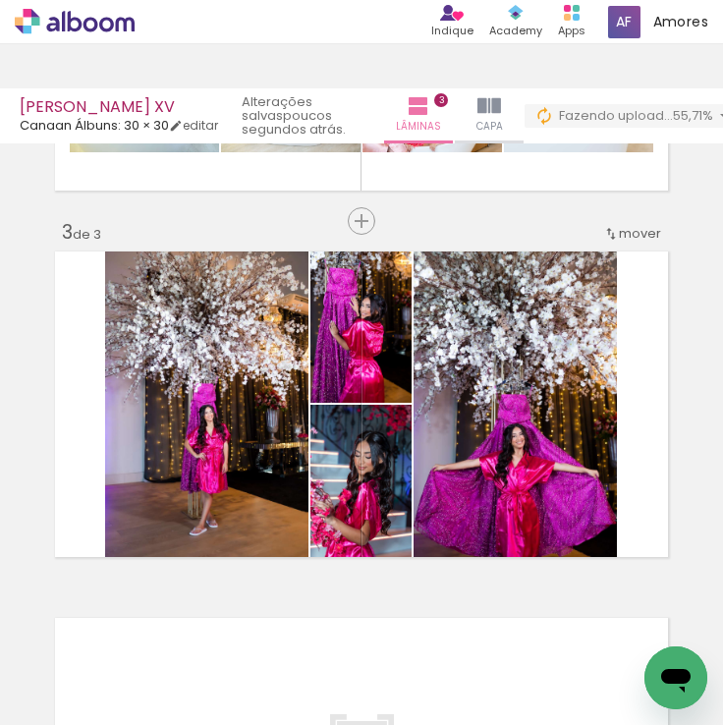
scroll to position [0, 0]
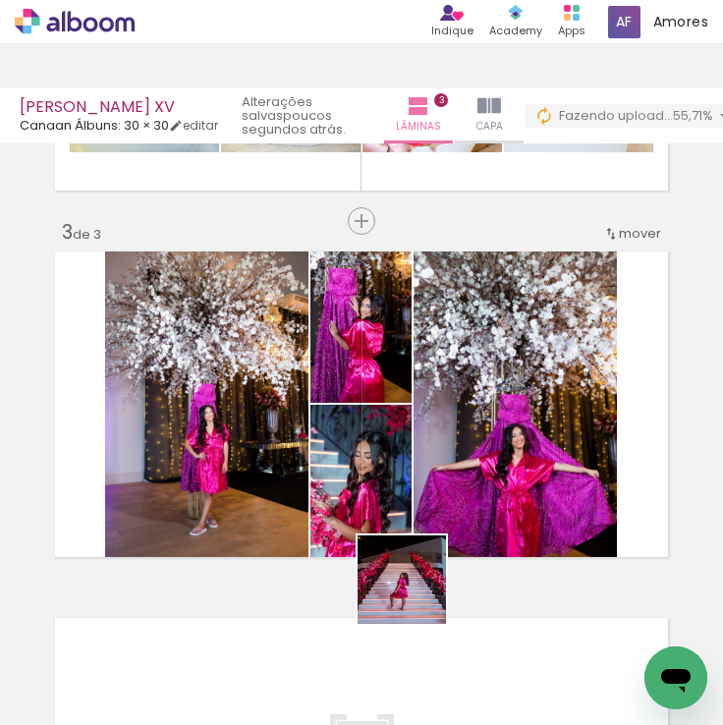
drag, startPoint x: 422, startPoint y: 626, endPoint x: 513, endPoint y: 613, distance: 92.3
click at [407, 515] on quentale-workspace at bounding box center [361, 362] width 723 height 725
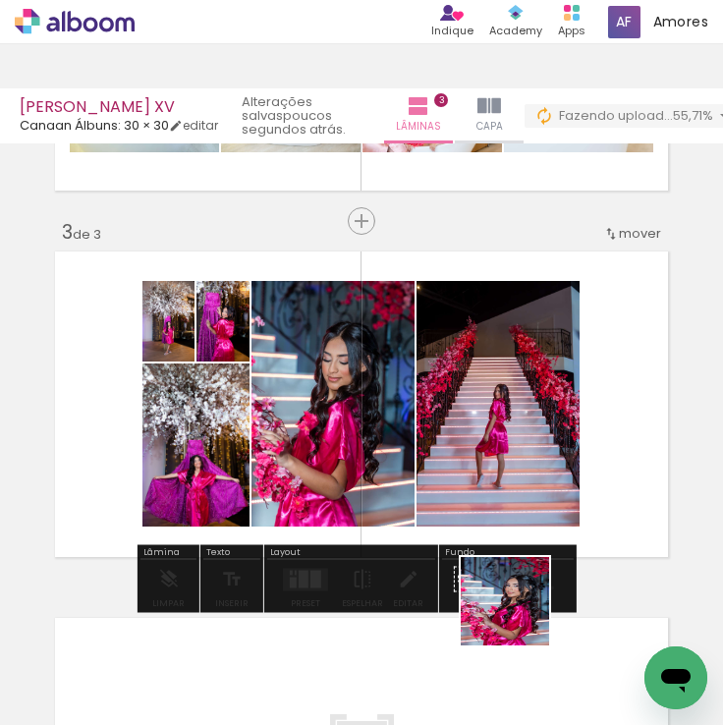
drag, startPoint x: 523, startPoint y: 628, endPoint x: 564, endPoint y: 512, distance: 123.1
click at [511, 477] on quentale-workspace at bounding box center [361, 362] width 723 height 725
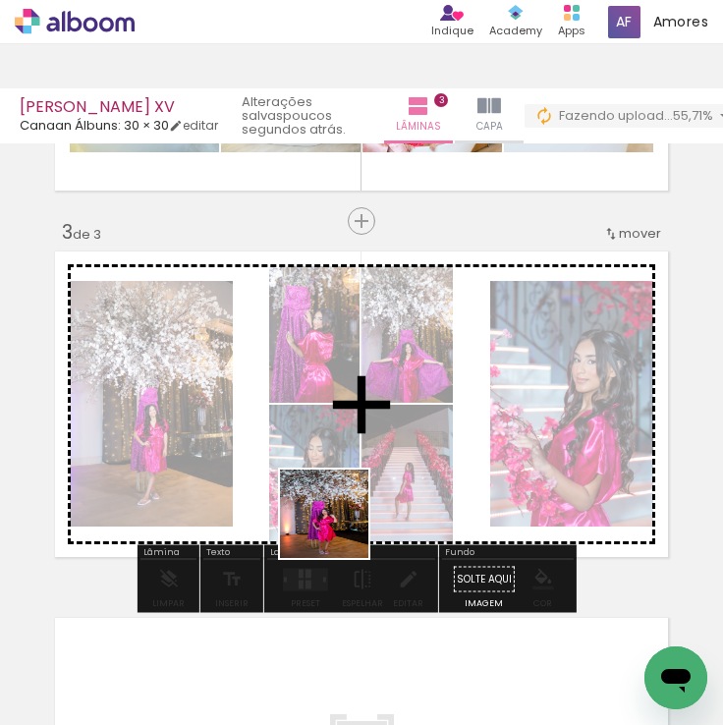
drag, startPoint x: 305, startPoint y: 674, endPoint x: 238, endPoint y: 610, distance: 92.4
click at [347, 482] on quentale-workspace at bounding box center [361, 362] width 723 height 725
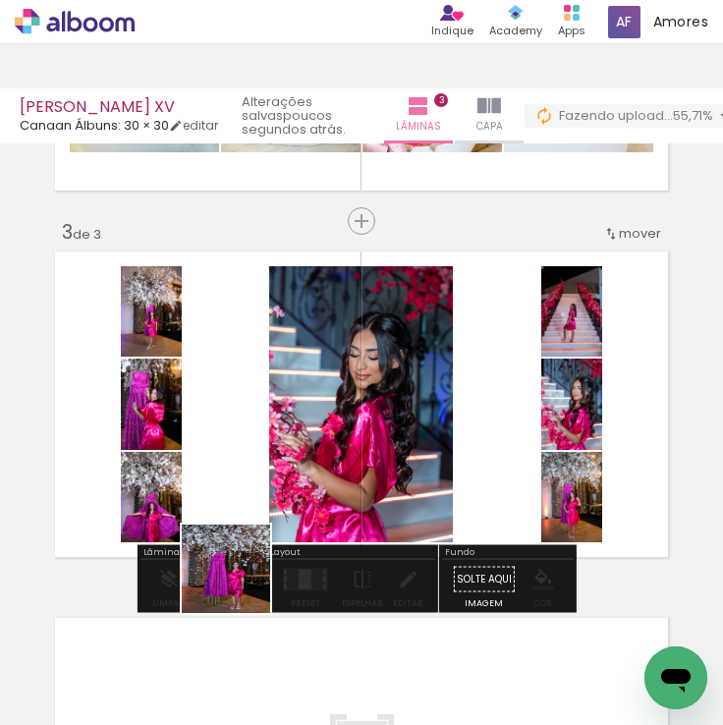
drag, startPoint x: 228, startPoint y: 619, endPoint x: 268, endPoint y: 611, distance: 41.0
click at [292, 458] on quentale-workspace at bounding box center [361, 362] width 723 height 725
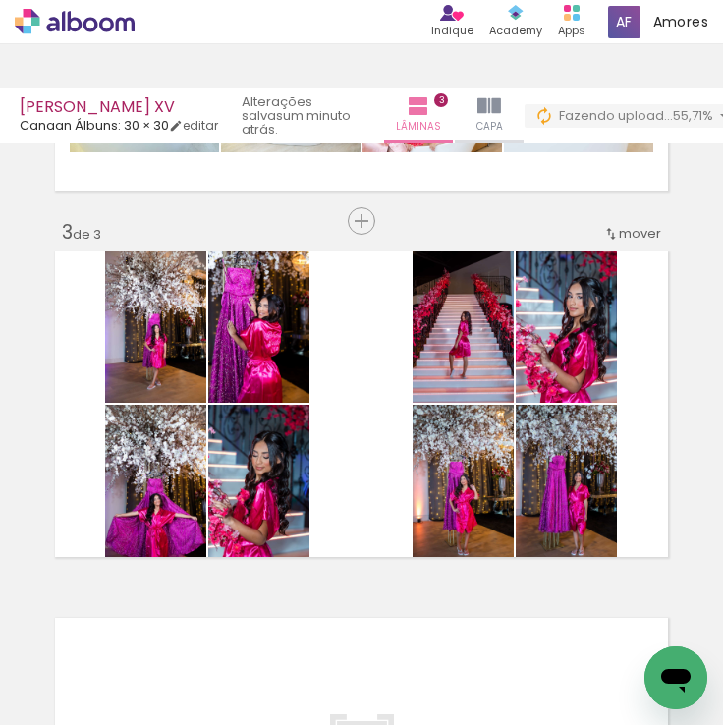
scroll to position [0, 3035]
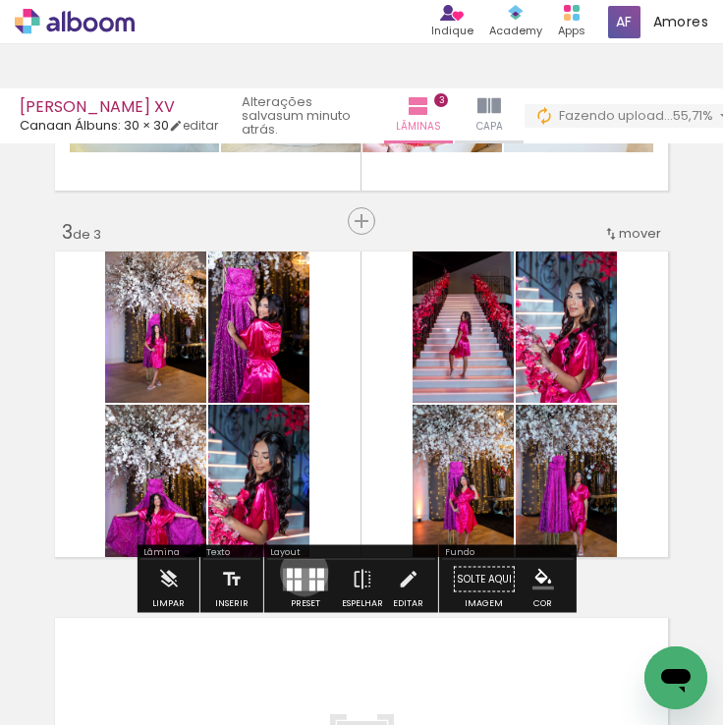
click at [300, 572] on quentale-layouter at bounding box center [305, 579] width 45 height 23
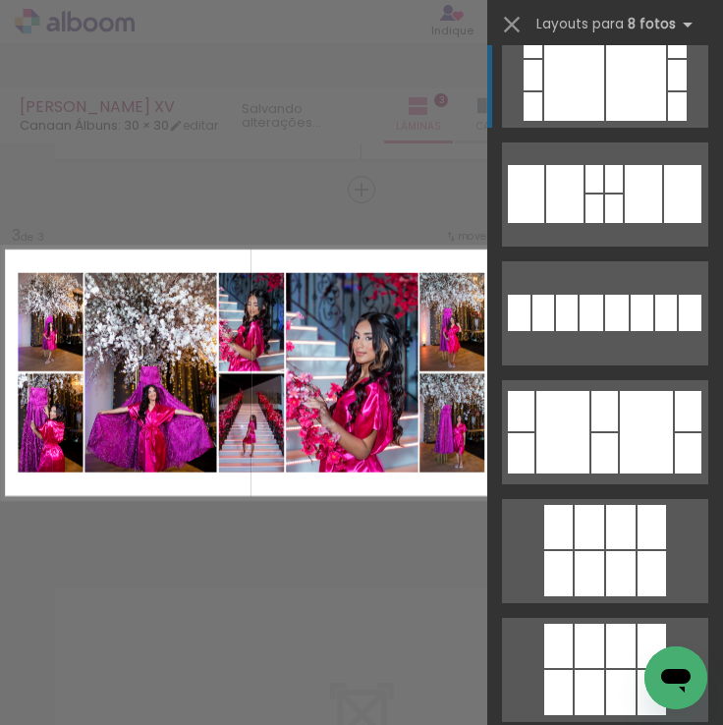
scroll to position [491, 0]
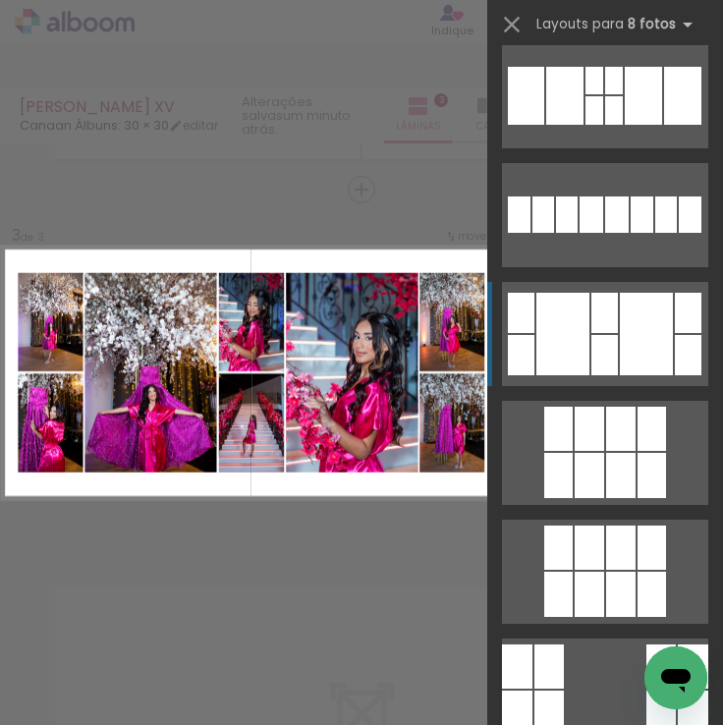
click at [636, 345] on div at bounding box center [646, 334] width 53 height 83
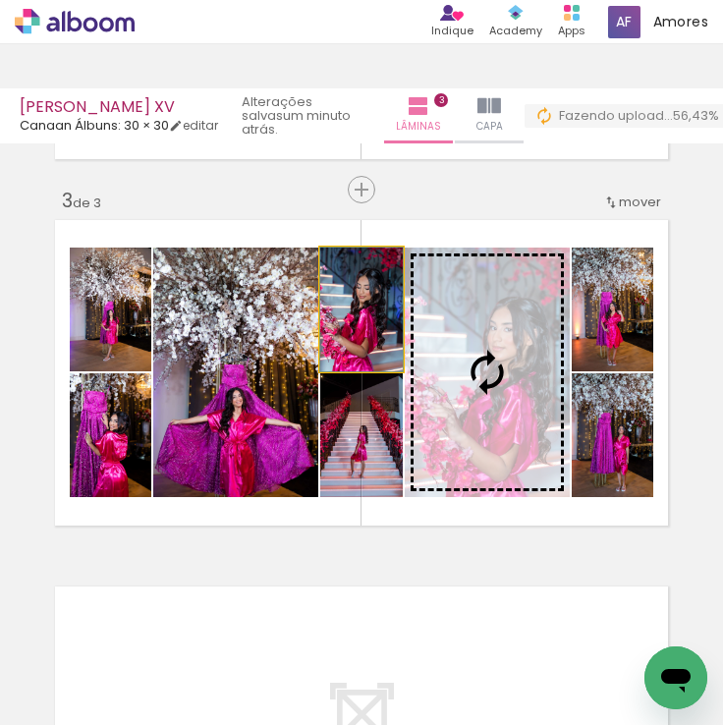
scroll to position [0, 3035]
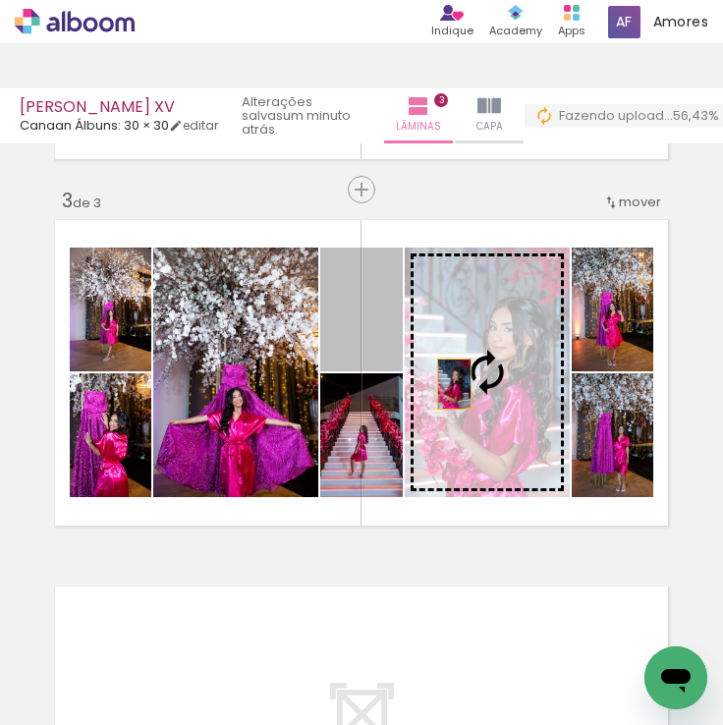
click at [0, 0] on slot at bounding box center [0, 0] width 0 height 0
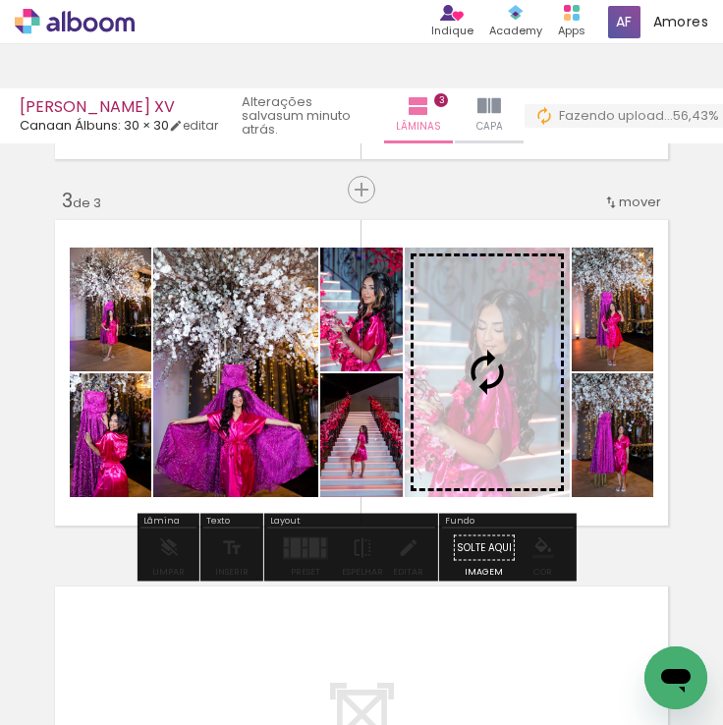
drag, startPoint x: 370, startPoint y: 449, endPoint x: 401, endPoint y: 449, distance: 30.5
click at [0, 0] on slot at bounding box center [0, 0] width 0 height 0
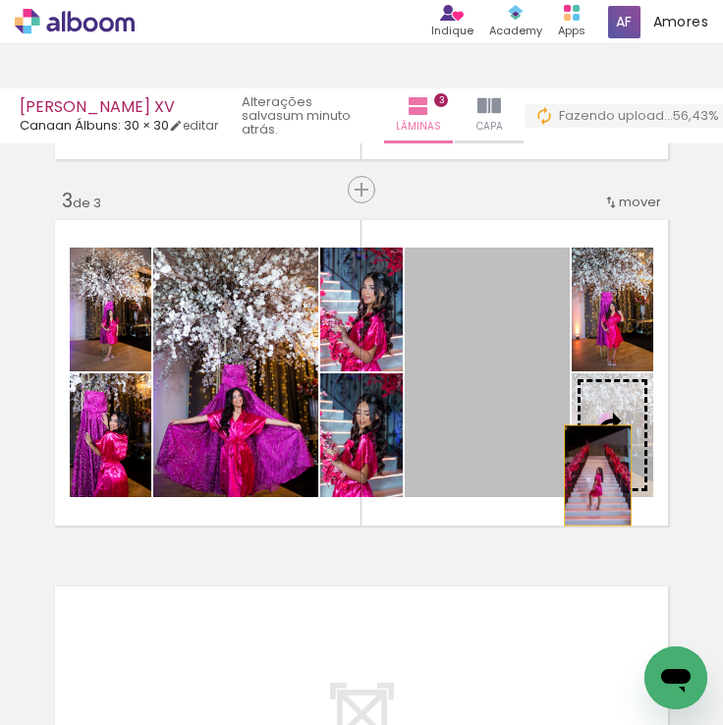
drag, startPoint x: 460, startPoint y: 442, endPoint x: 601, endPoint y: 479, distance: 146.1
click at [0, 0] on slot at bounding box center [0, 0] width 0 height 0
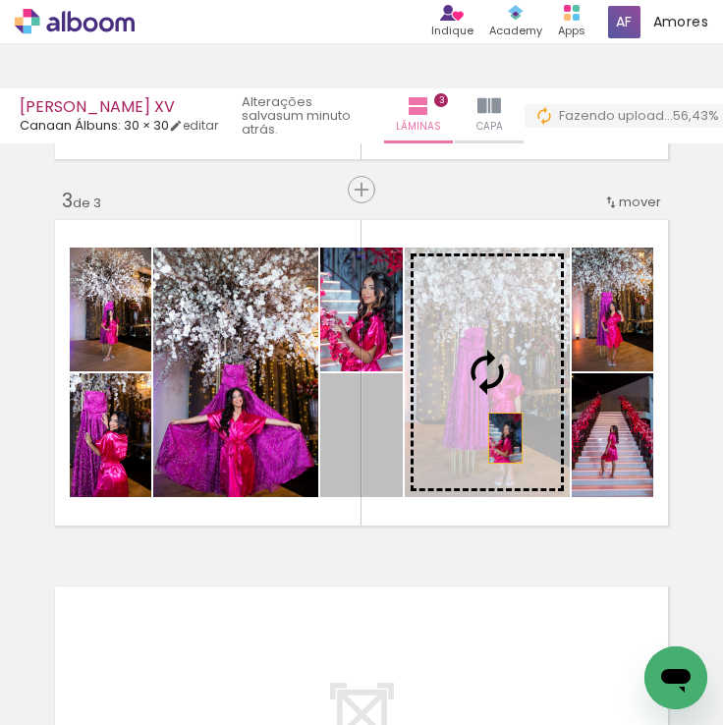
drag, startPoint x: 381, startPoint y: 478, endPoint x: 499, endPoint y: 438, distance: 124.3
click at [0, 0] on slot at bounding box center [0, 0] width 0 height 0
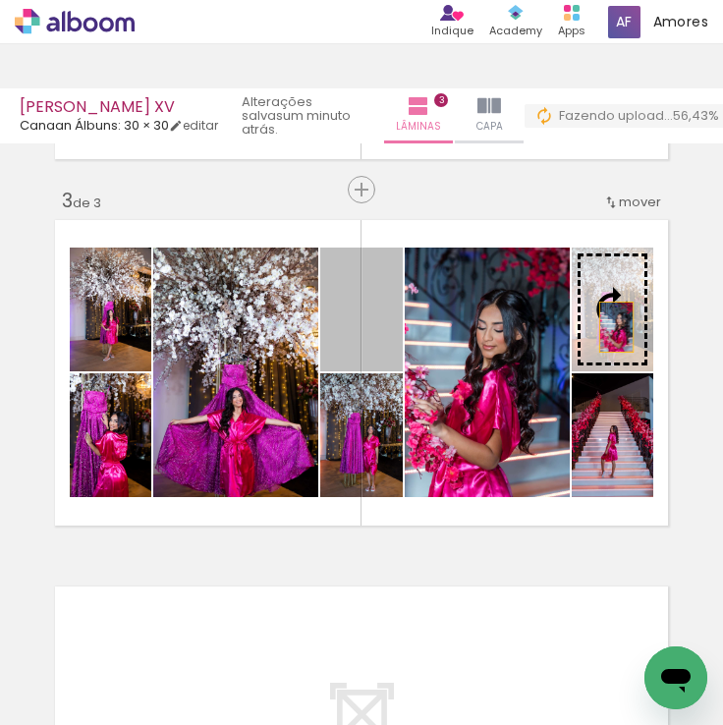
drag, startPoint x: 358, startPoint y: 356, endPoint x: 609, endPoint y: 327, distance: 253.2
click at [0, 0] on slot at bounding box center [0, 0] width 0 height 0
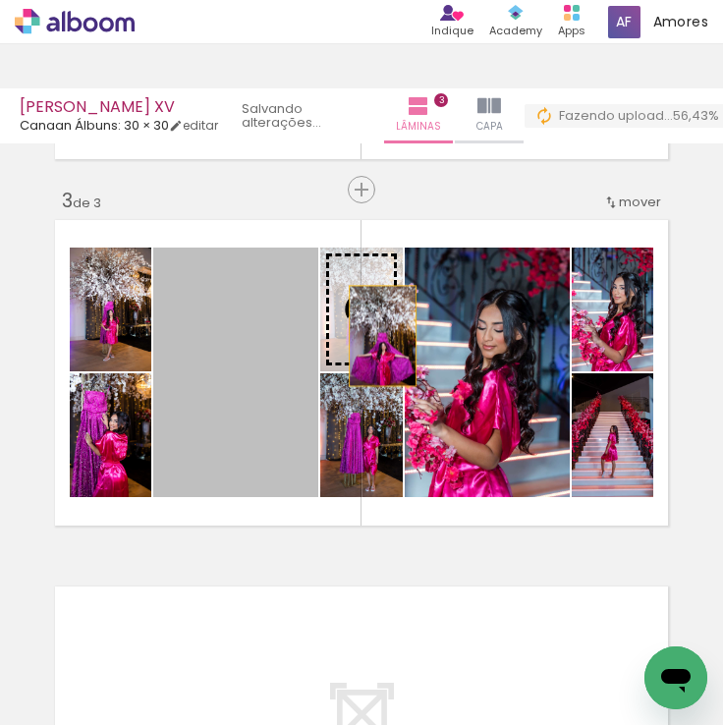
drag, startPoint x: 271, startPoint y: 431, endPoint x: 375, endPoint y: 336, distance: 141.2
click at [0, 0] on slot at bounding box center [0, 0] width 0 height 0
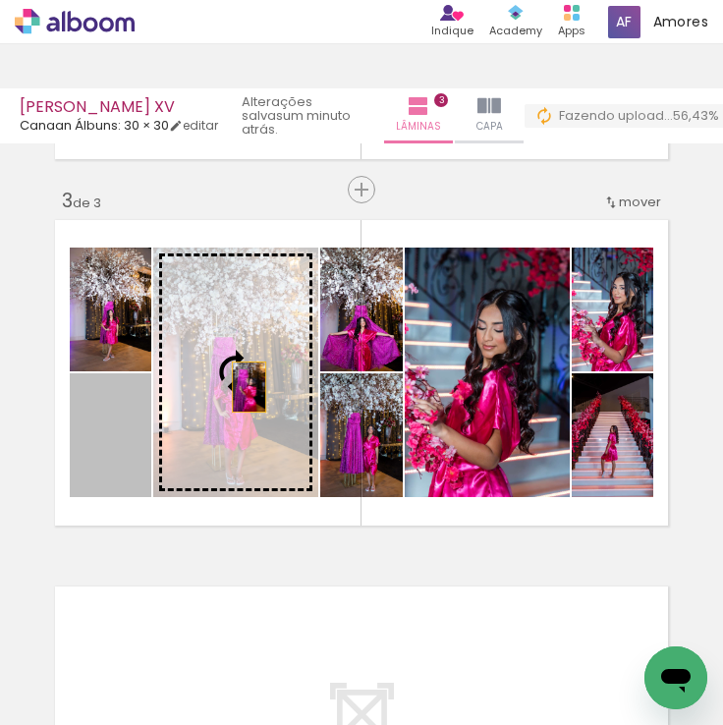
drag, startPoint x: 109, startPoint y: 473, endPoint x: 249, endPoint y: 384, distance: 165.2
click at [0, 0] on slot at bounding box center [0, 0] width 0 height 0
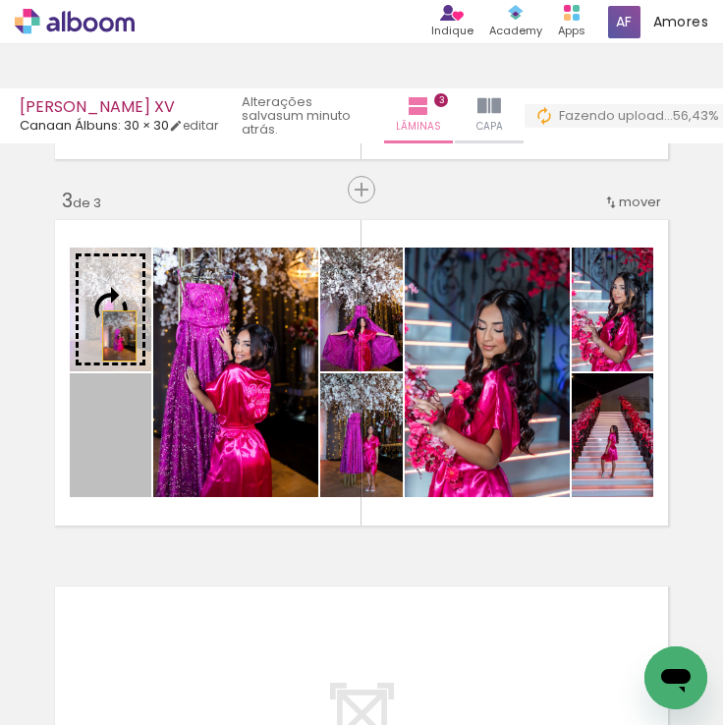
drag, startPoint x: 107, startPoint y: 470, endPoint x: 112, endPoint y: 327, distance: 142.6
click at [0, 0] on slot at bounding box center [0, 0] width 0 height 0
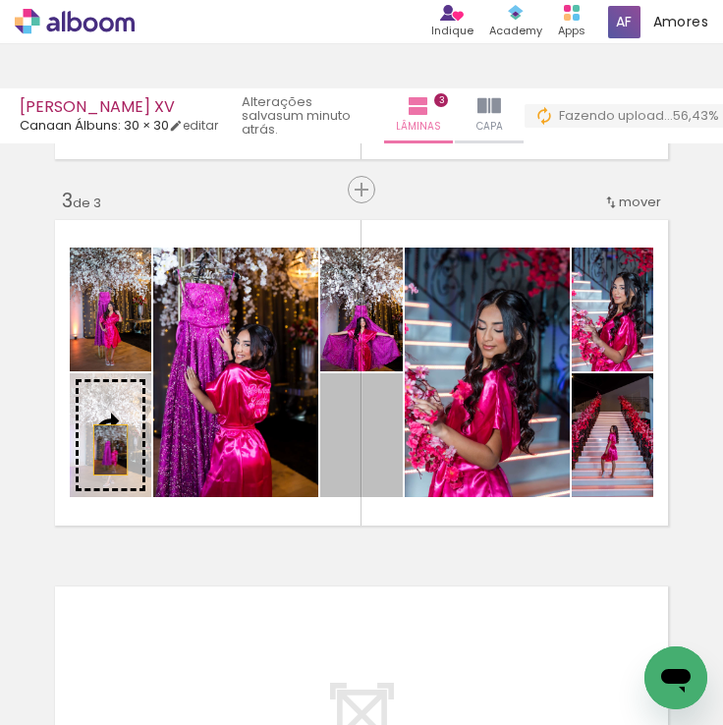
drag, startPoint x: 357, startPoint y: 471, endPoint x: 103, endPoint y: 450, distance: 254.4
click at [0, 0] on slot at bounding box center [0, 0] width 0 height 0
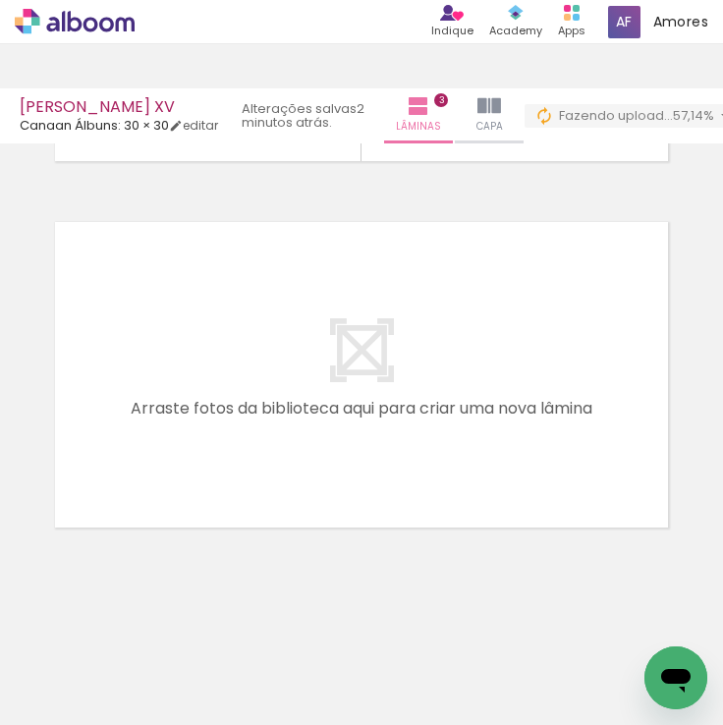
scroll to position [0, 1951]
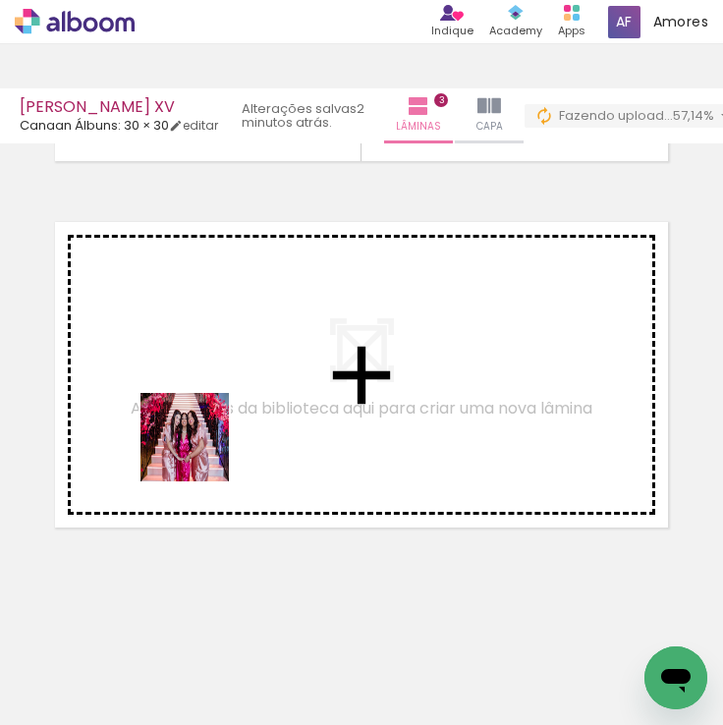
drag, startPoint x: 195, startPoint y: 483, endPoint x: 199, endPoint y: 452, distance: 31.8
click at [199, 452] on quentale-workspace at bounding box center [361, 362] width 723 height 725
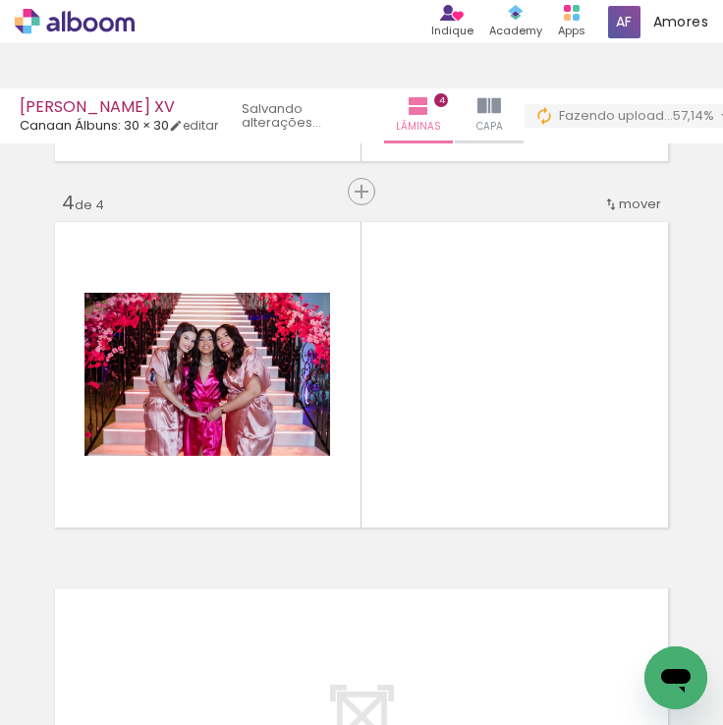
scroll to position [1086, 0]
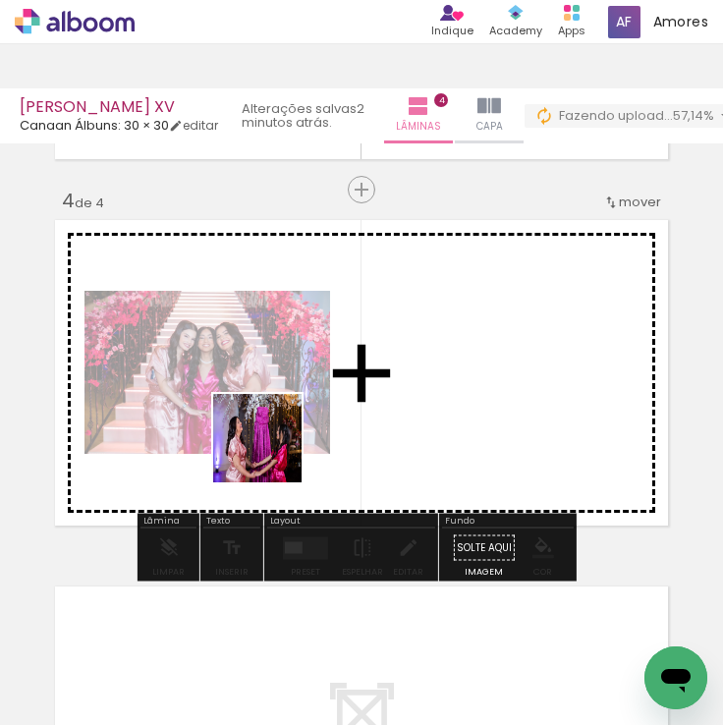
drag, startPoint x: 239, startPoint y: 624, endPoint x: 314, endPoint y: 612, distance: 76.6
click at [276, 435] on quentale-workspace at bounding box center [361, 362] width 723 height 725
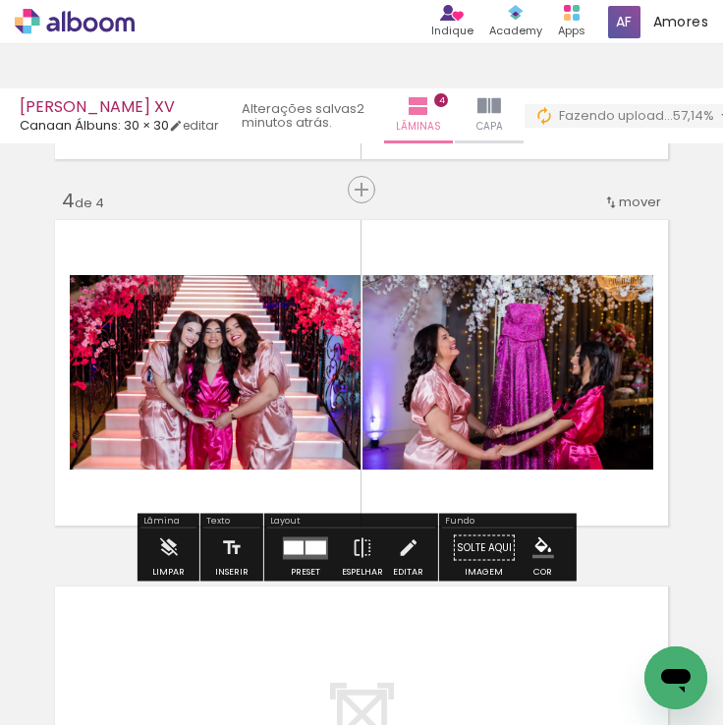
drag, startPoint x: 371, startPoint y: 532, endPoint x: 422, endPoint y: 593, distance: 79.6
click at [390, 419] on quentale-workspace at bounding box center [361, 362] width 723 height 725
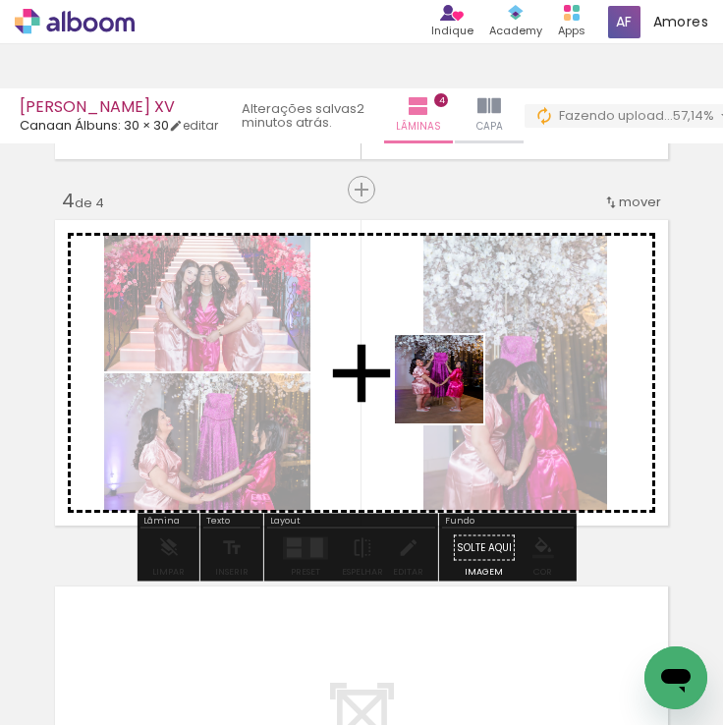
drag, startPoint x: 454, startPoint y: 634, endPoint x: 425, endPoint y: 374, distance: 261.0
click at [454, 377] on quentale-workspace at bounding box center [361, 362] width 723 height 725
